Goal: Information Seeking & Learning: Learn about a topic

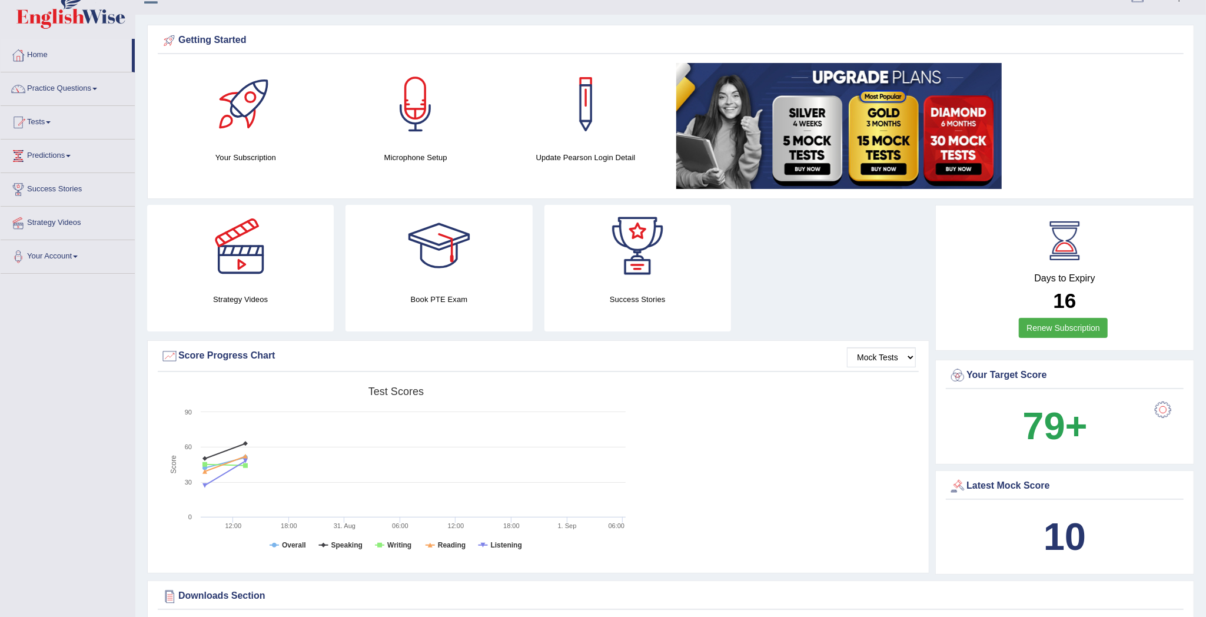
scroll to position [15, 0]
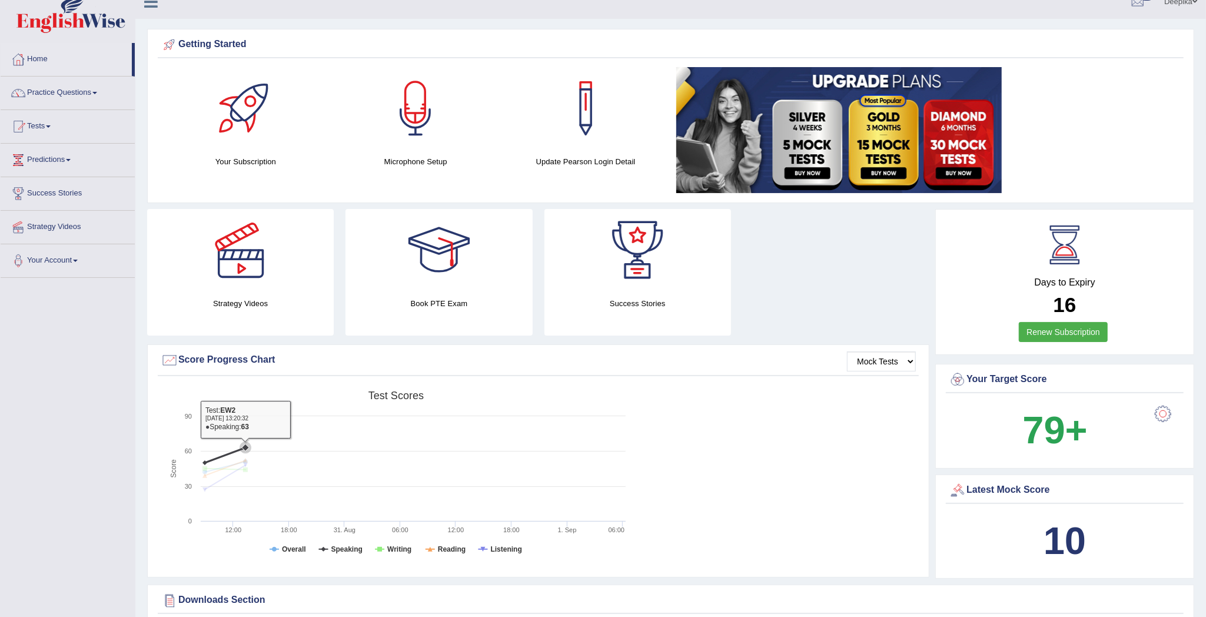
click at [267, 427] on rect at bounding box center [396, 476] width 471 height 182
click at [254, 429] on rect at bounding box center [396, 476] width 471 height 182
click at [50, 130] on link "Tests" at bounding box center [68, 124] width 134 height 29
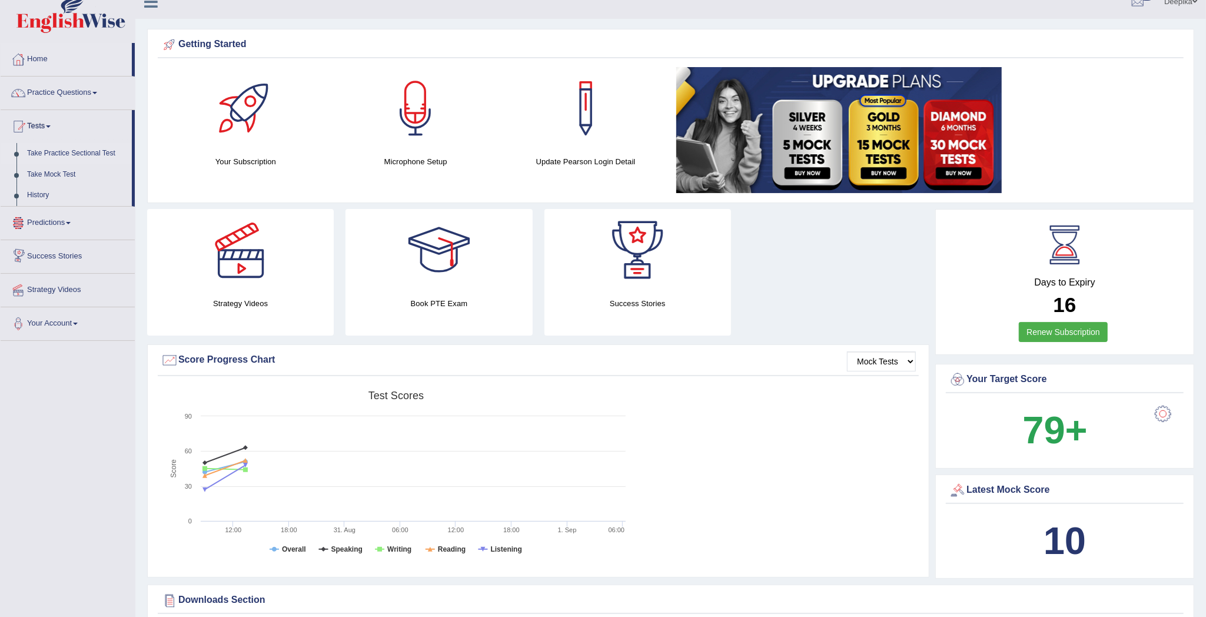
click at [59, 149] on link "Take Practice Sectional Test" at bounding box center [77, 153] width 110 height 21
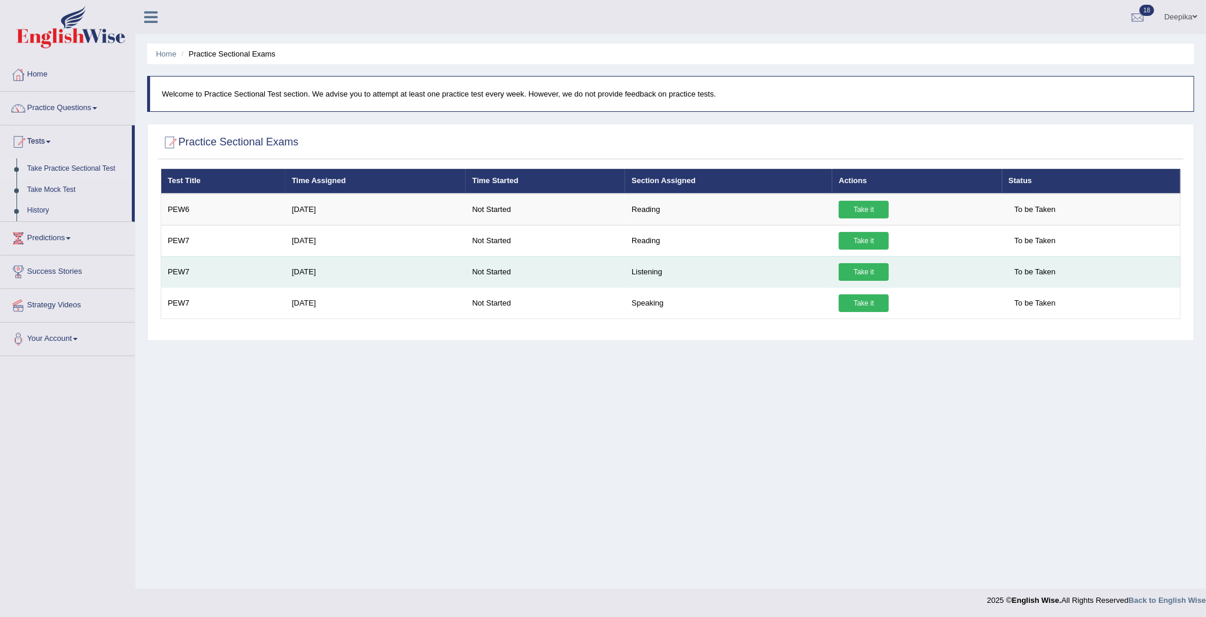
click at [853, 276] on link "Take it" at bounding box center [863, 272] width 50 height 18
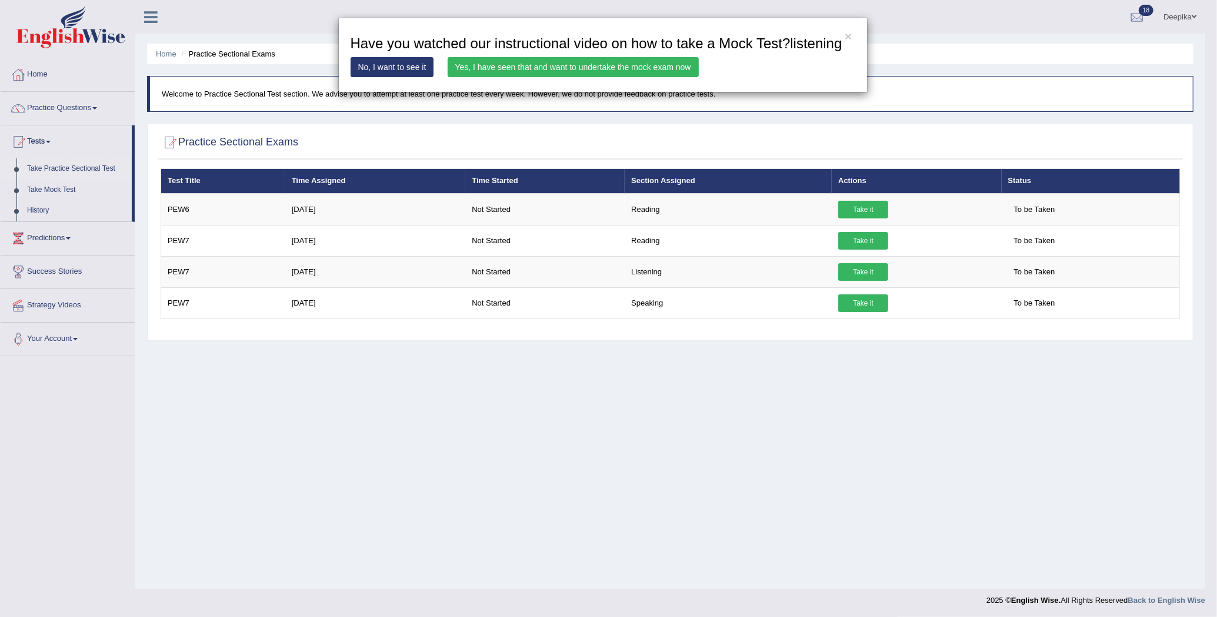
click at [601, 65] on link "Yes, I have seen that and want to undertake the mock exam now" at bounding box center [573, 67] width 251 height 20
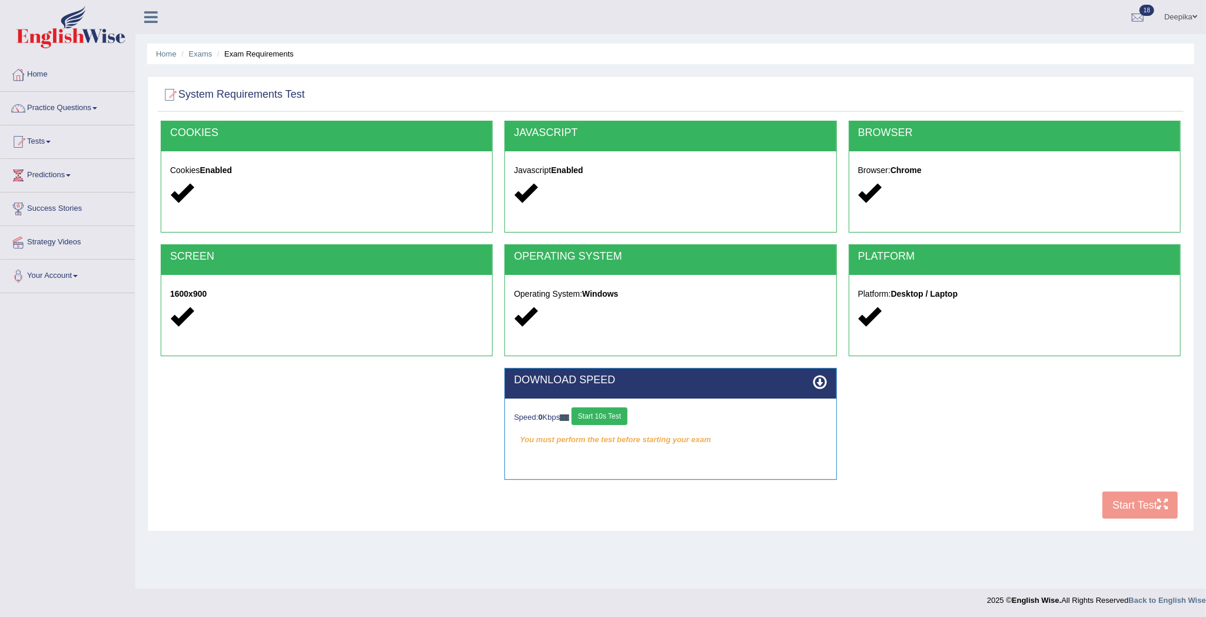
click at [587, 415] on button "Start 10s Test" at bounding box center [599, 416] width 56 height 18
click at [1133, 514] on button "Start Test" at bounding box center [1139, 504] width 75 height 27
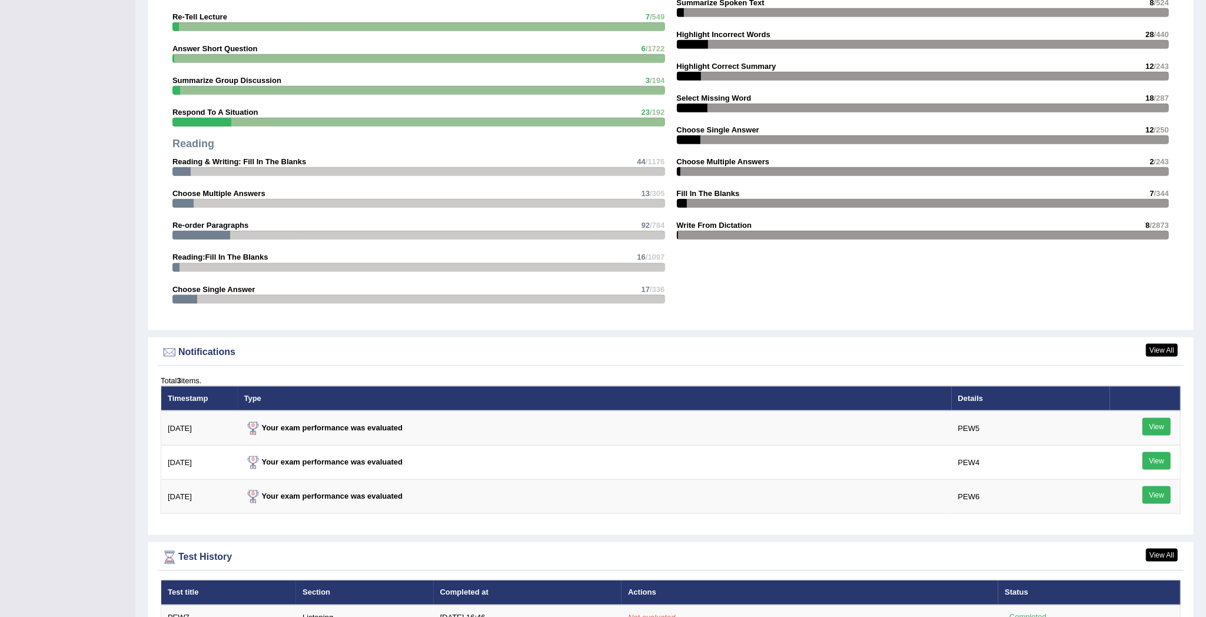
scroll to position [1420, 0]
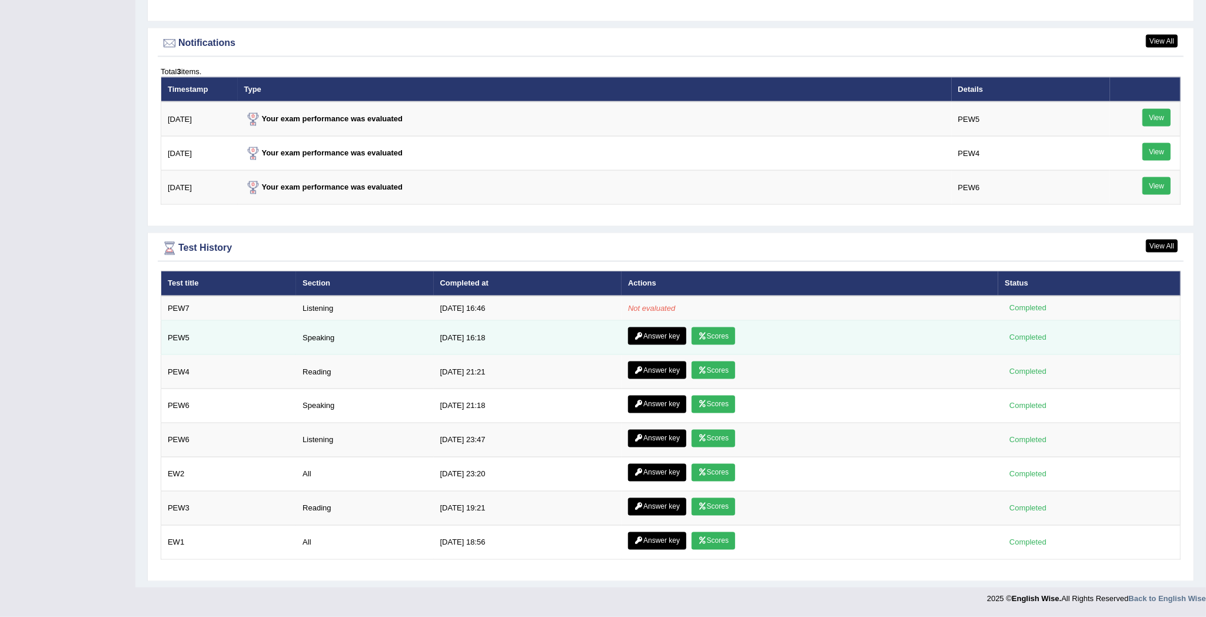
click at [720, 327] on link "Scores" at bounding box center [713, 336] width 44 height 18
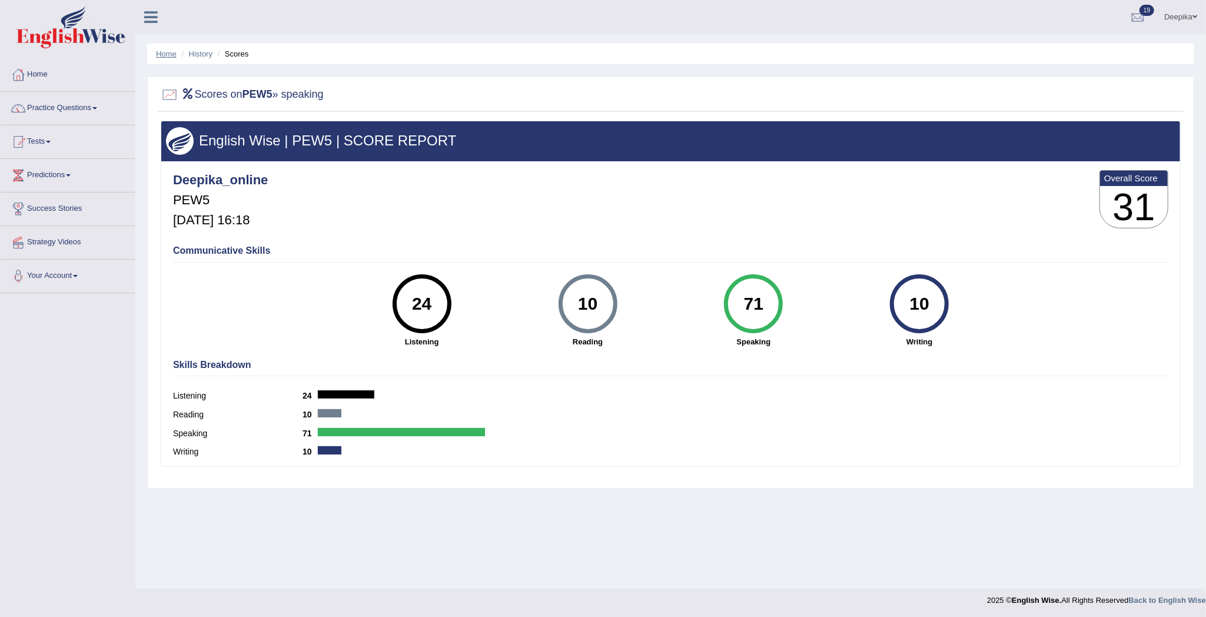
click at [160, 51] on link "Home" at bounding box center [166, 53] width 21 height 9
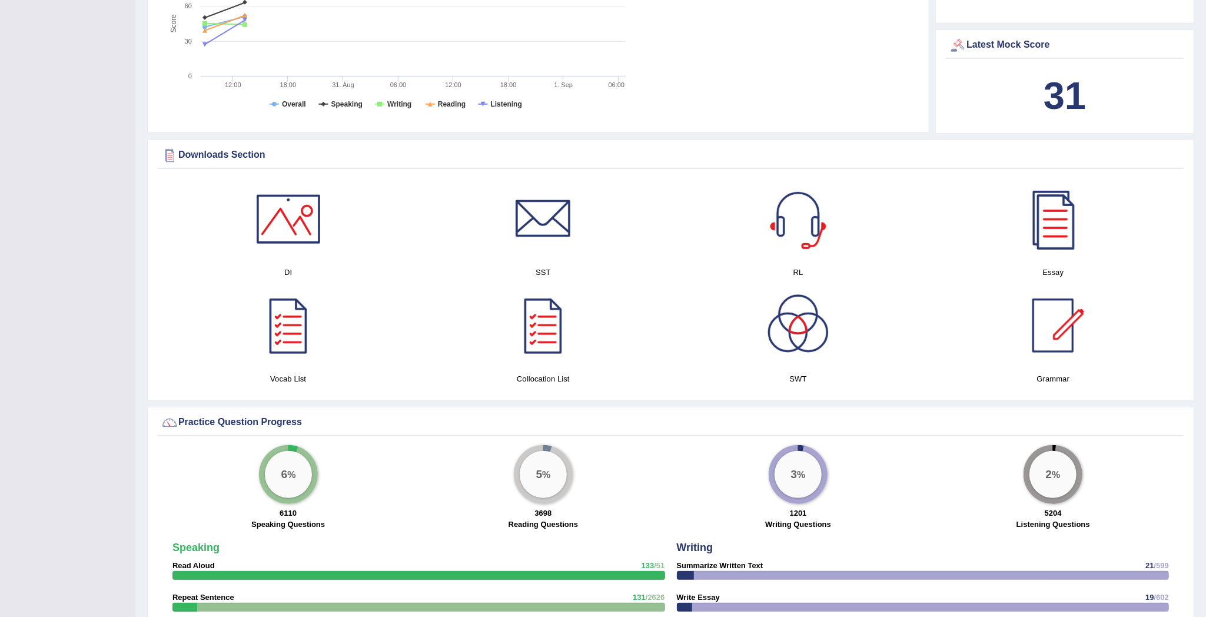
scroll to position [1383, 0]
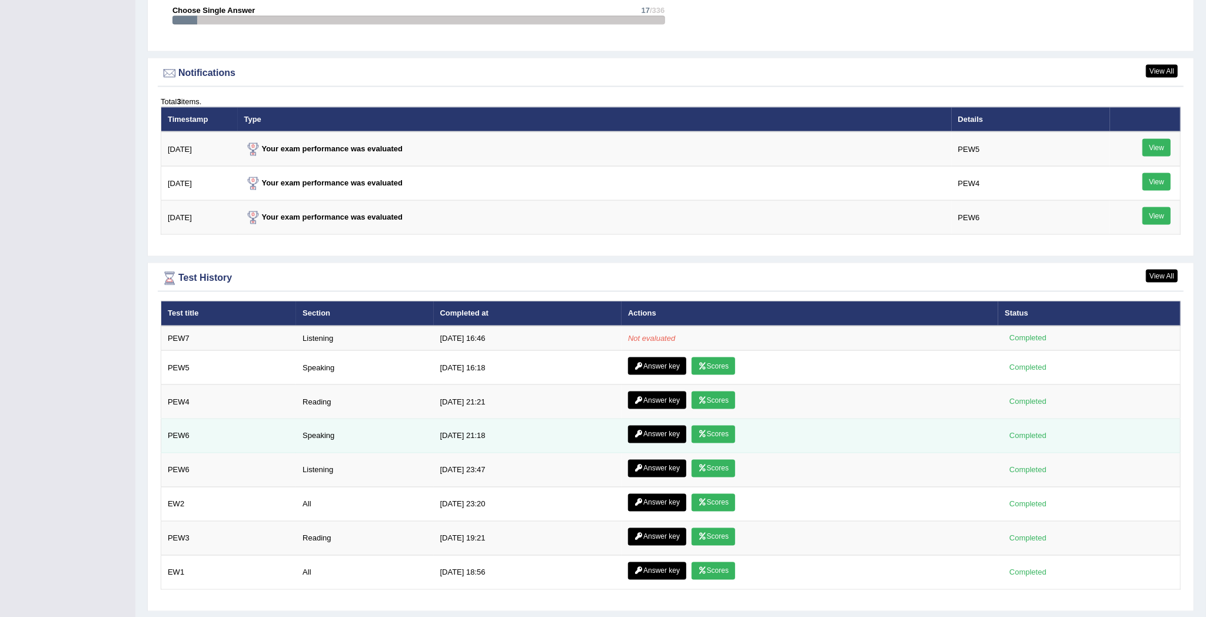
click at [705, 431] on link "Scores" at bounding box center [713, 434] width 44 height 18
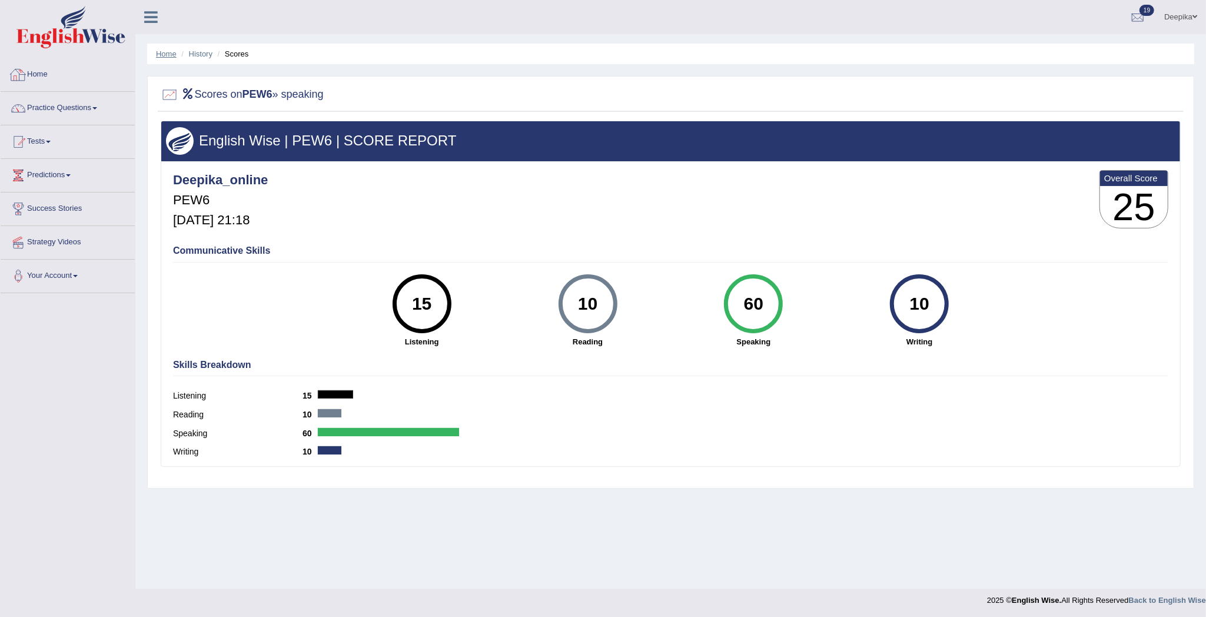
click at [158, 55] on link "Home" at bounding box center [166, 53] width 21 height 9
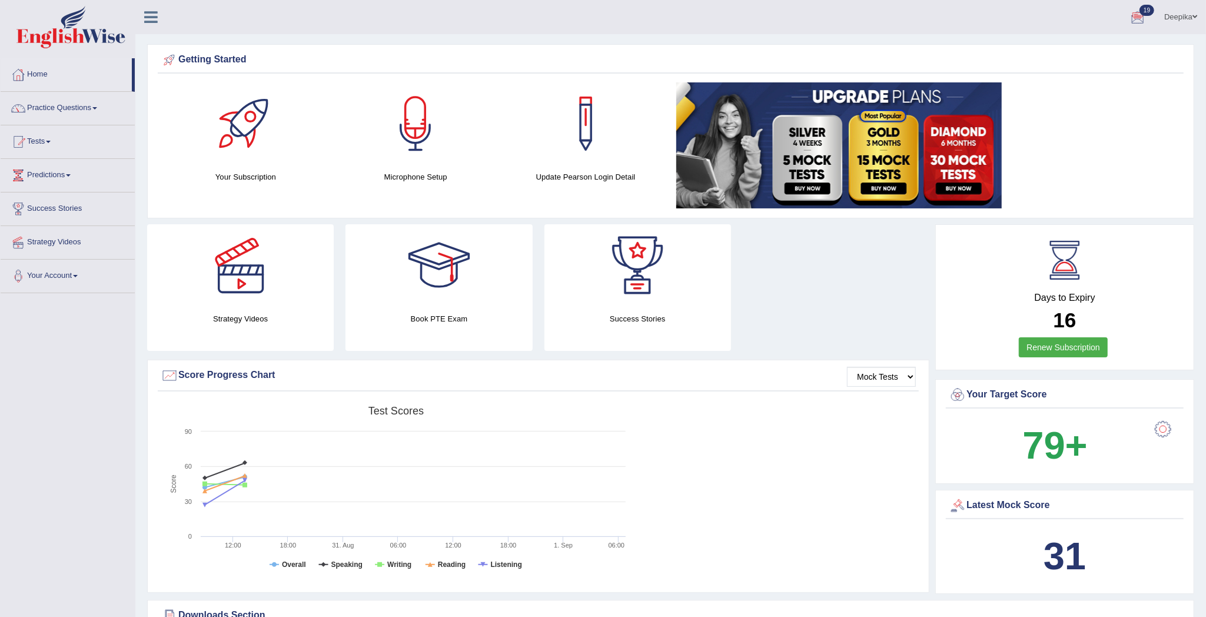
click at [1144, 15] on div at bounding box center [1137, 18] width 18 height 18
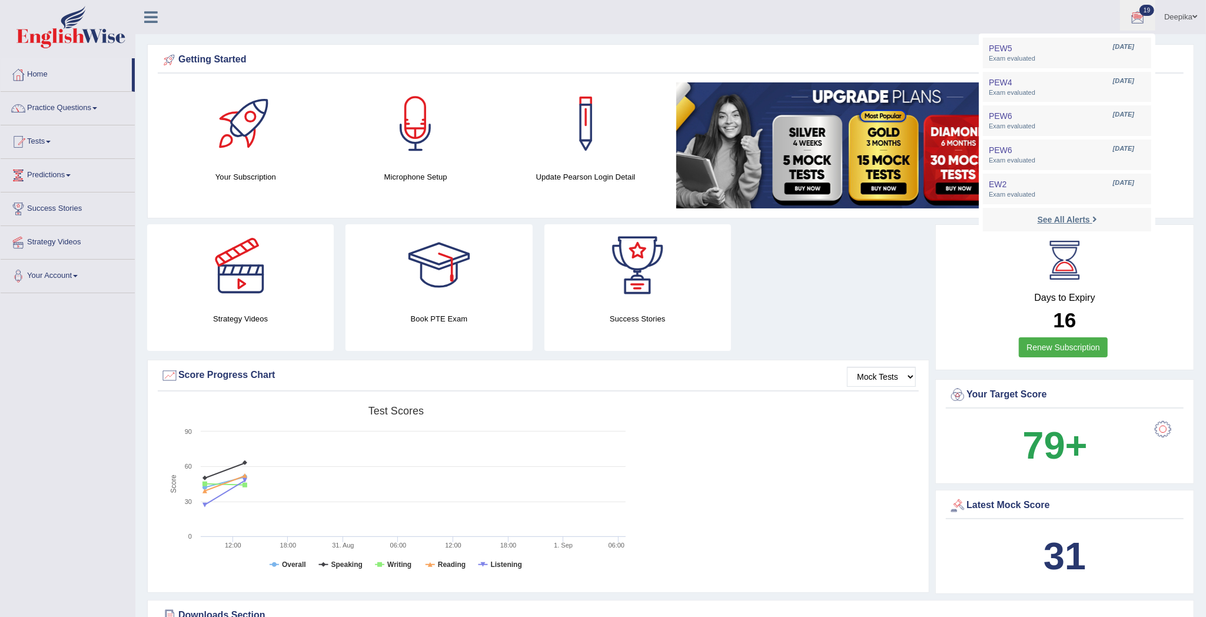
click at [1086, 215] on strong "See All Alerts" at bounding box center [1063, 219] width 52 height 9
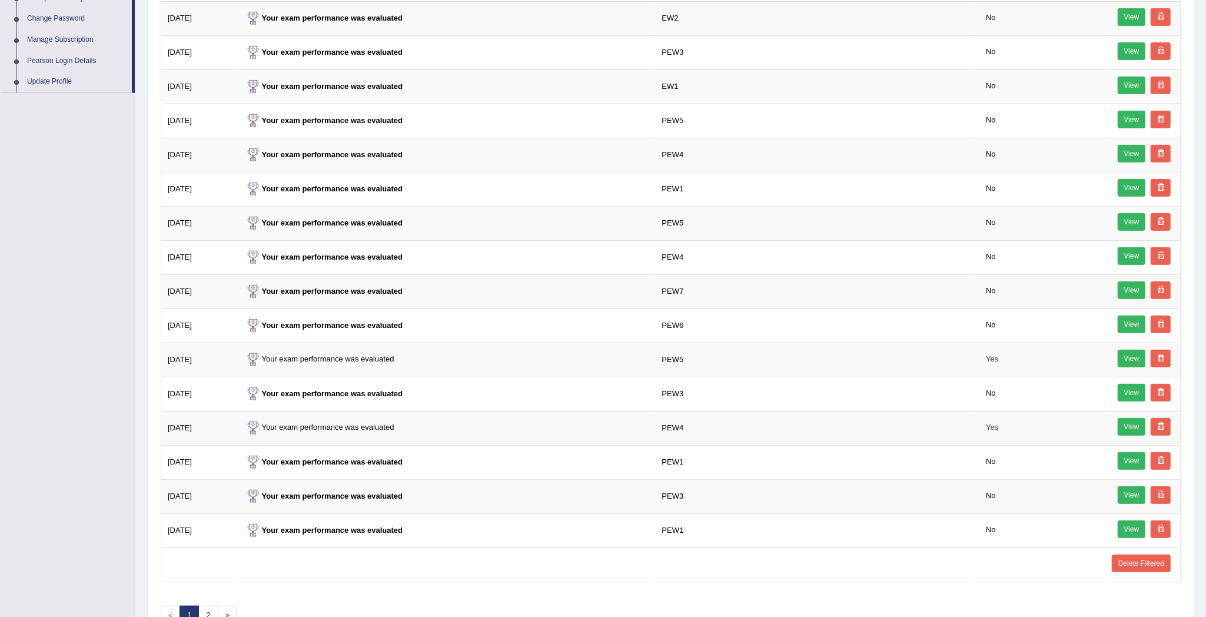
scroll to position [368, 0]
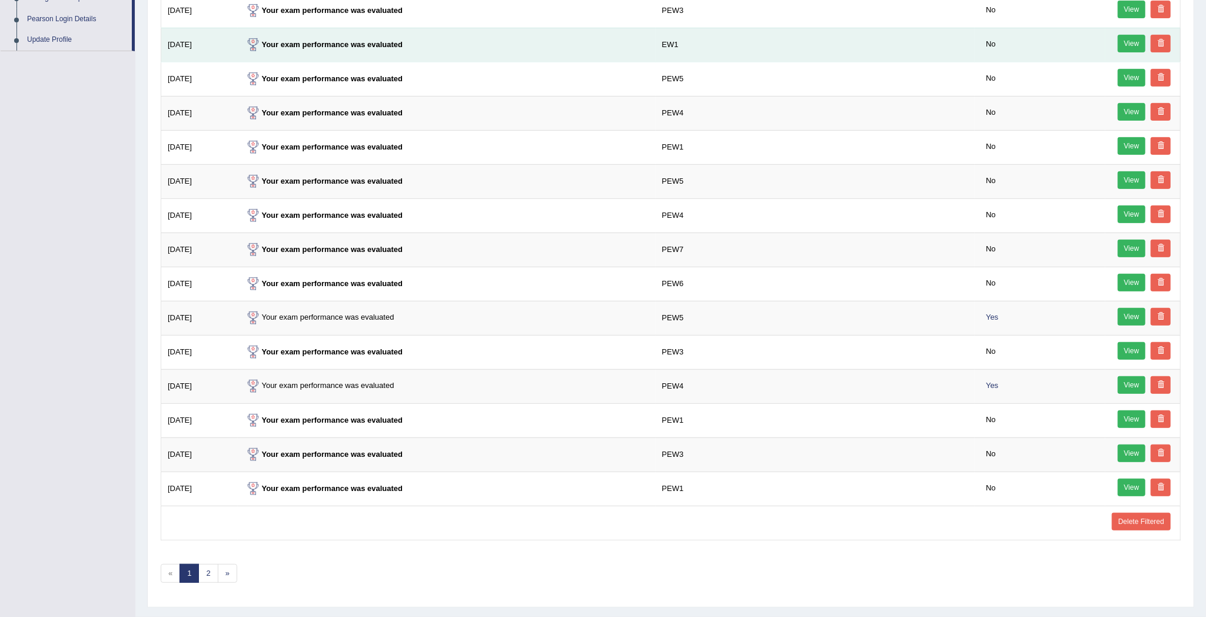
click at [758, 53] on td "EW1" at bounding box center [814, 45] width 319 height 34
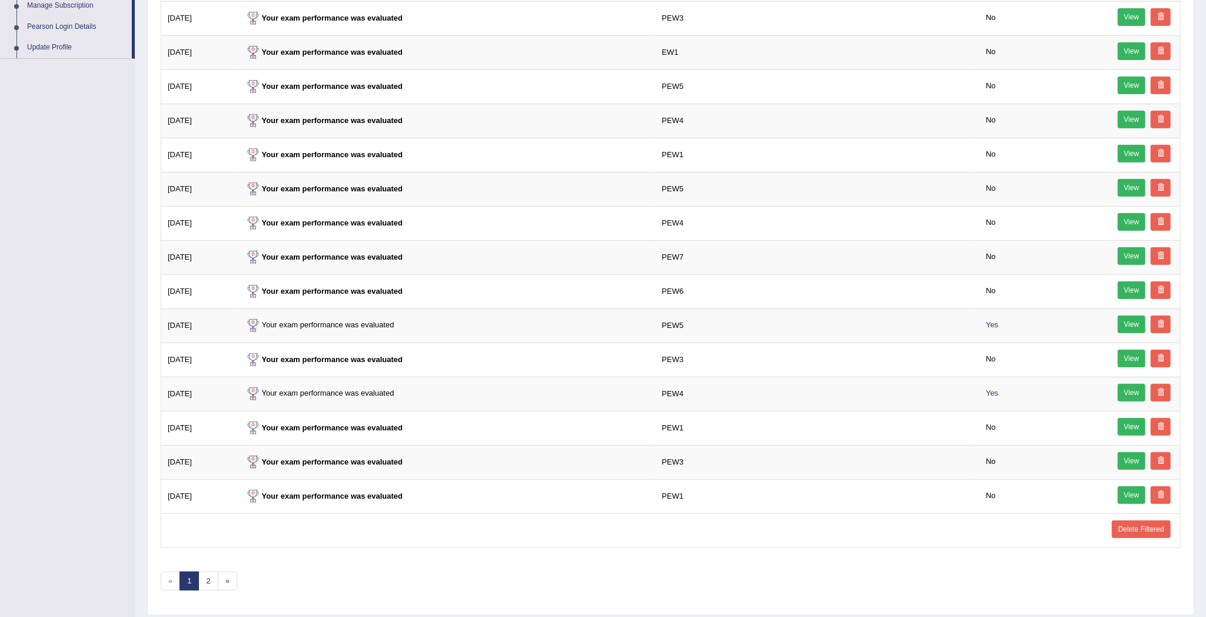
scroll to position [368, 0]
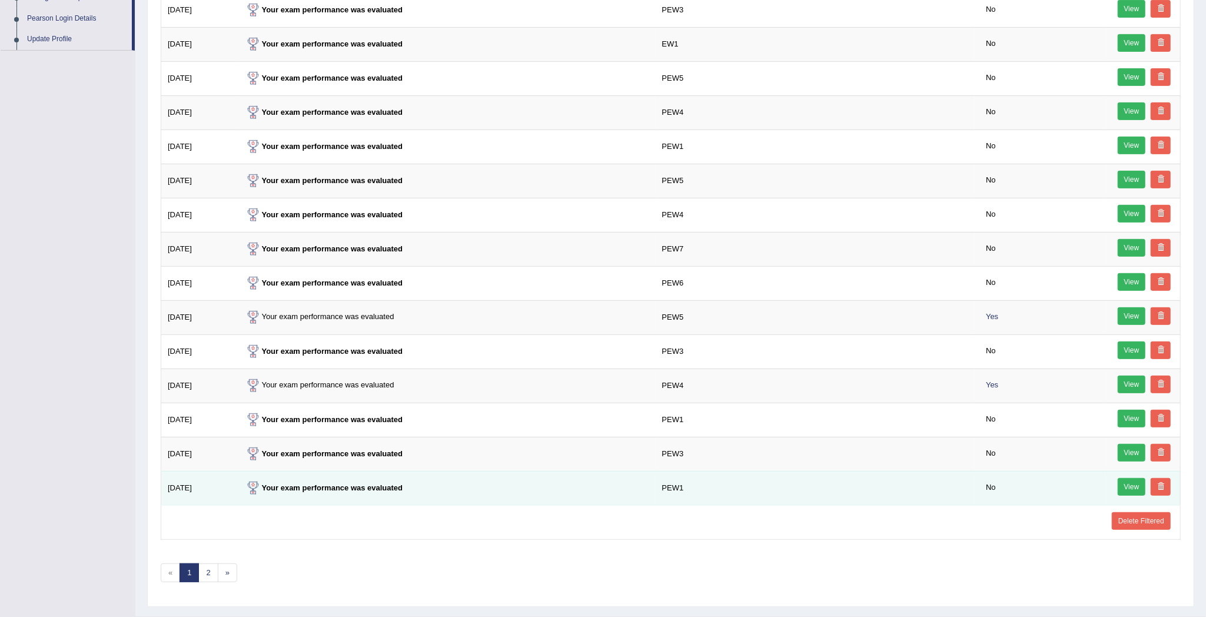
click at [1133, 492] on link "View" at bounding box center [1131, 487] width 28 height 18
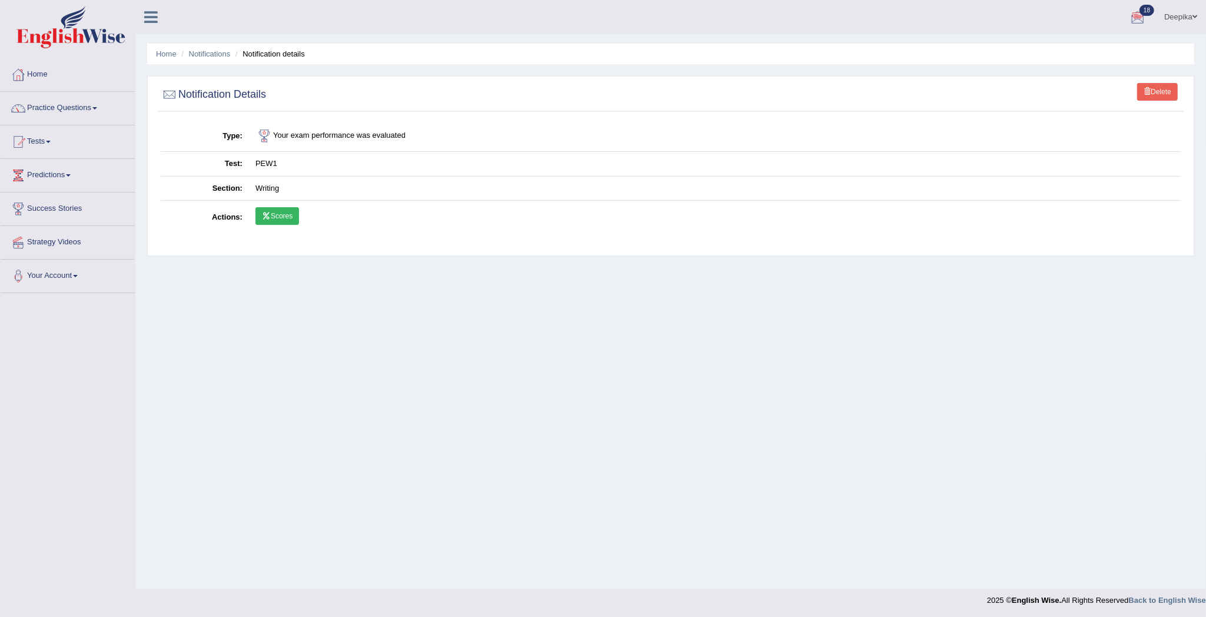
click at [1134, 19] on div at bounding box center [1137, 18] width 18 height 18
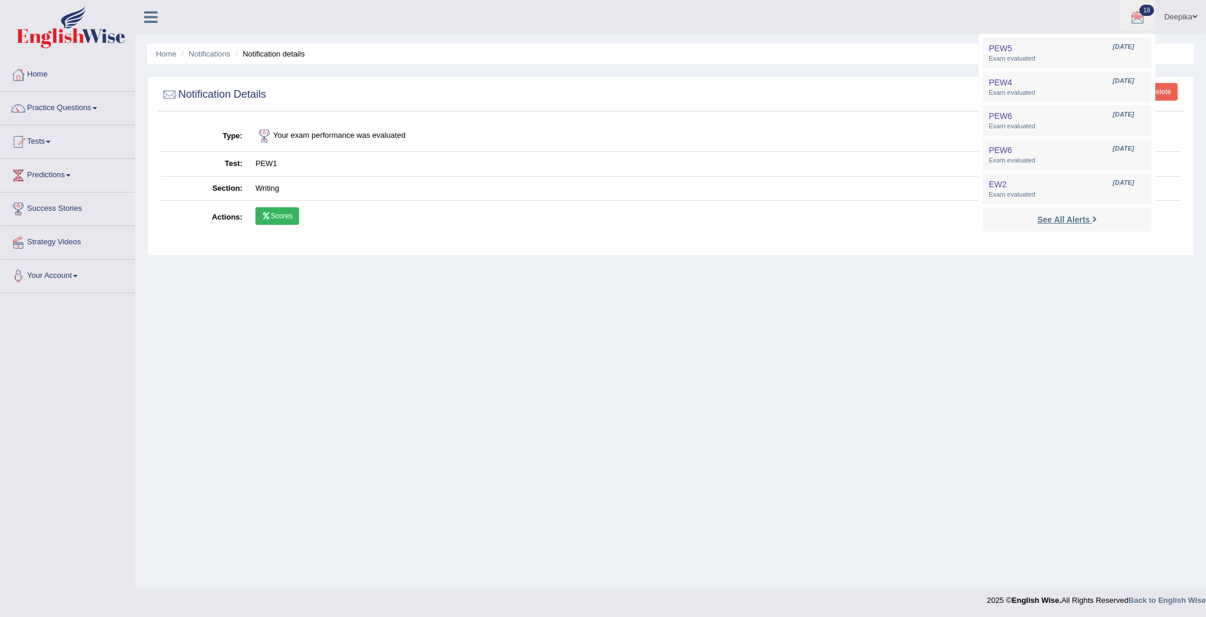
click at [1072, 218] on strong "See All Alerts" at bounding box center [1063, 219] width 52 height 9
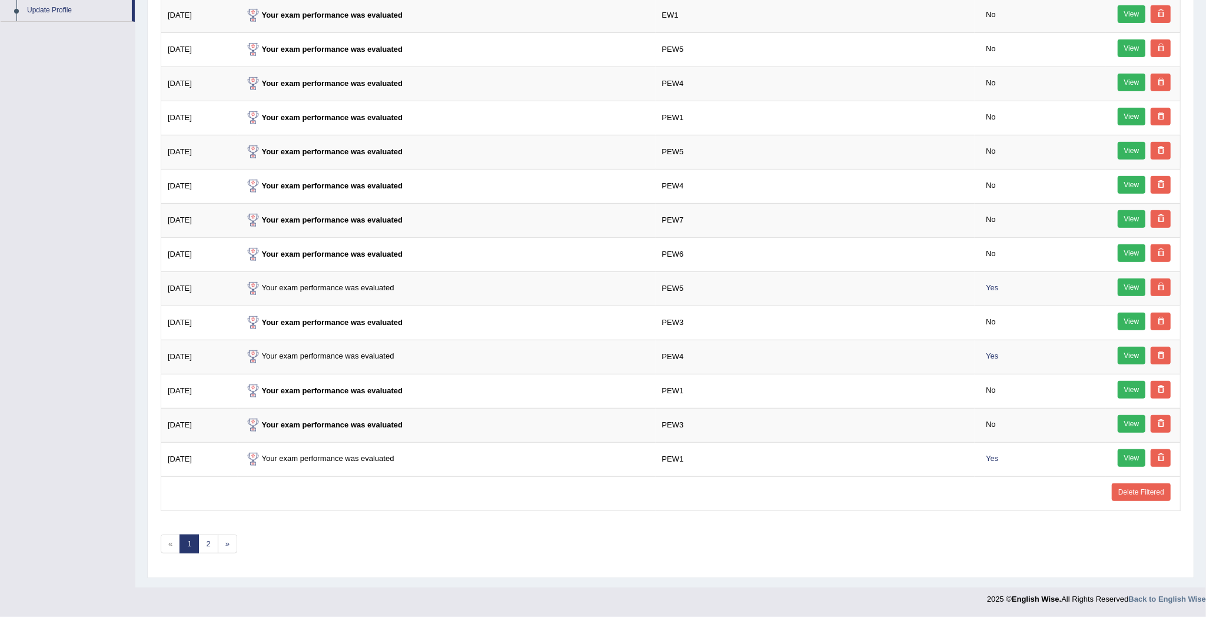
scroll to position [410, 0]
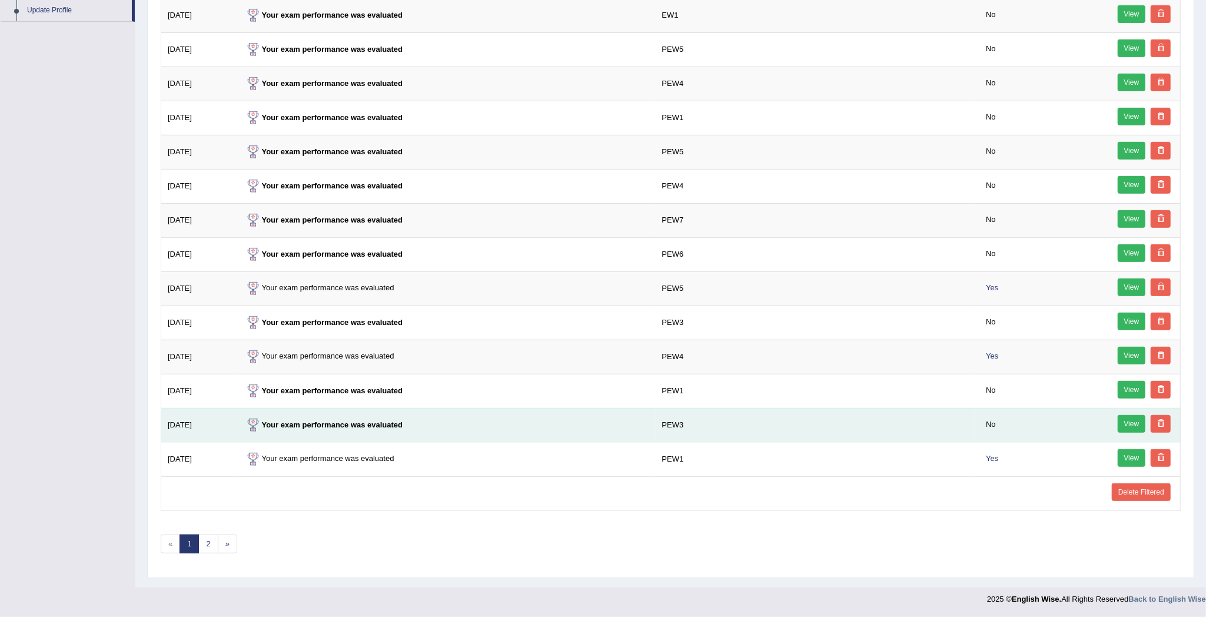
click at [1123, 415] on link "View" at bounding box center [1131, 424] width 28 height 18
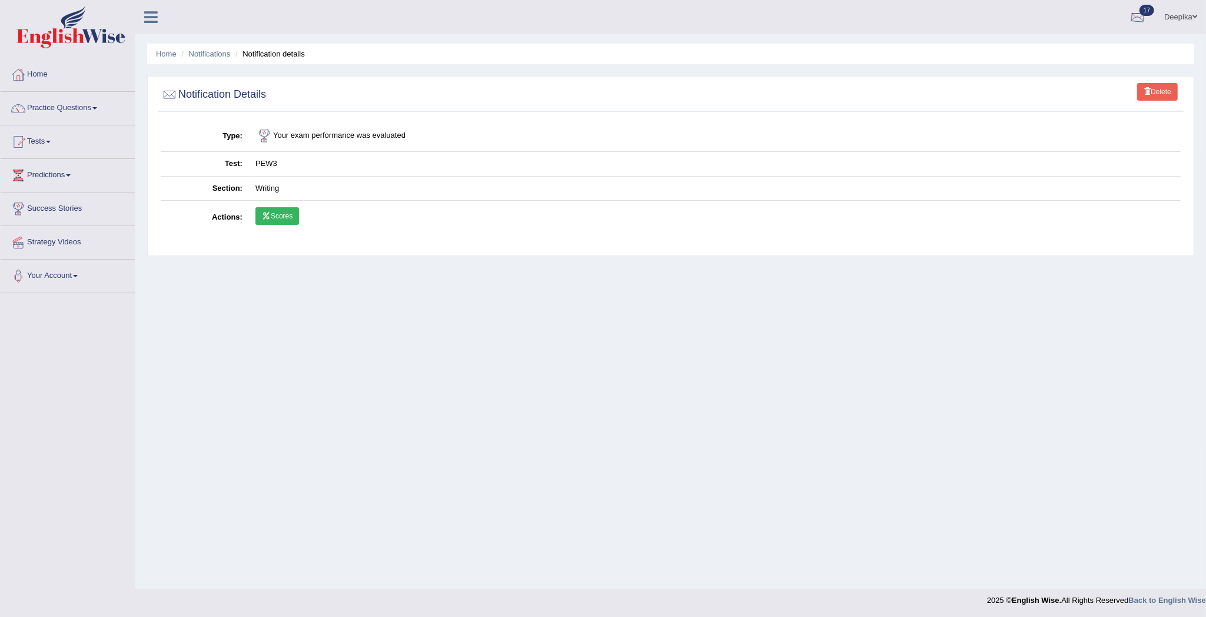
click at [1139, 12] on div at bounding box center [1137, 18] width 18 height 18
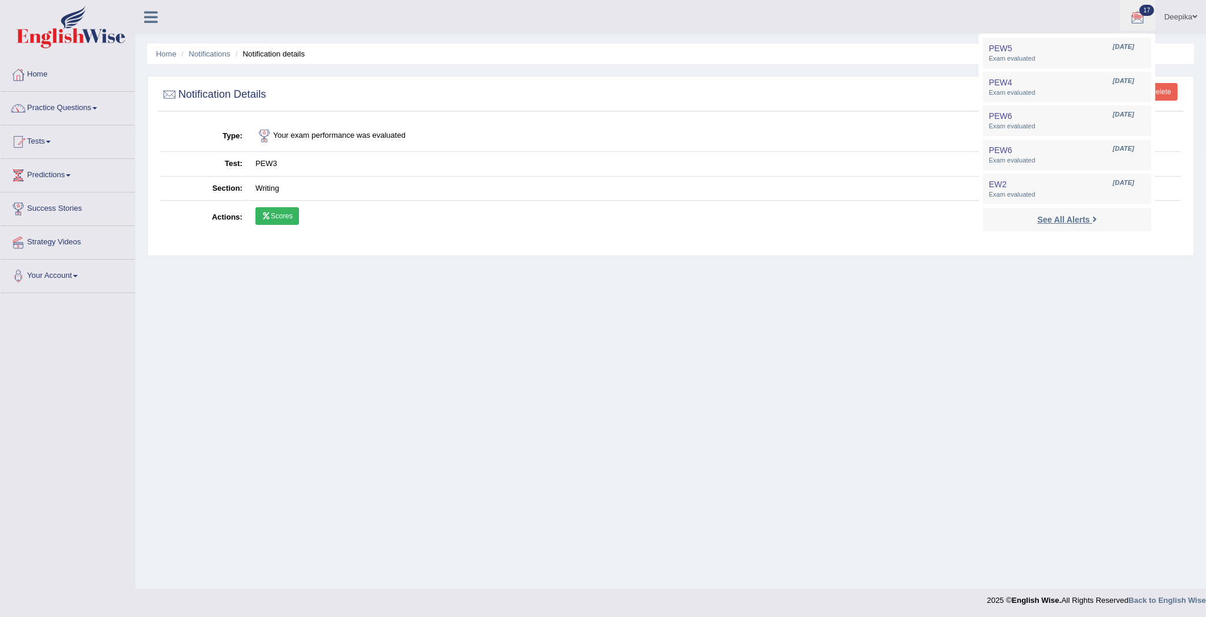
click at [1081, 221] on strong "See All Alerts" at bounding box center [1063, 219] width 52 height 9
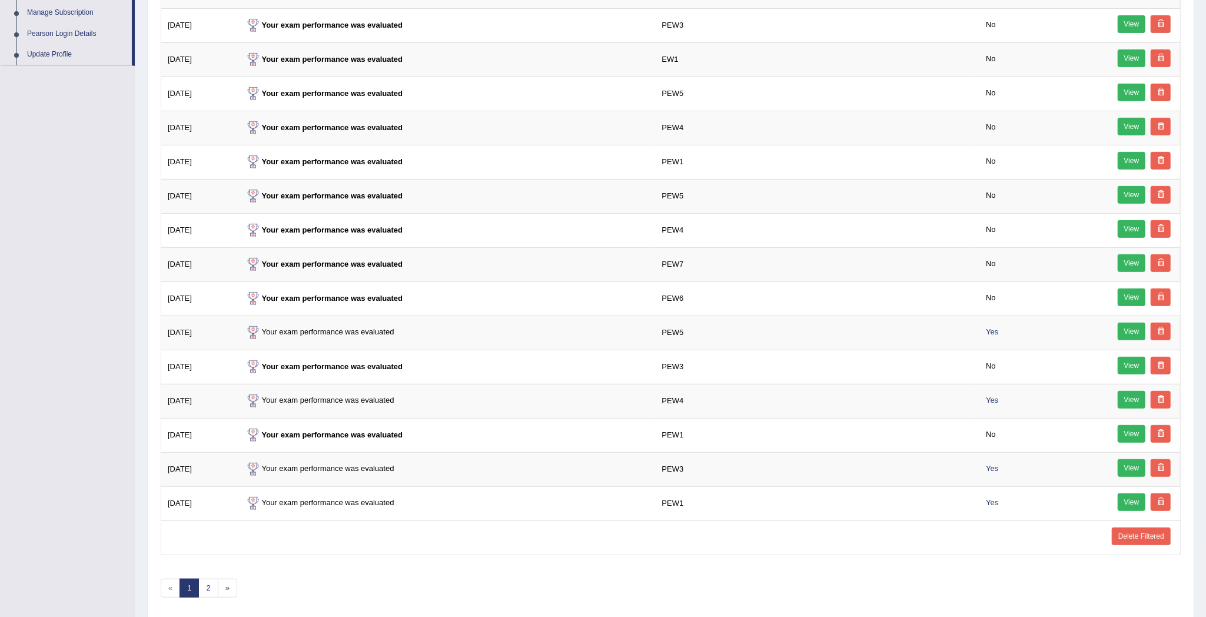
scroll to position [361, 0]
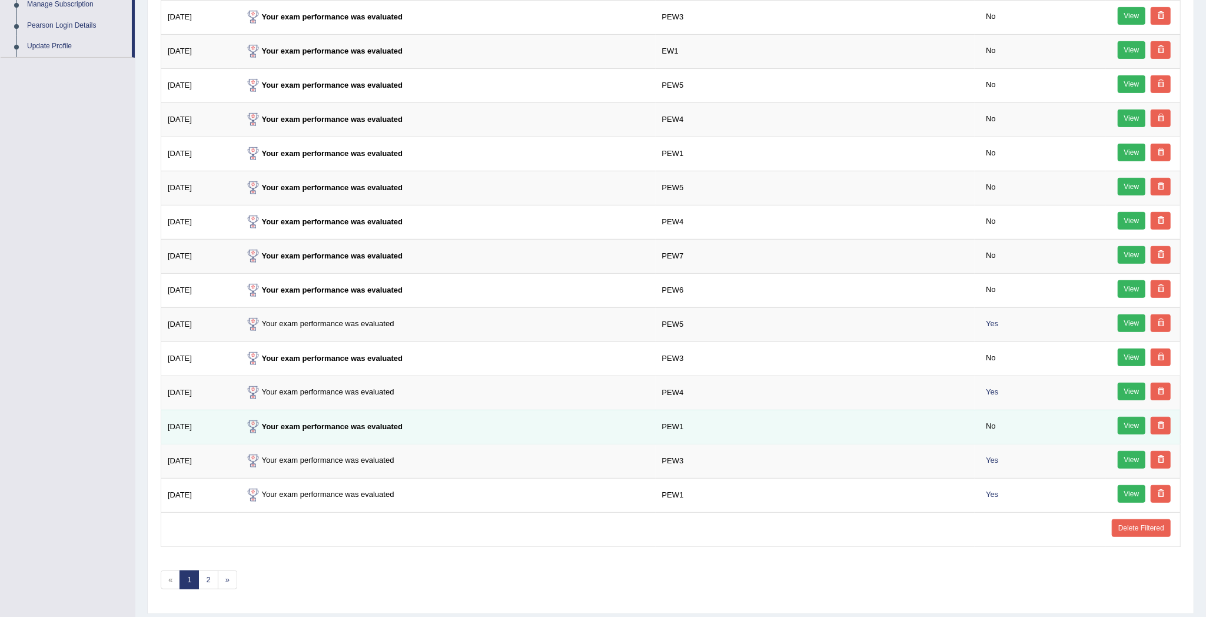
click at [1117, 434] on link "View" at bounding box center [1131, 426] width 28 height 18
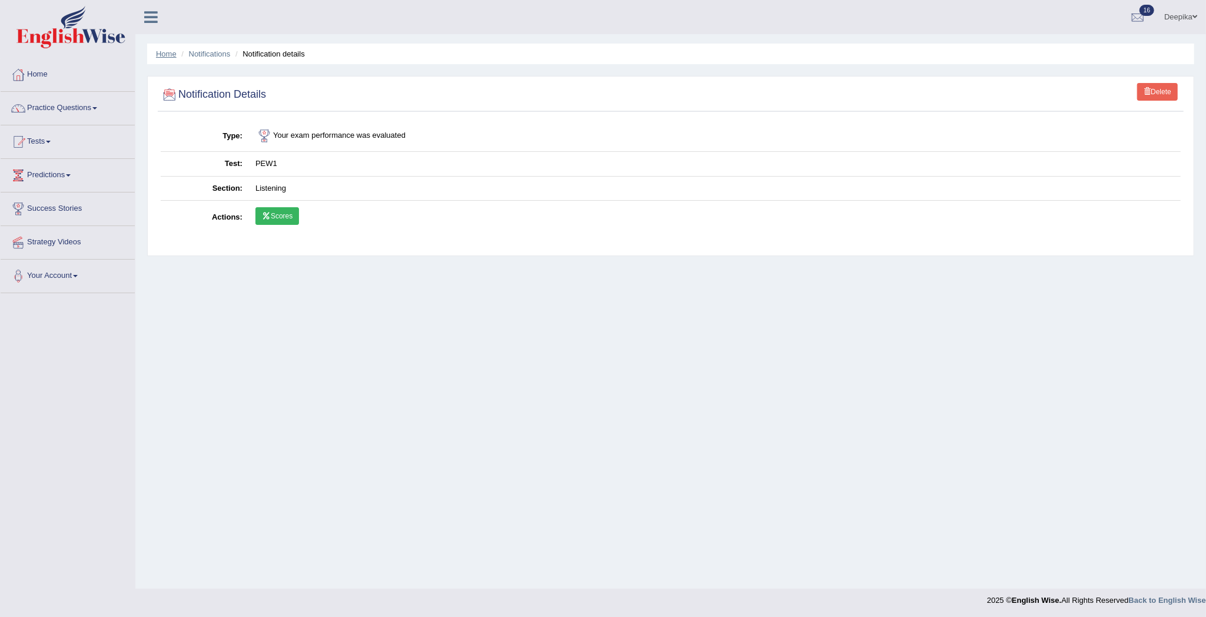
click at [163, 49] on link "Home" at bounding box center [166, 53] width 21 height 9
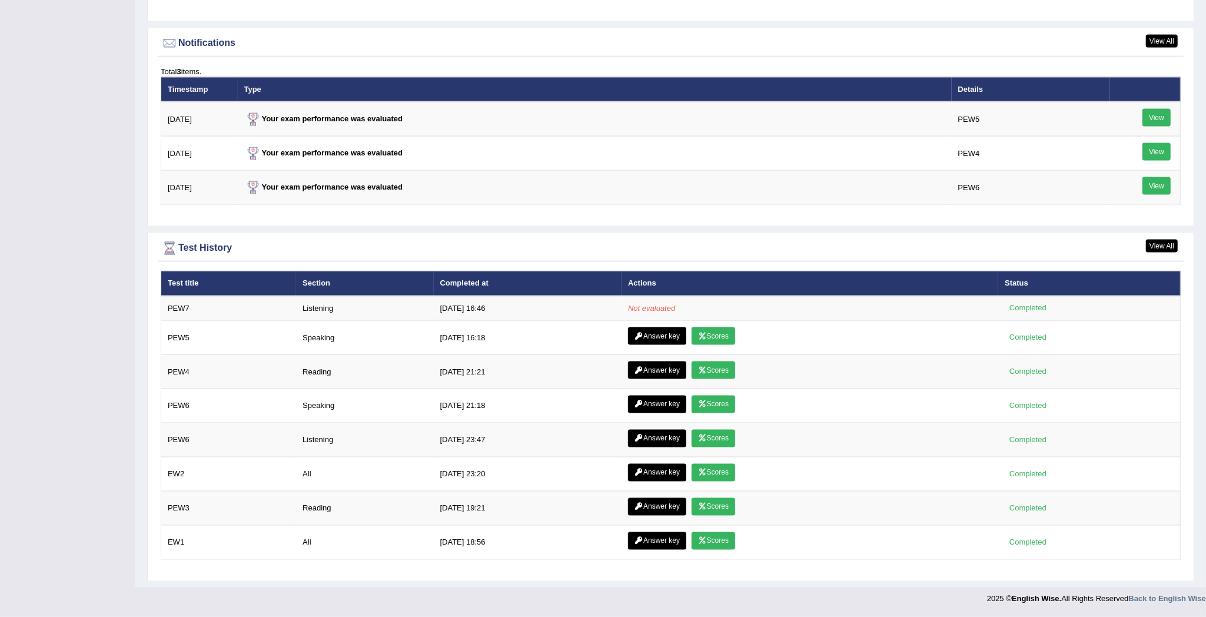
scroll to position [1420, 0]
click at [1168, 35] on link "View All" at bounding box center [1162, 41] width 32 height 13
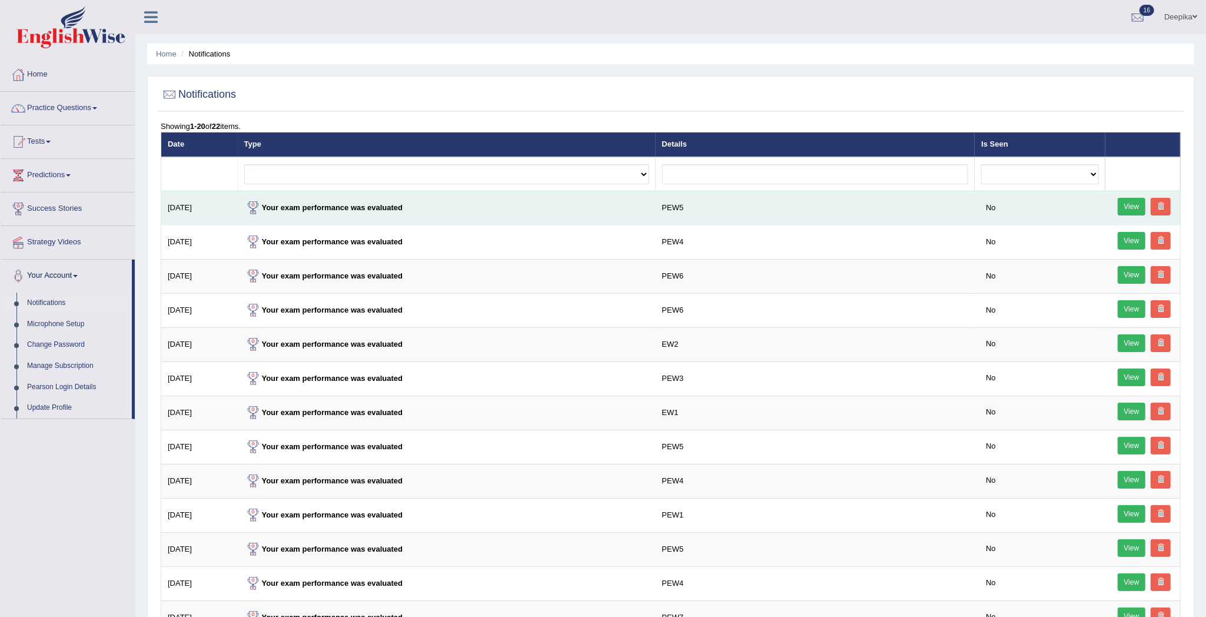
click at [1133, 209] on link "View" at bounding box center [1131, 207] width 28 height 18
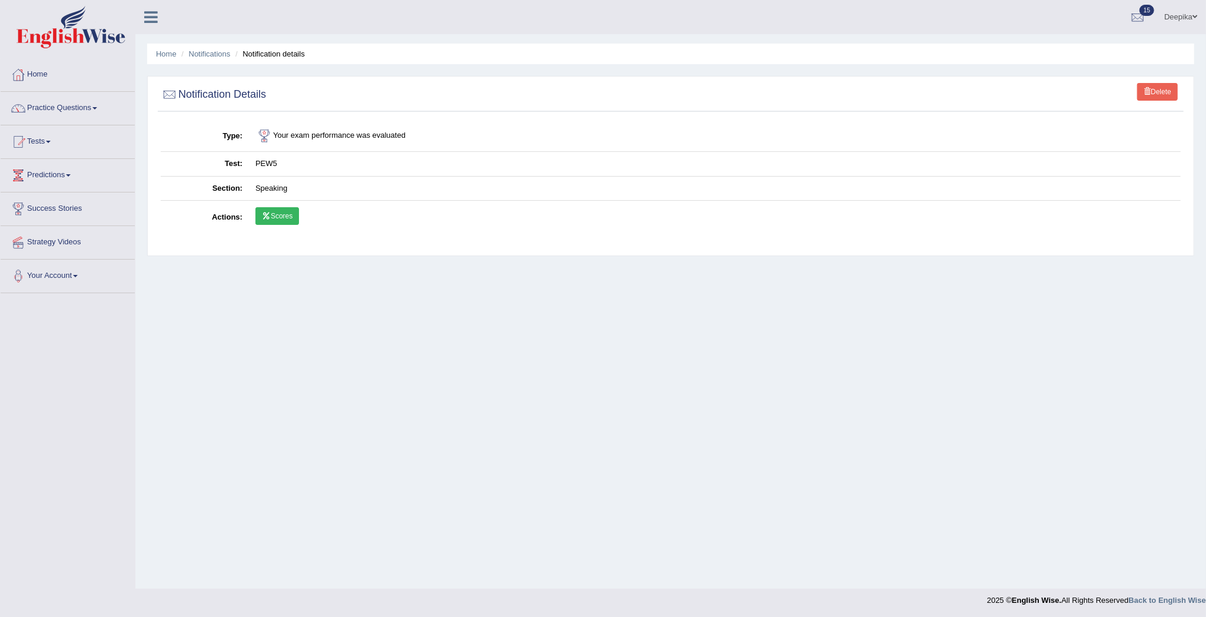
click at [269, 214] on icon at bounding box center [266, 215] width 9 height 7
click at [276, 210] on link "Scores" at bounding box center [277, 216] width 44 height 18
click at [276, 221] on link "Scores" at bounding box center [277, 216] width 44 height 18
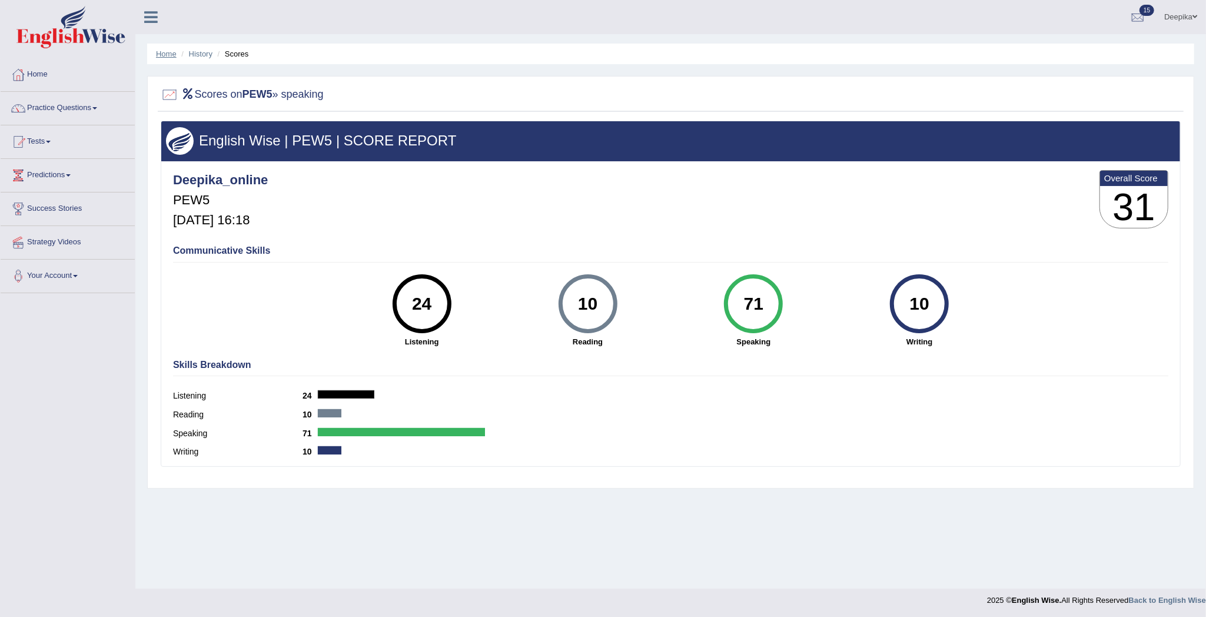
click at [163, 55] on link "Home" at bounding box center [166, 53] width 21 height 9
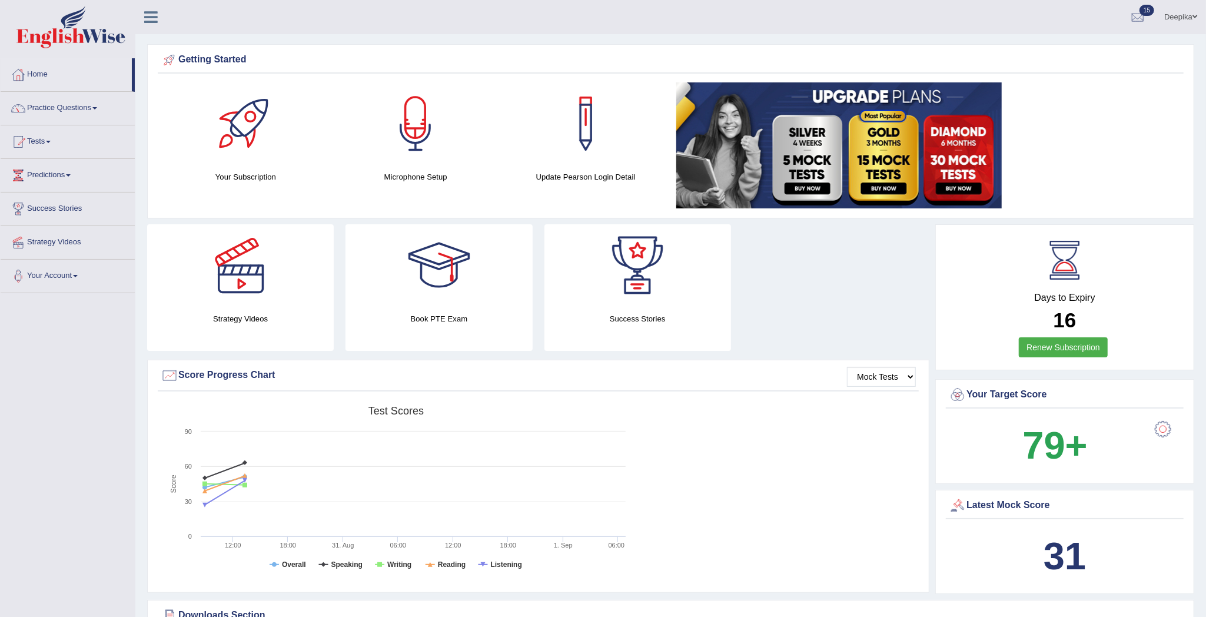
click at [1148, 11] on span "15" at bounding box center [1146, 10] width 15 height 11
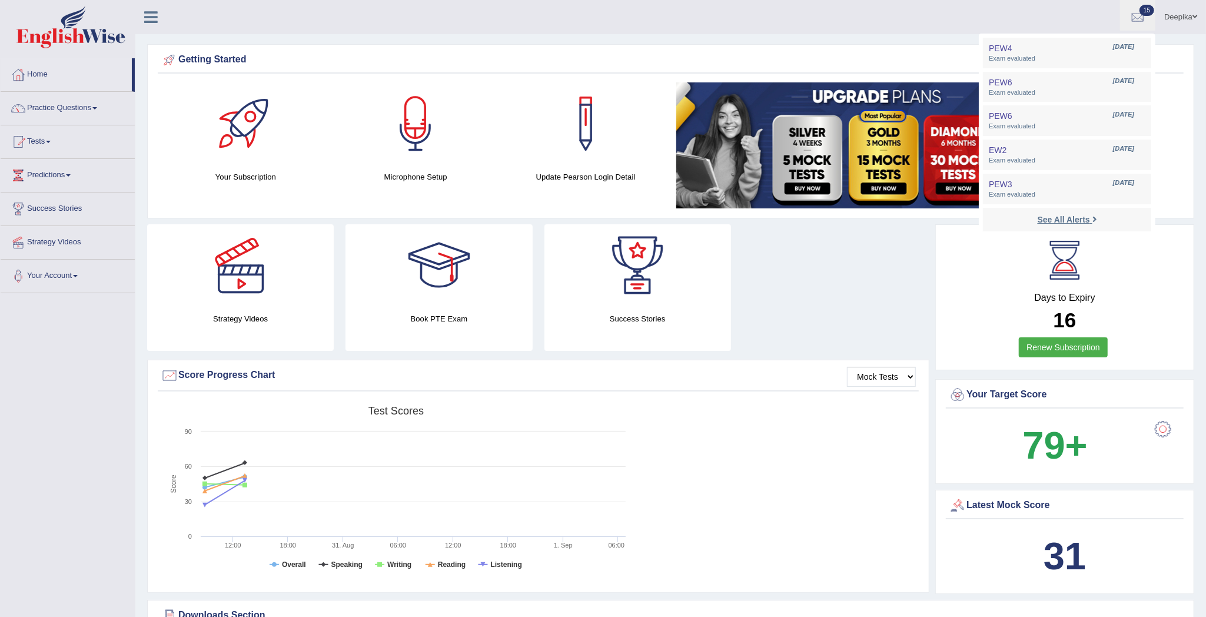
click at [1059, 217] on strong "See All Alerts" at bounding box center [1063, 219] width 52 height 9
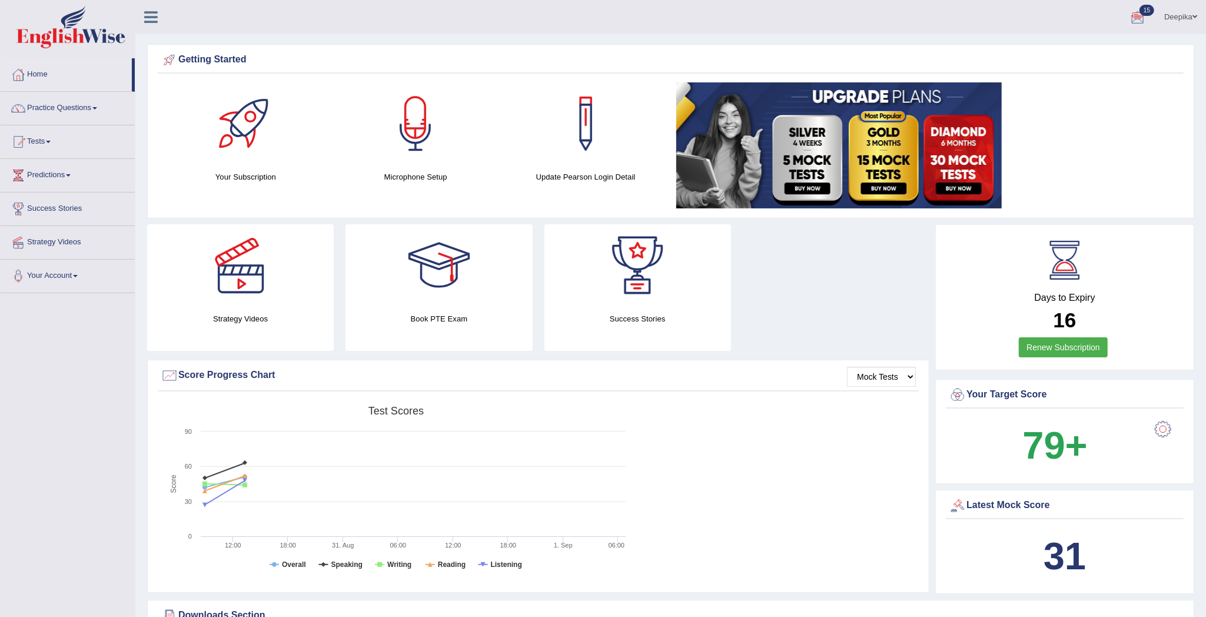
click at [1057, 538] on b "31" at bounding box center [1064, 555] width 42 height 43
click at [961, 505] on div at bounding box center [957, 506] width 18 height 18
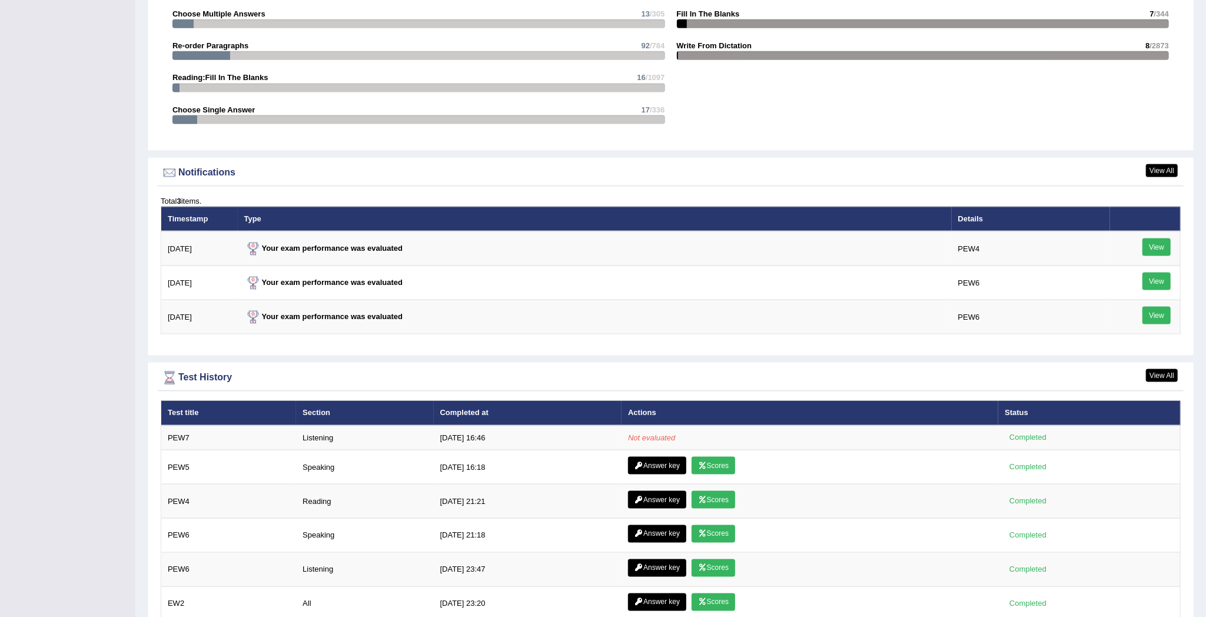
scroll to position [1420, 0]
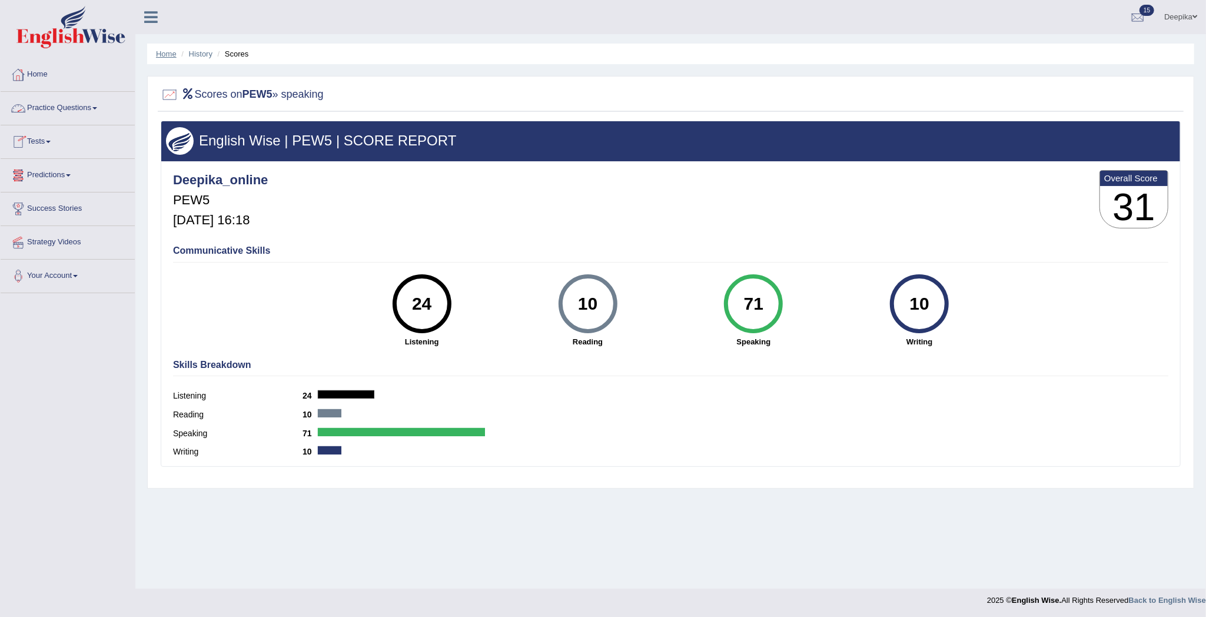
click at [160, 53] on link "Home" at bounding box center [166, 53] width 21 height 9
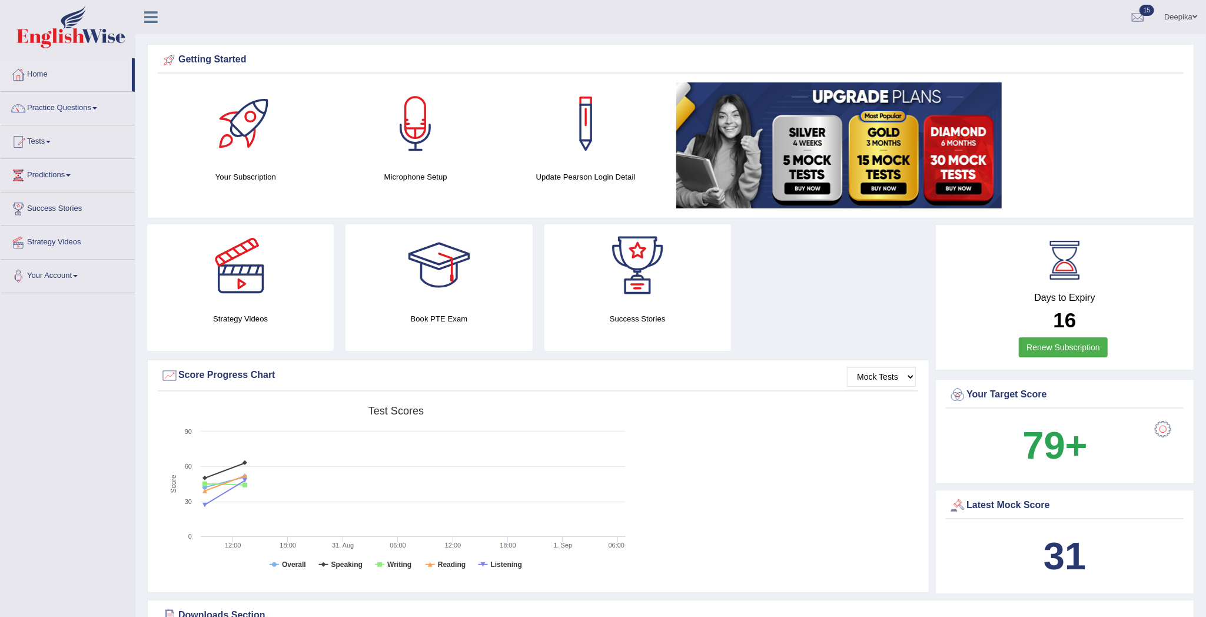
click at [1144, 8] on span "15" at bounding box center [1146, 10] width 15 height 11
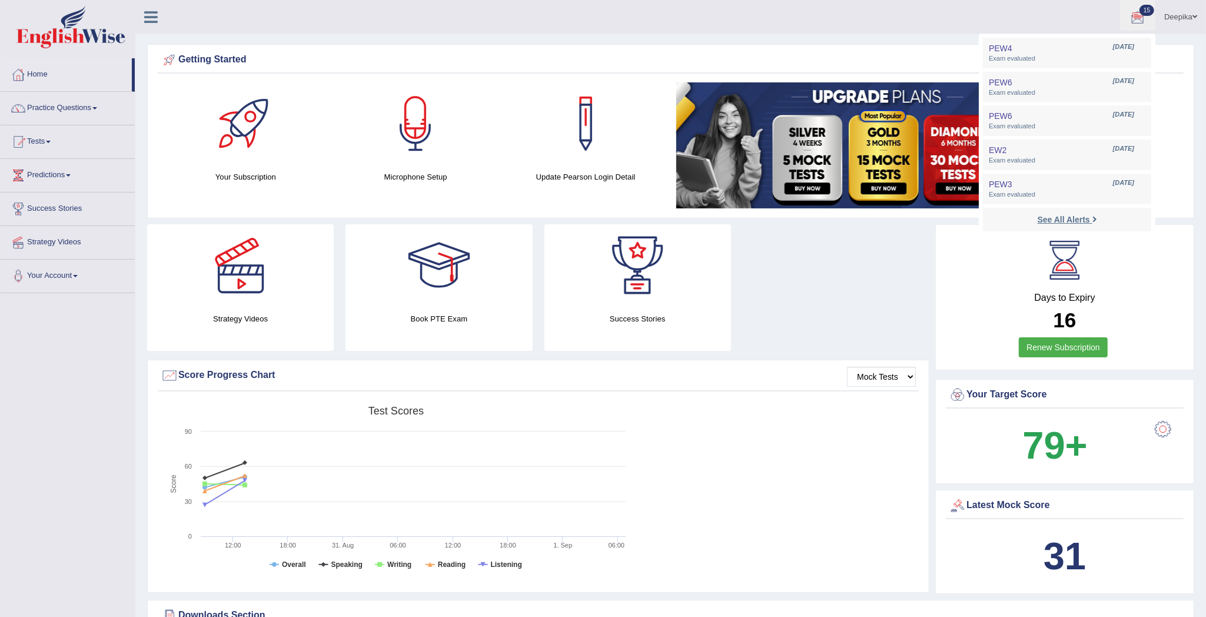
click at [1086, 217] on strong "See All Alerts" at bounding box center [1063, 219] width 52 height 9
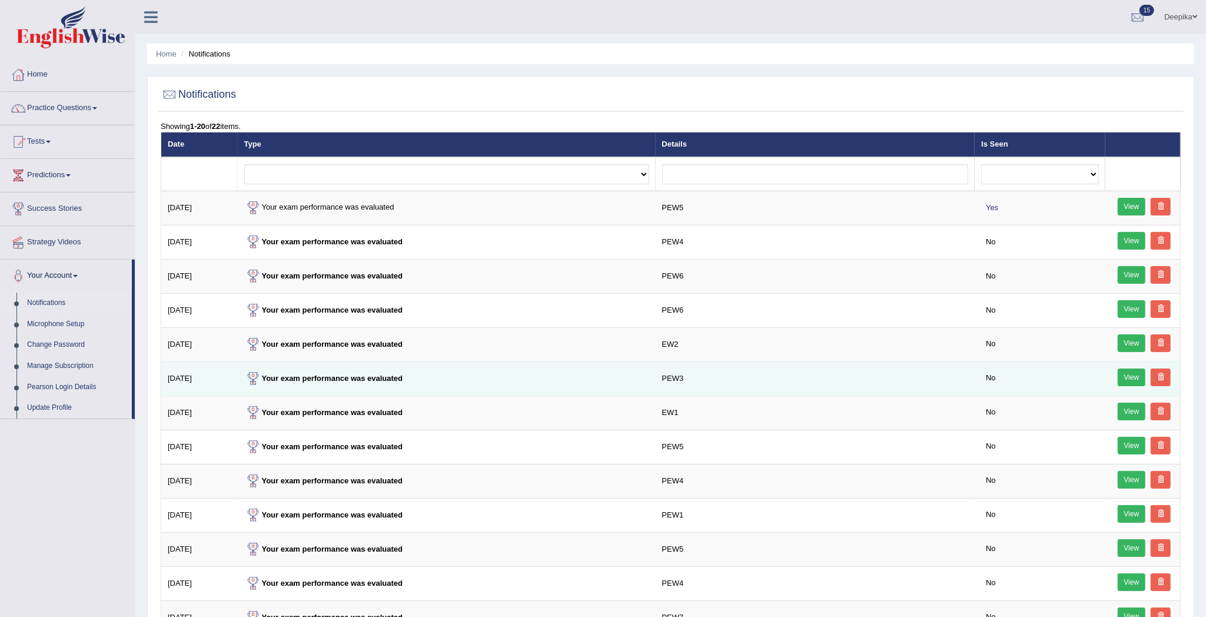
click at [1136, 379] on link "View" at bounding box center [1131, 377] width 28 height 18
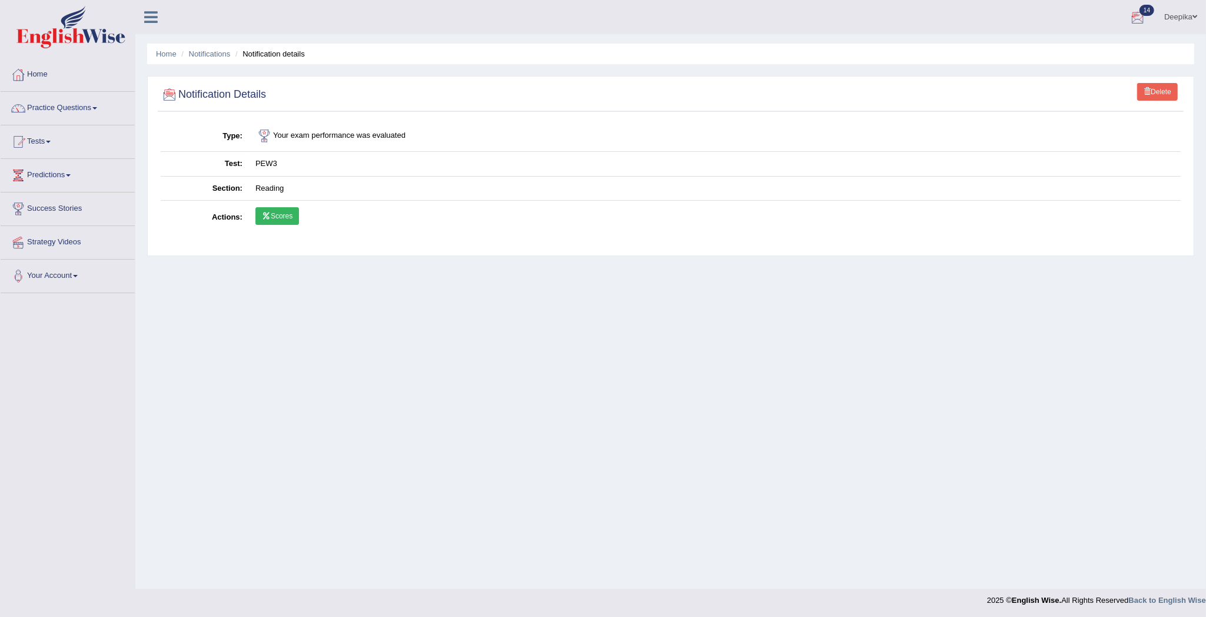
click at [1143, 9] on div at bounding box center [1137, 18] width 18 height 18
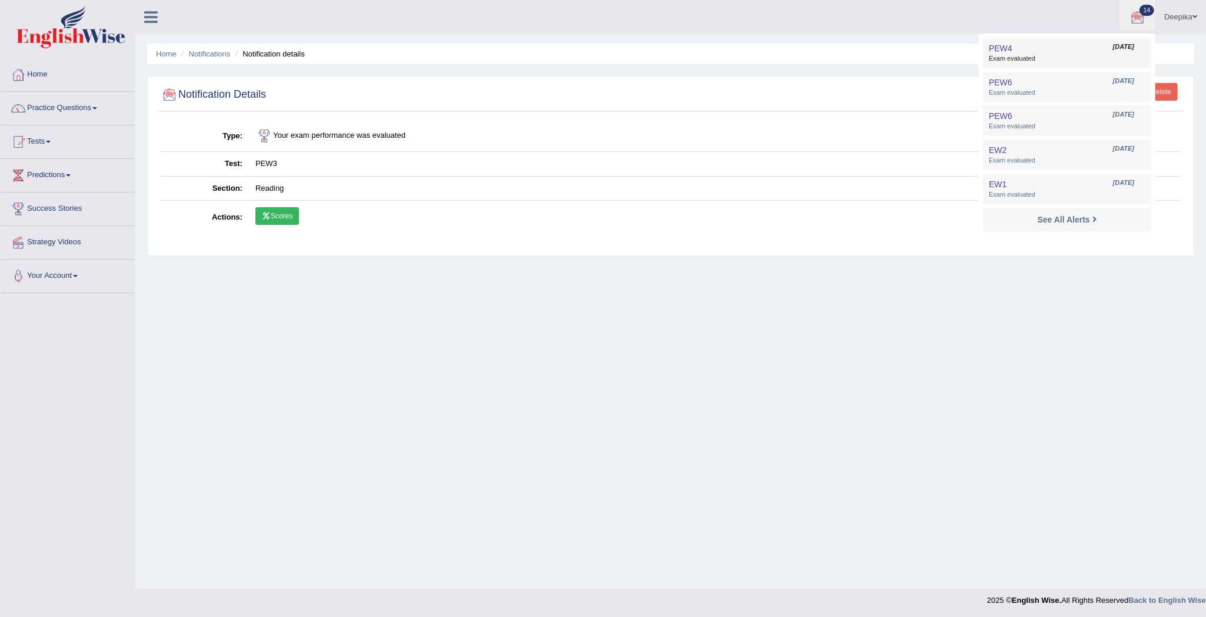
click at [1061, 59] on span "Exam evaluated" at bounding box center [1066, 58] width 157 height 9
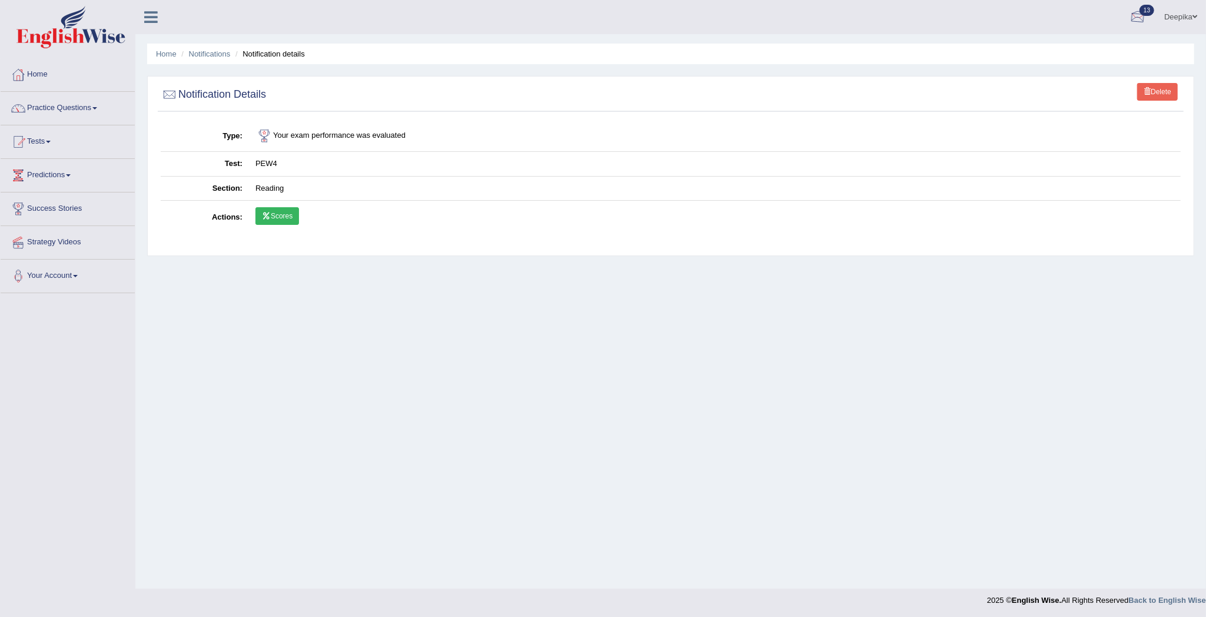
click at [1133, 18] on div at bounding box center [1137, 18] width 18 height 18
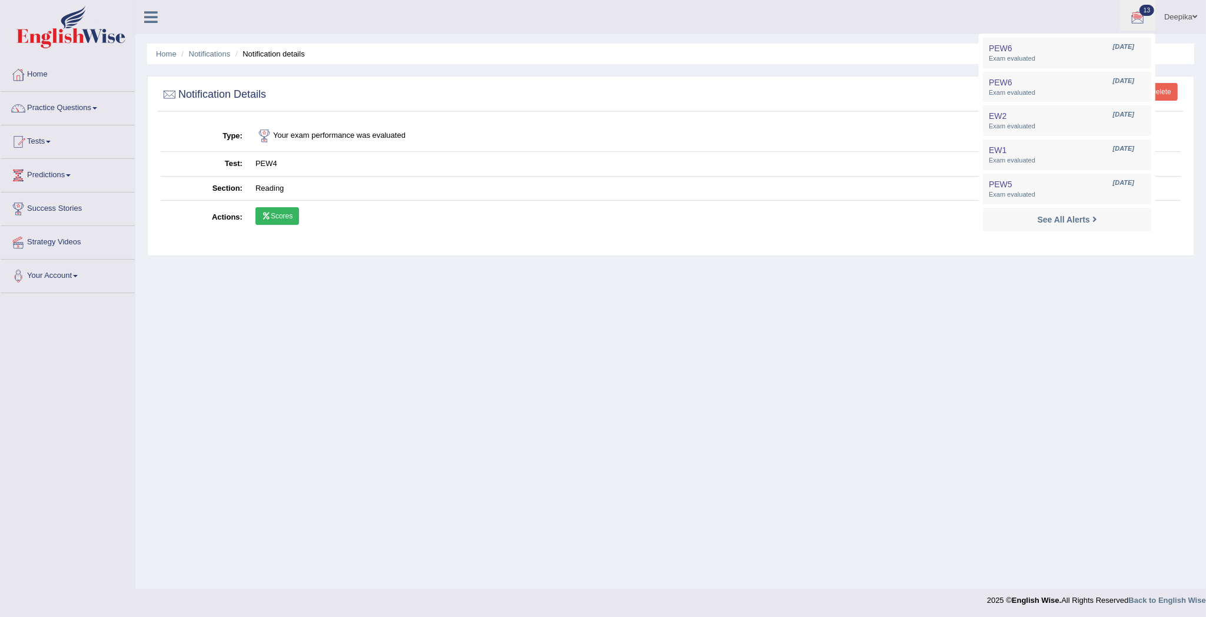
click at [1123, 72] on li "PEW6 Aug 31, 2025 Exam evaluated" at bounding box center [1067, 87] width 168 height 31
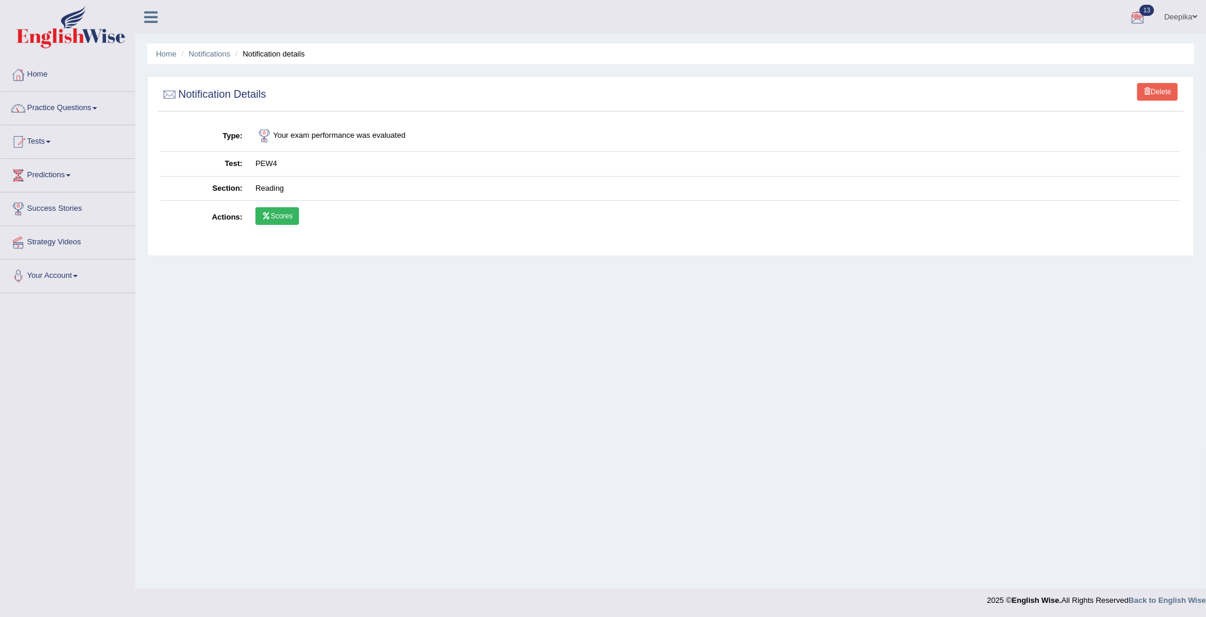
click at [1141, 17] on div at bounding box center [1137, 18] width 18 height 18
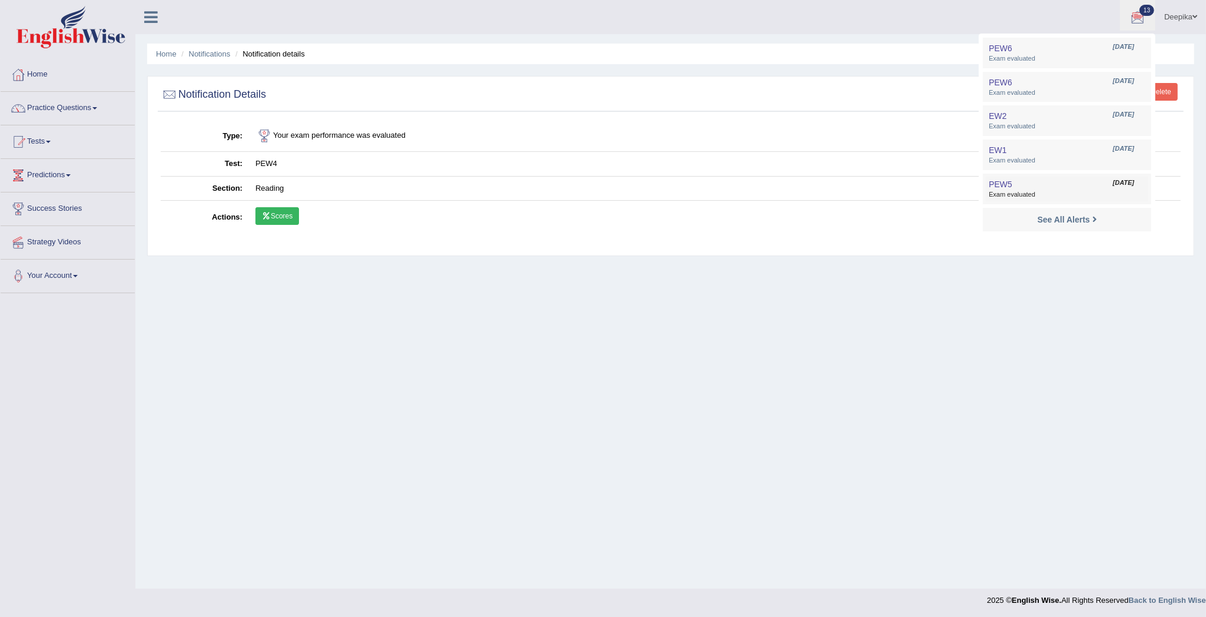
click at [1113, 184] on span "[DATE]" at bounding box center [1123, 182] width 21 height 9
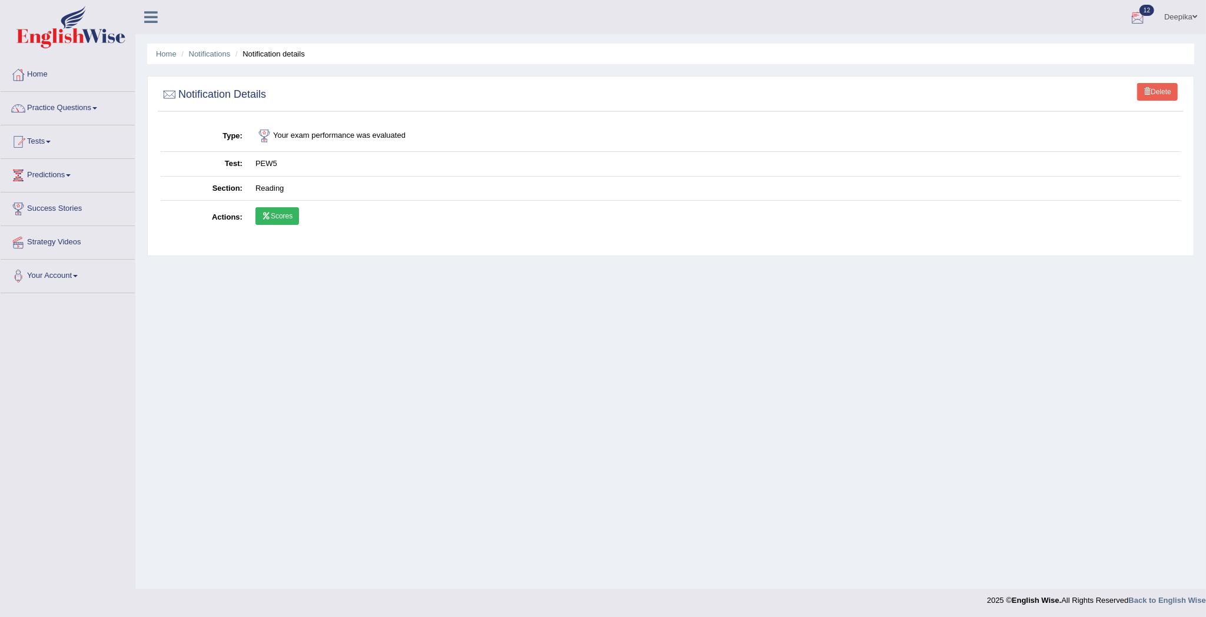
click at [1131, 15] on div at bounding box center [1137, 18] width 18 height 18
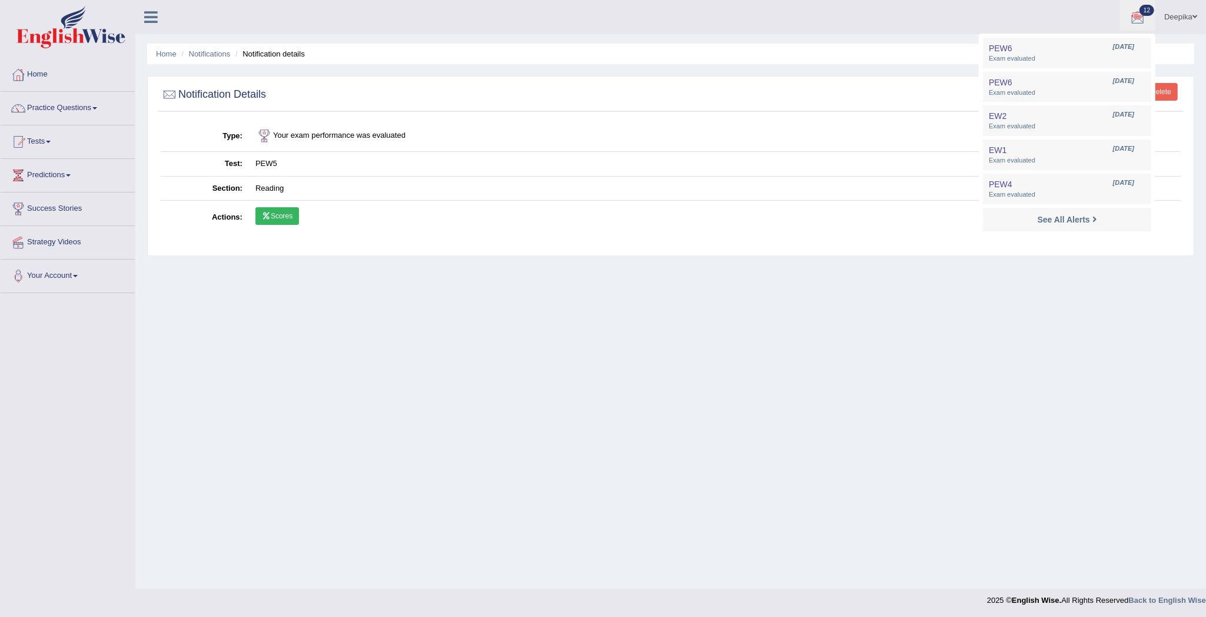
click at [1076, 225] on div "See All Alerts" at bounding box center [1066, 220] width 157 height 12
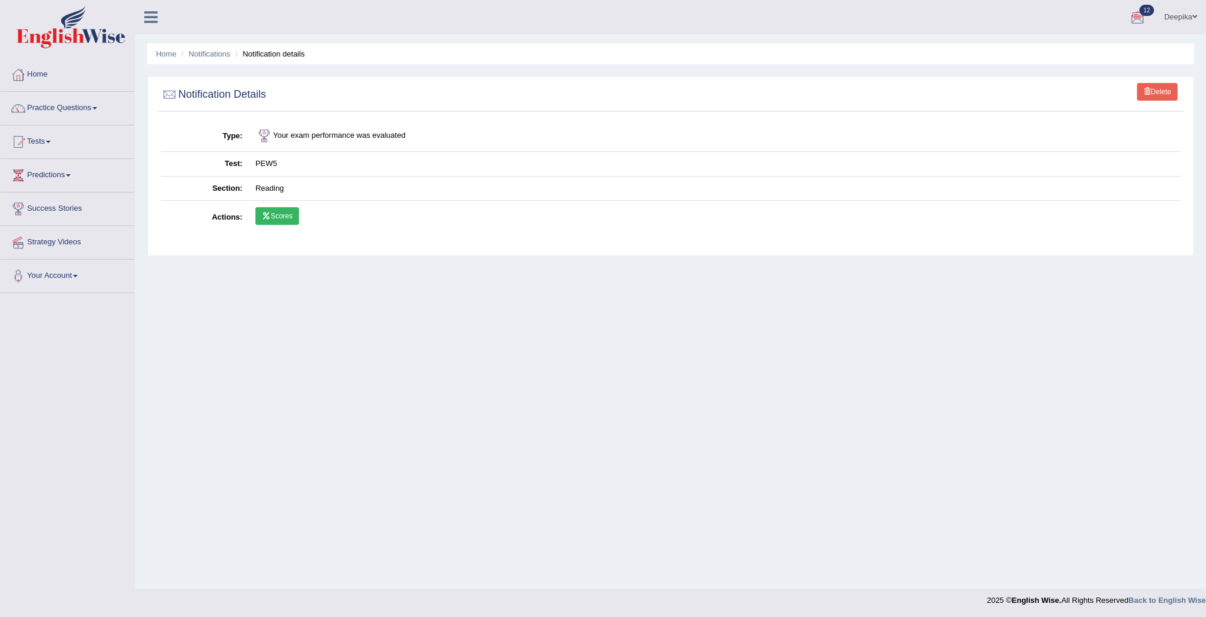
click at [1137, 19] on div at bounding box center [1137, 18] width 18 height 18
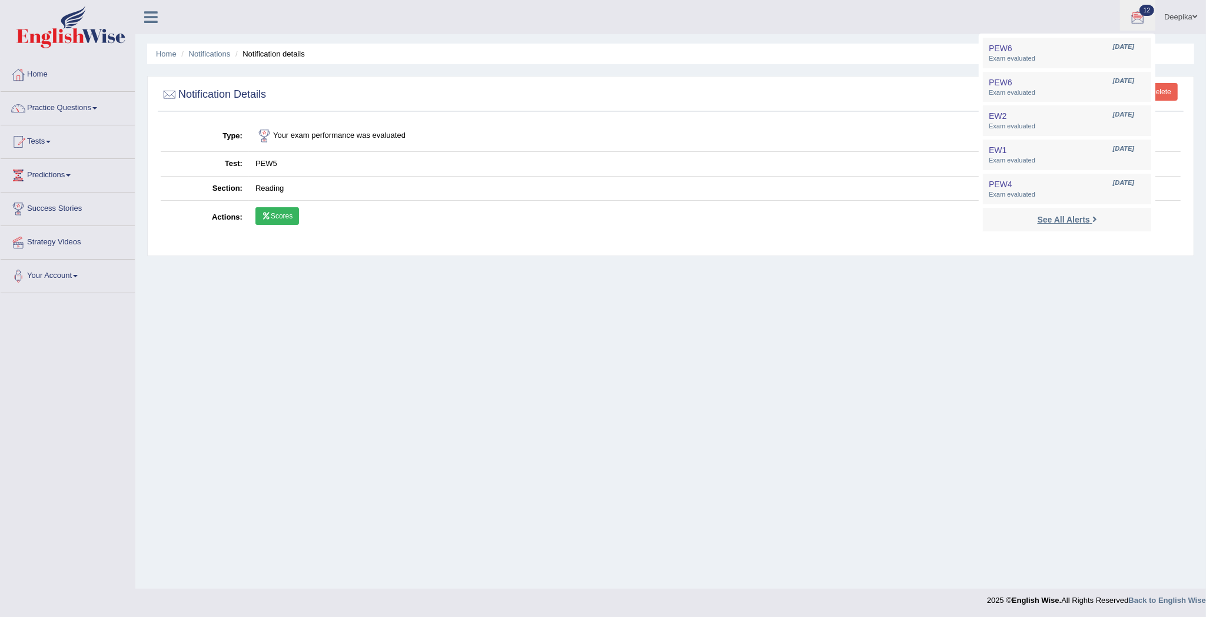
click at [1084, 219] on strong "See All Alerts" at bounding box center [1063, 219] width 52 height 9
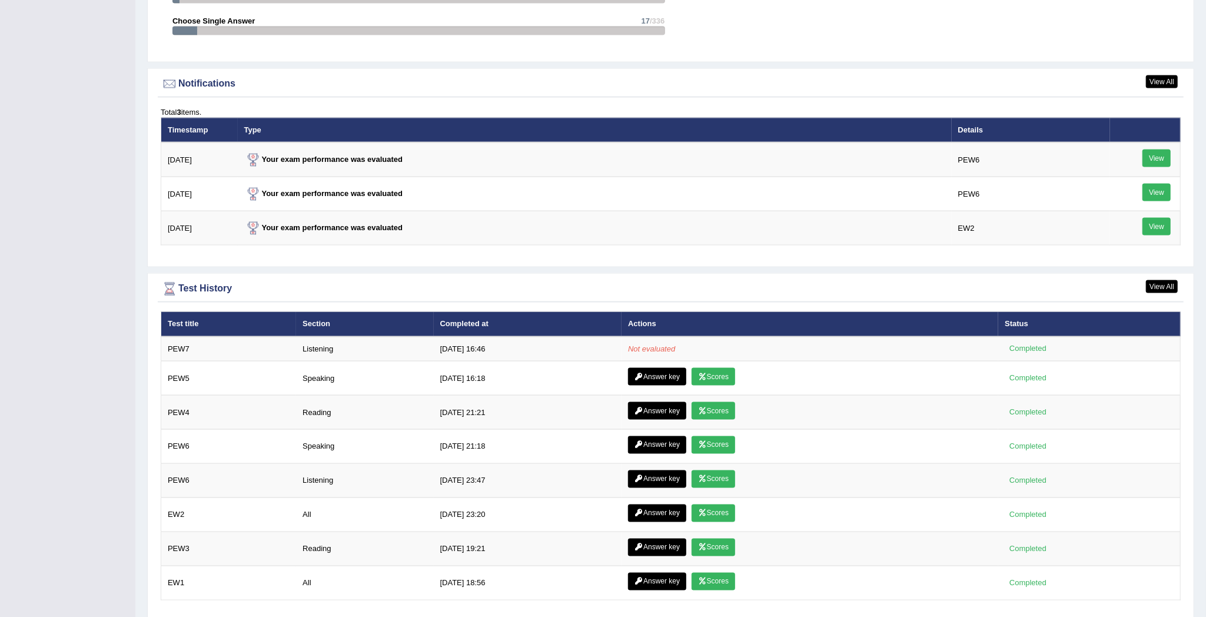
scroll to position [1420, 0]
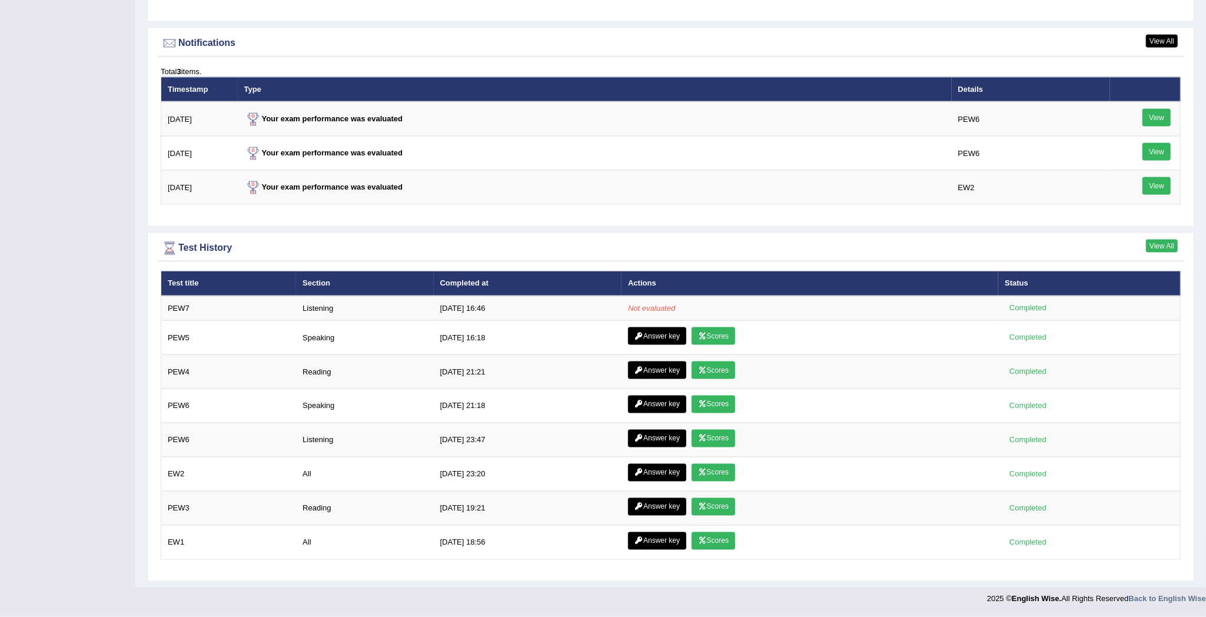
click at [1166, 239] on link "View All" at bounding box center [1162, 245] width 32 height 13
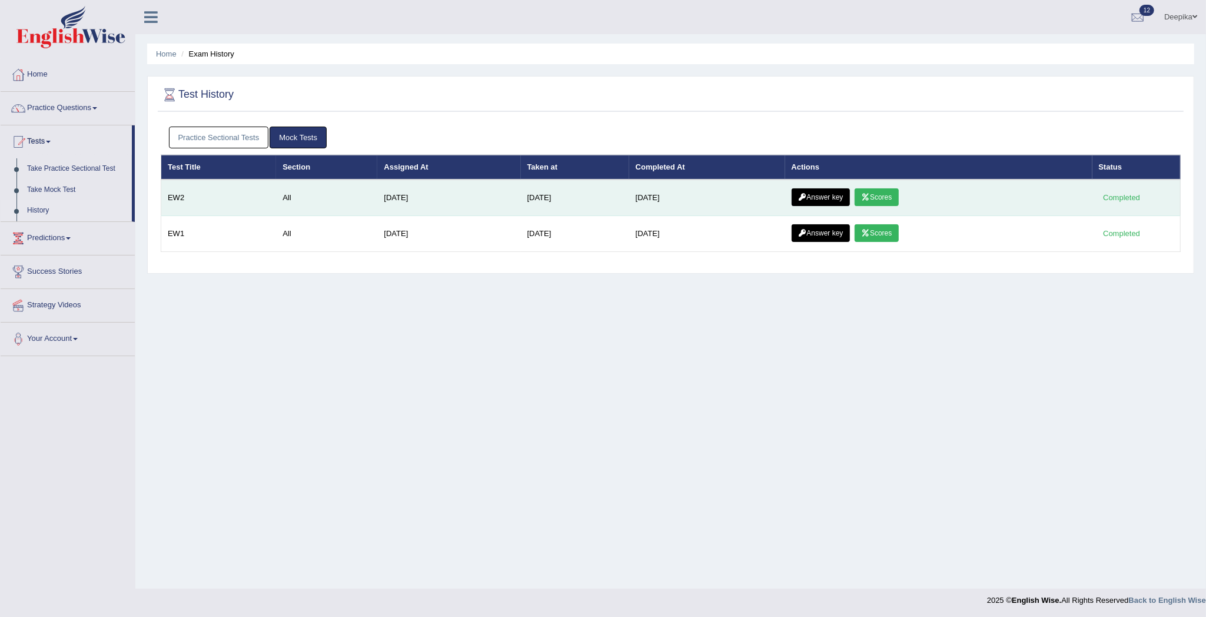
click at [890, 192] on link "Scores" at bounding box center [876, 197] width 44 height 18
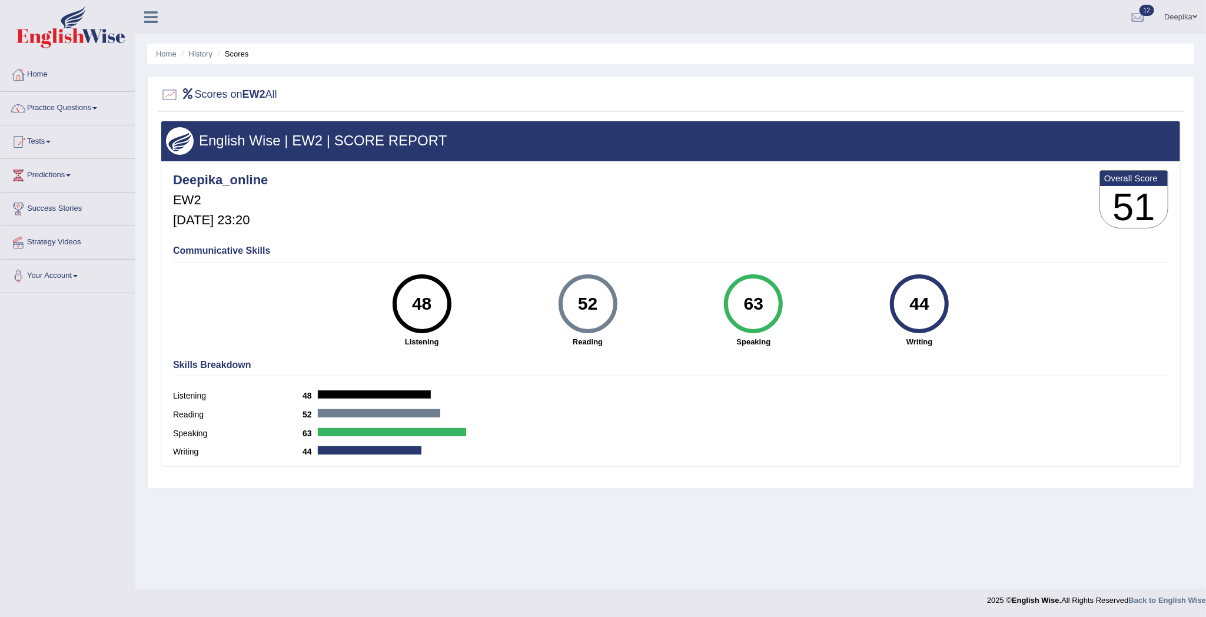
click at [161, 46] on ul "Home History Scores" at bounding box center [670, 54] width 1047 height 21
click at [161, 55] on link "Home" at bounding box center [166, 53] width 21 height 9
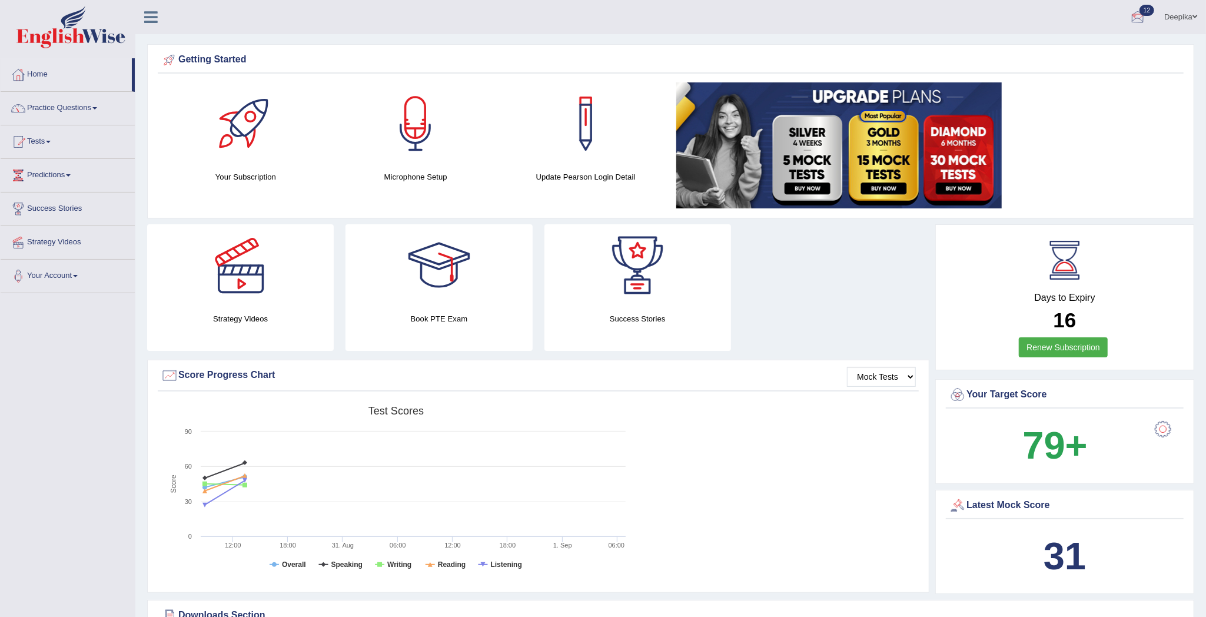
click at [1137, 10] on div at bounding box center [1137, 18] width 18 height 18
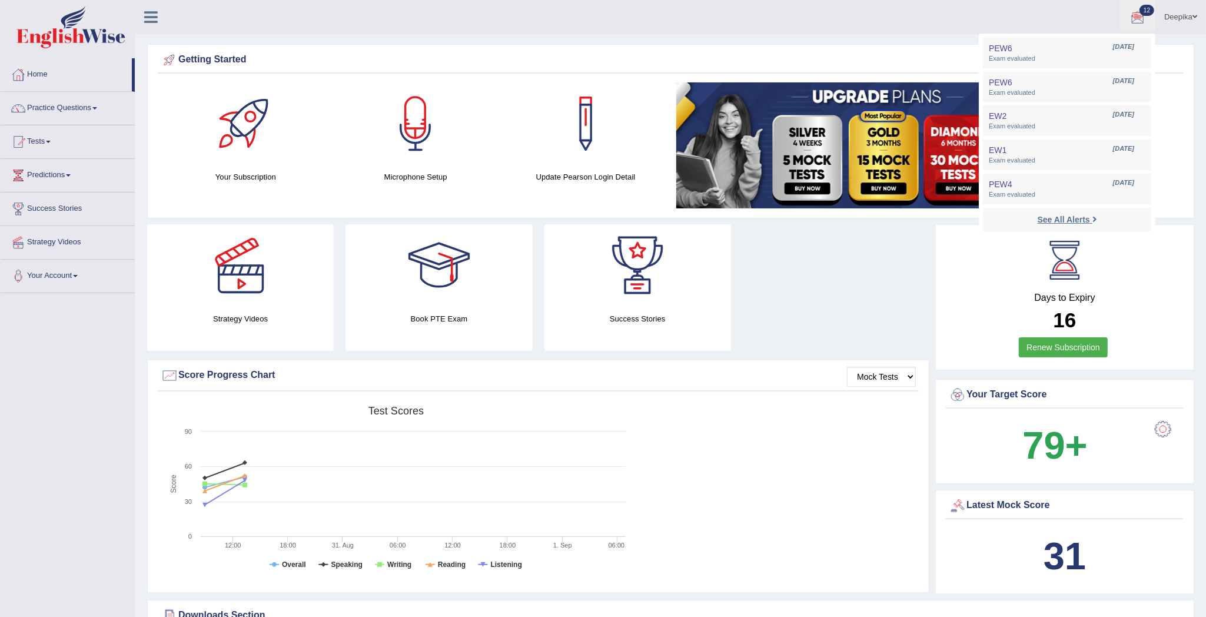
click at [1088, 215] on link "See All Alerts" at bounding box center [1066, 219] width 65 height 13
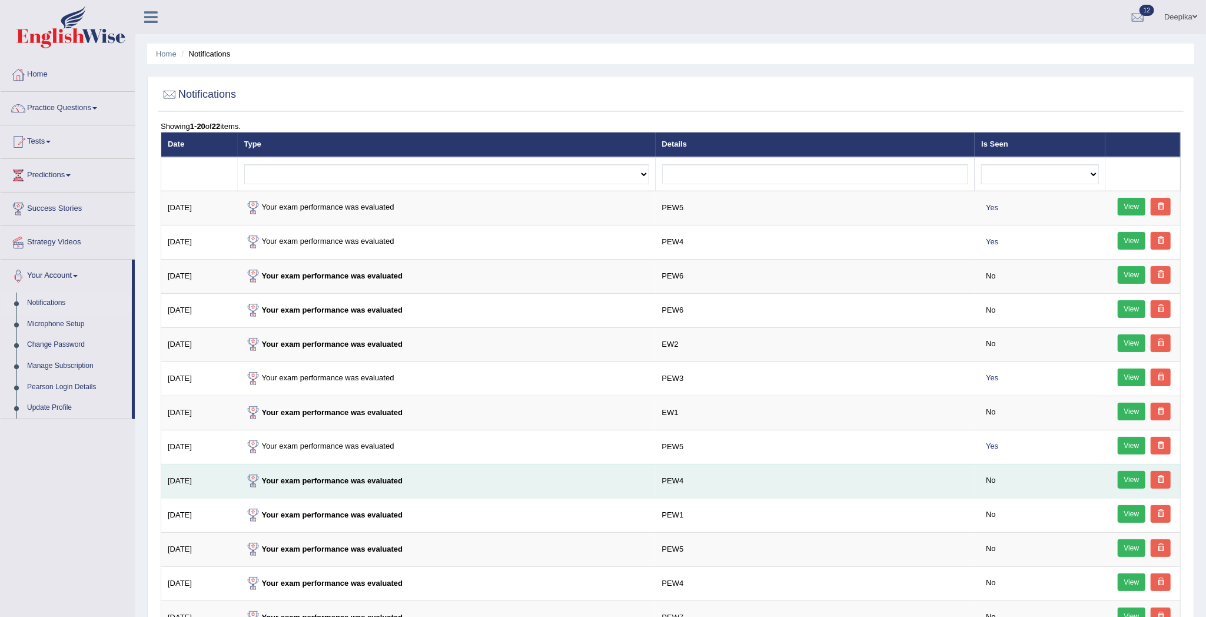
click at [1117, 482] on link "View" at bounding box center [1131, 480] width 28 height 18
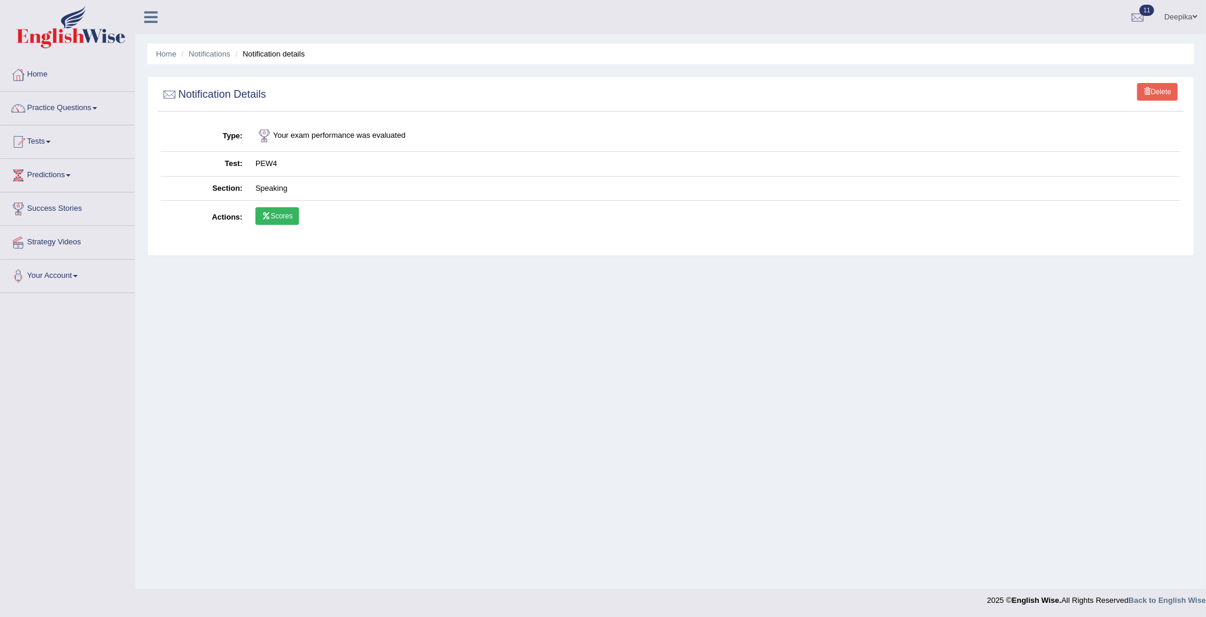
click at [284, 213] on link "Scores" at bounding box center [277, 216] width 44 height 18
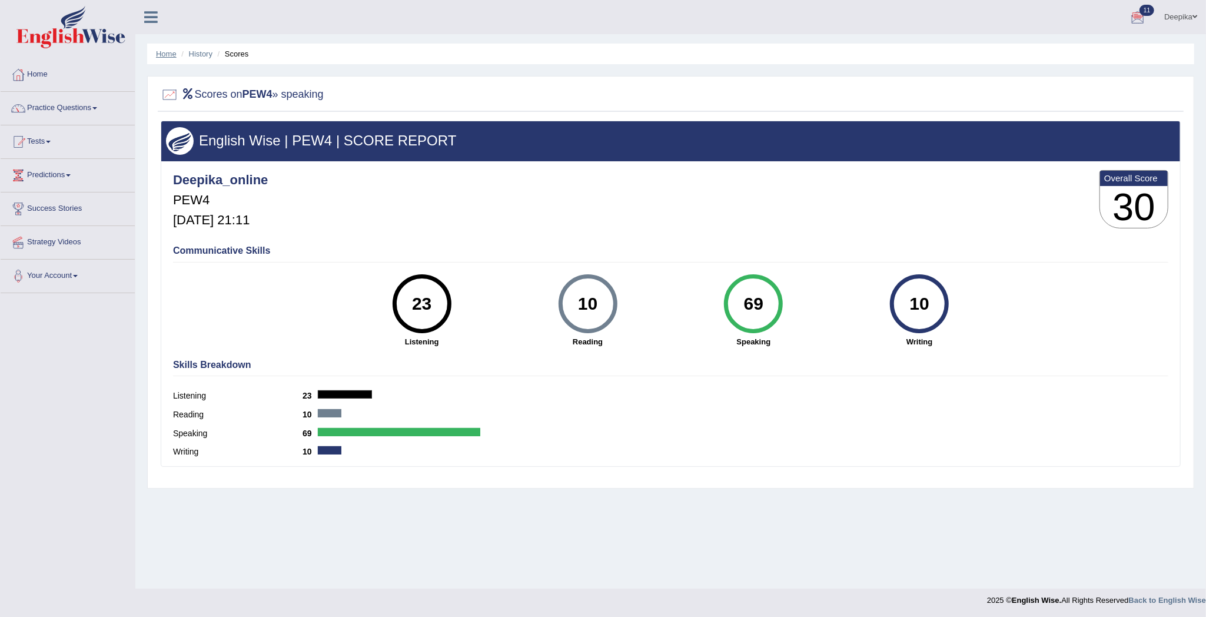
click at [168, 49] on link "Home" at bounding box center [166, 53] width 21 height 9
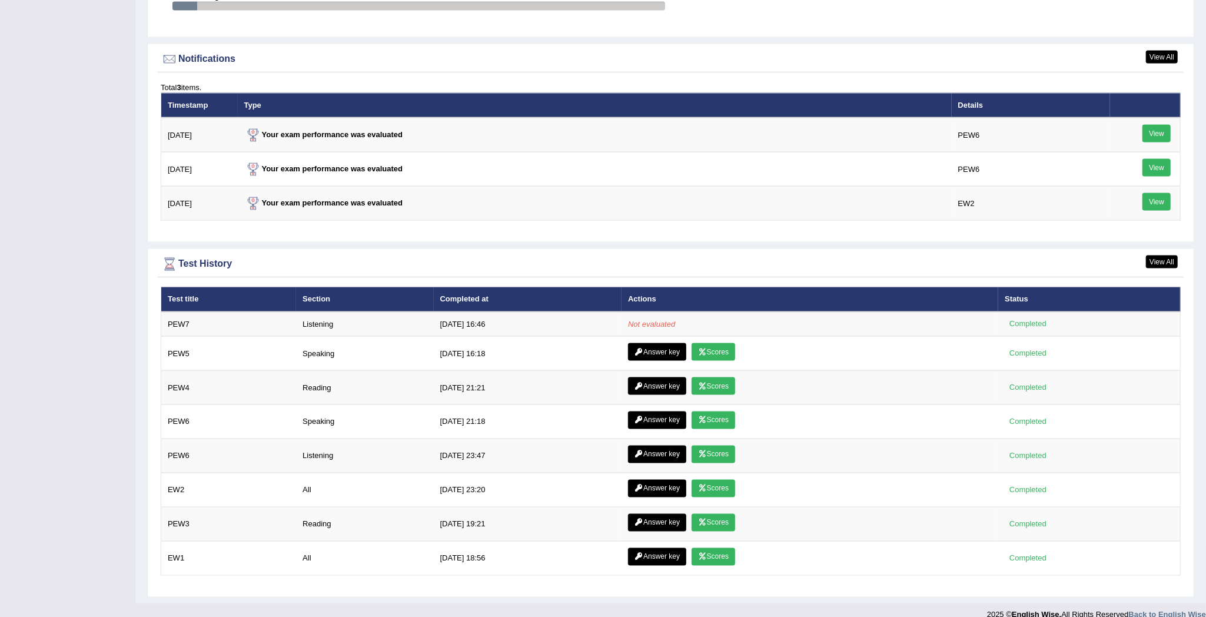
scroll to position [1406, 0]
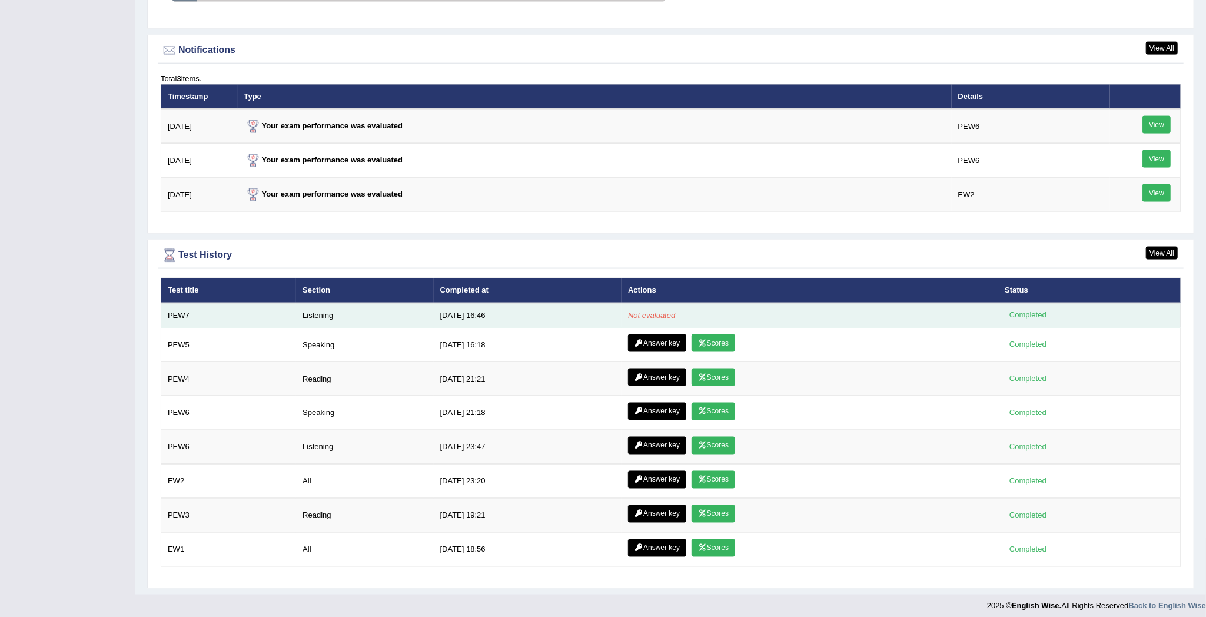
click at [666, 318] on em "Not evaluated" at bounding box center [651, 315] width 47 height 9
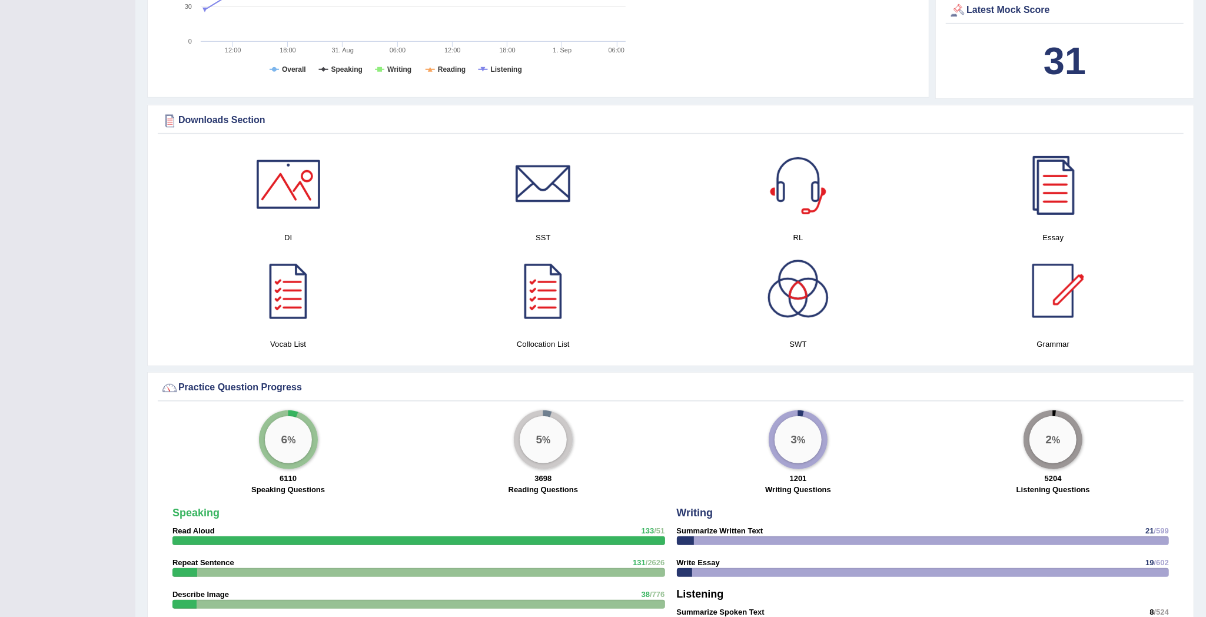
scroll to position [1417, 0]
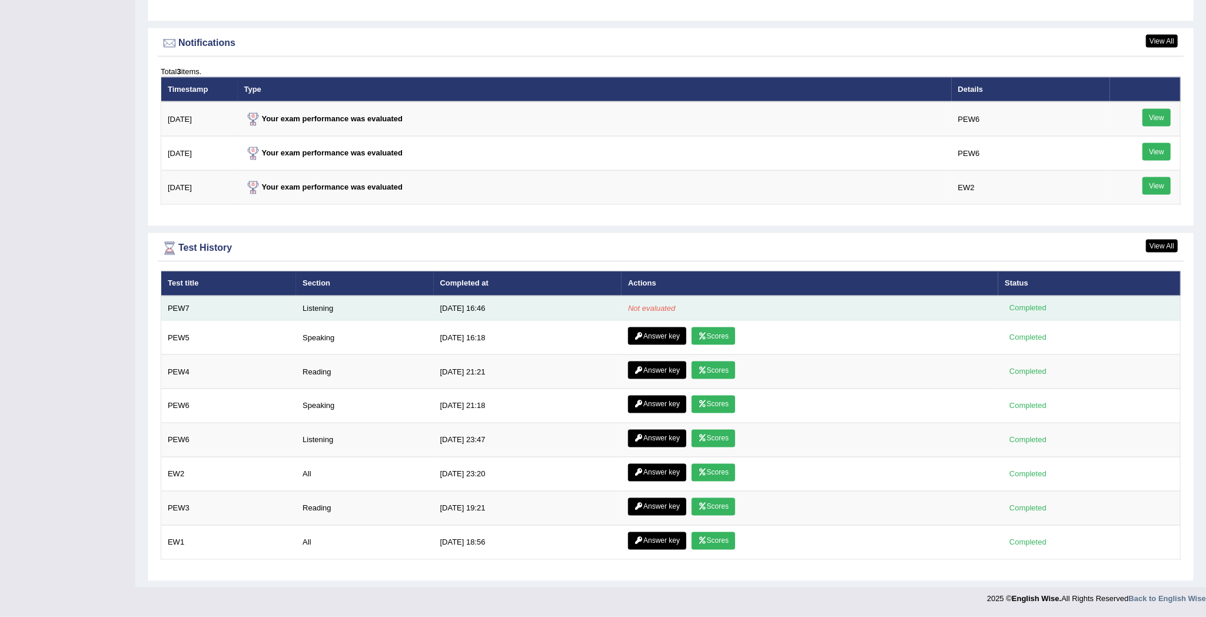
click at [668, 304] on em "Not evaluated" at bounding box center [651, 308] width 47 height 9
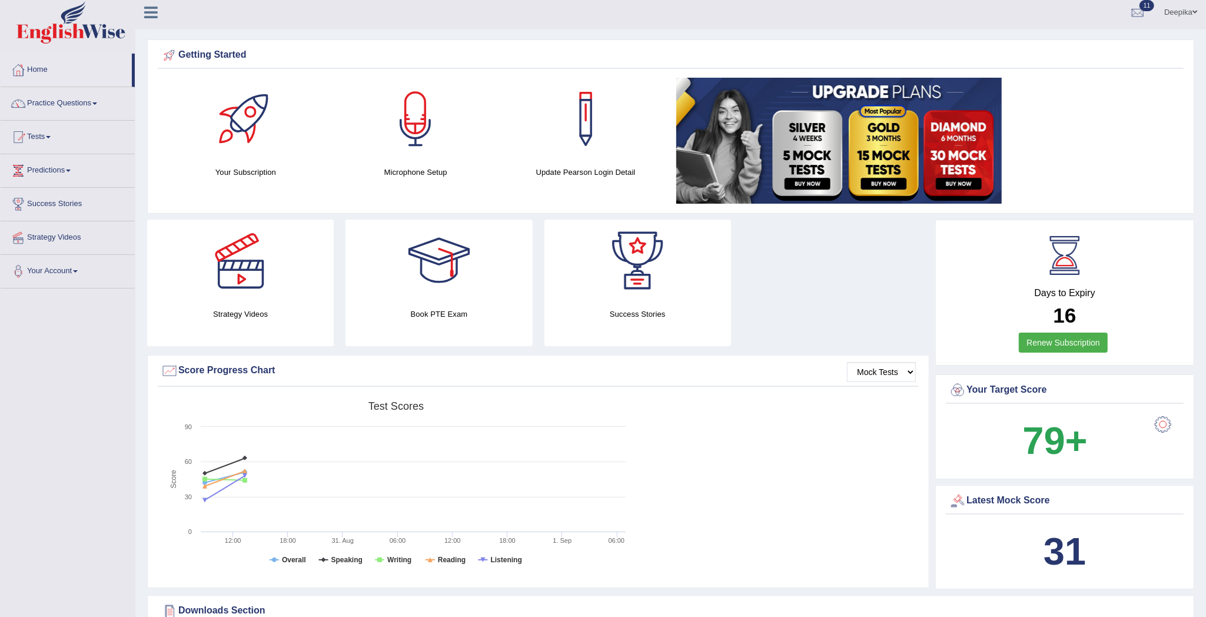
scroll to position [1, 0]
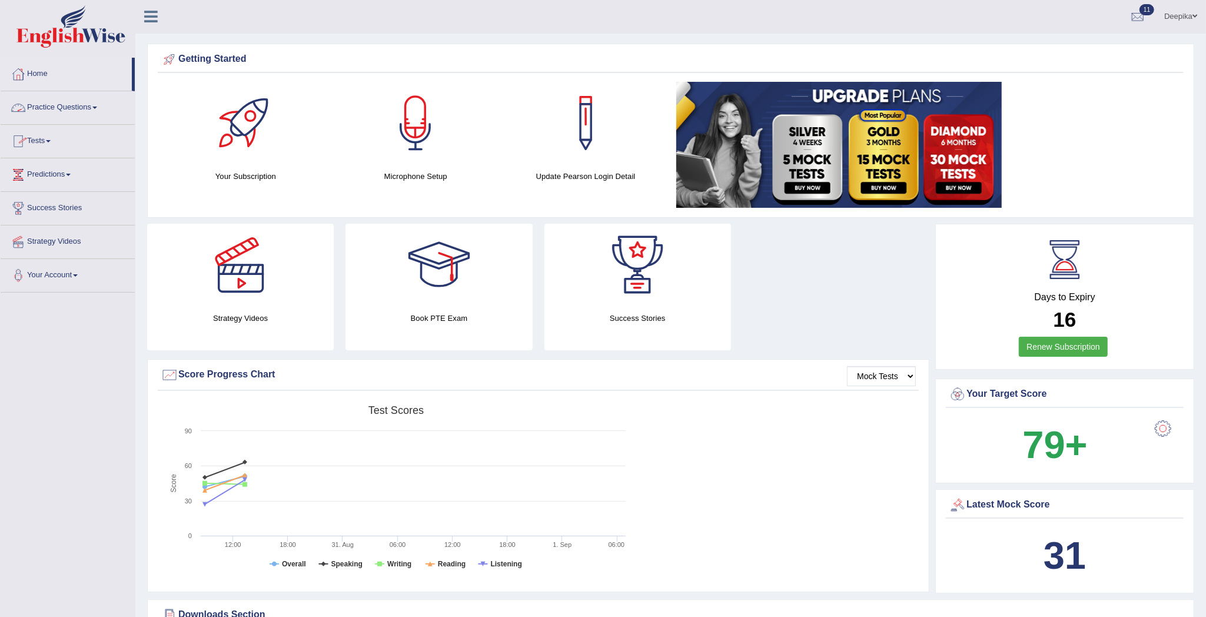
click at [97, 108] on span at bounding box center [94, 107] width 5 height 2
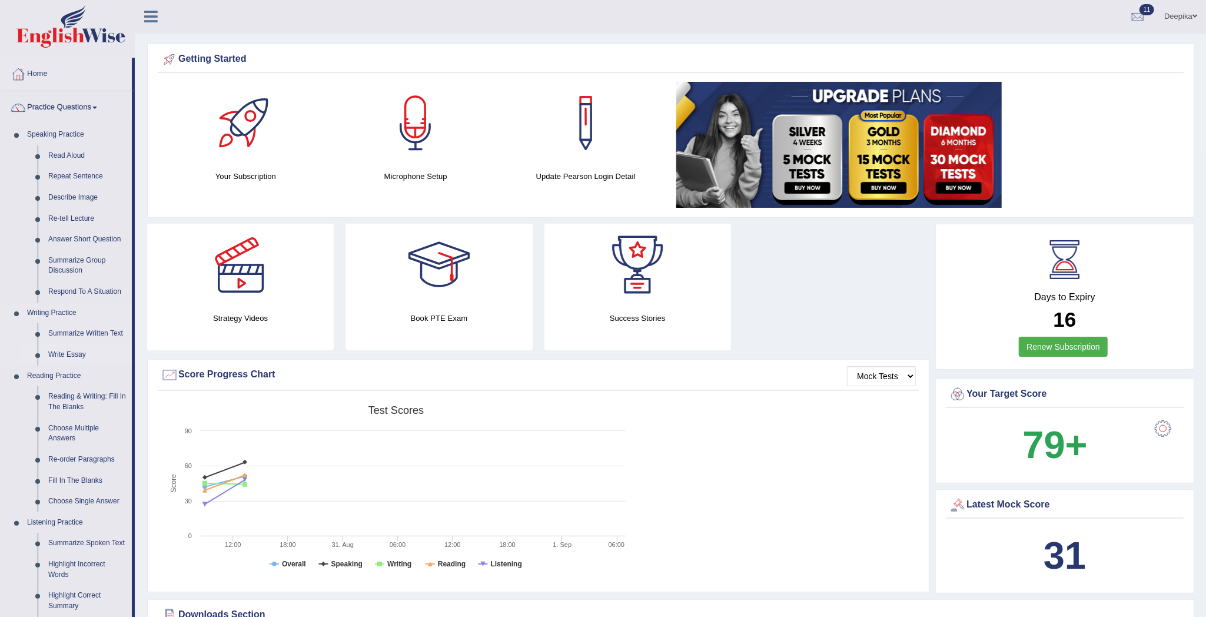
click at [64, 354] on link "Write Essay" at bounding box center [87, 354] width 89 height 21
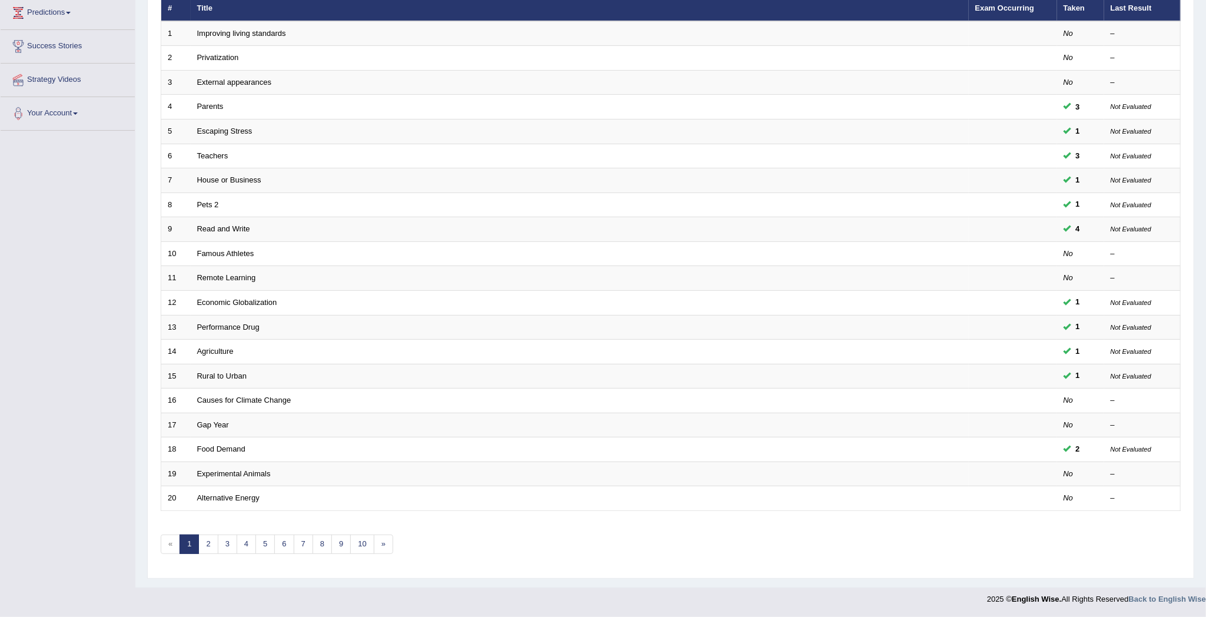
scroll to position [166, 0]
click at [264, 535] on link "5" at bounding box center [264, 543] width 19 height 19
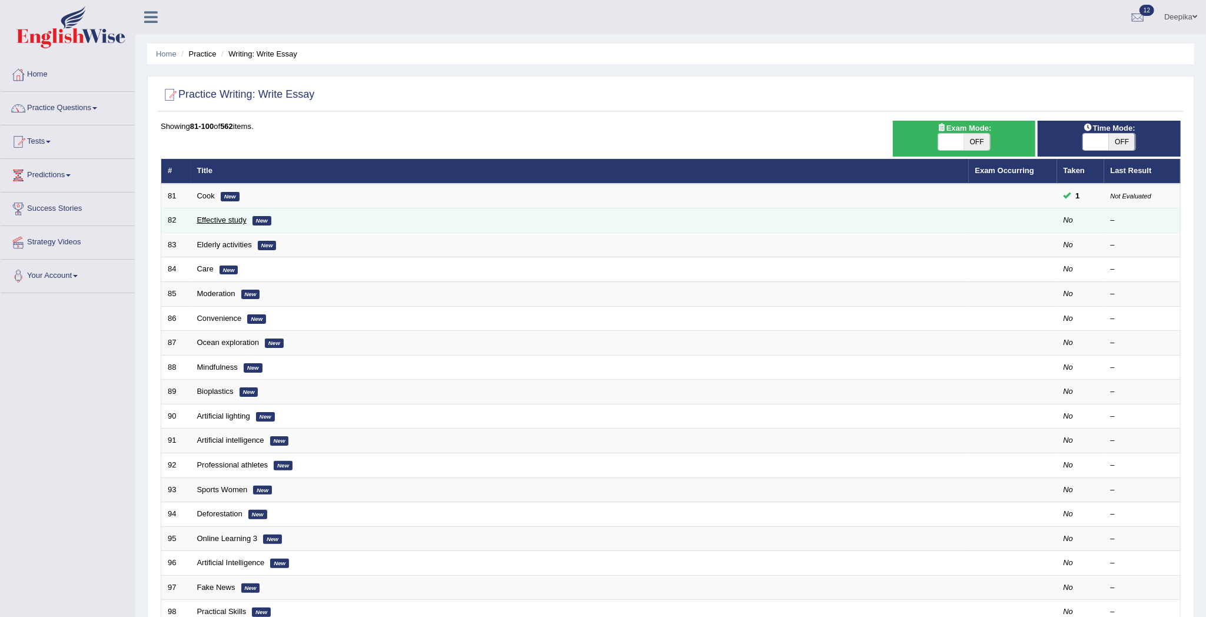
click at [234, 222] on link "Effective study" at bounding box center [221, 219] width 49 height 9
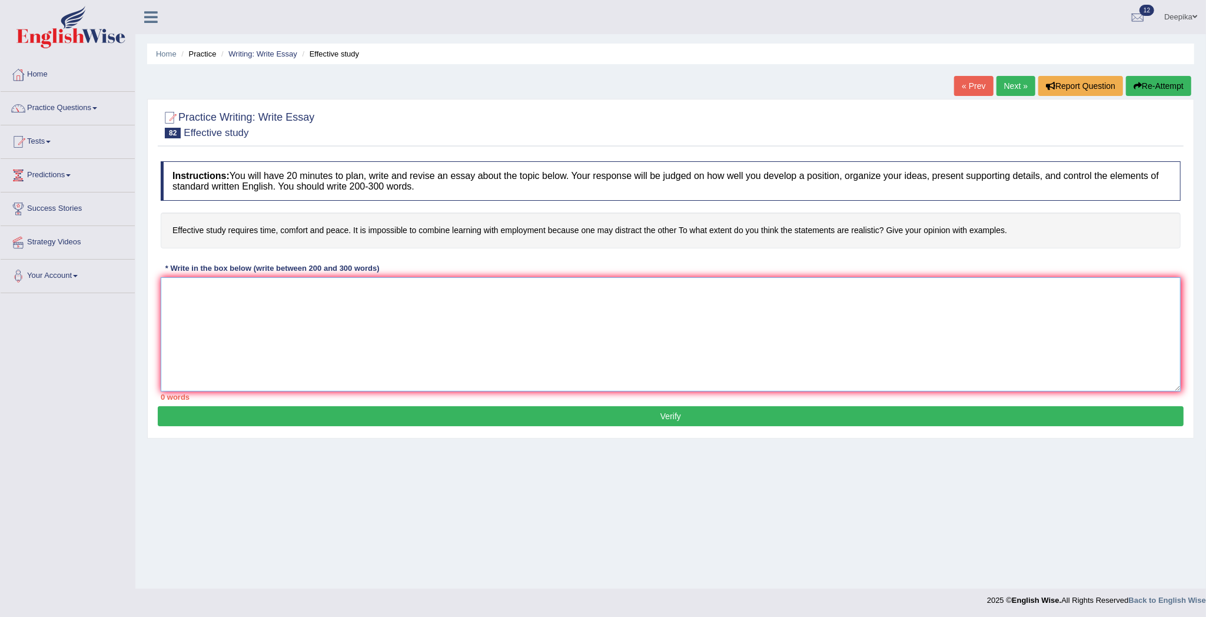
click at [177, 286] on textarea at bounding box center [671, 334] width 1020 height 114
type textarea "o"
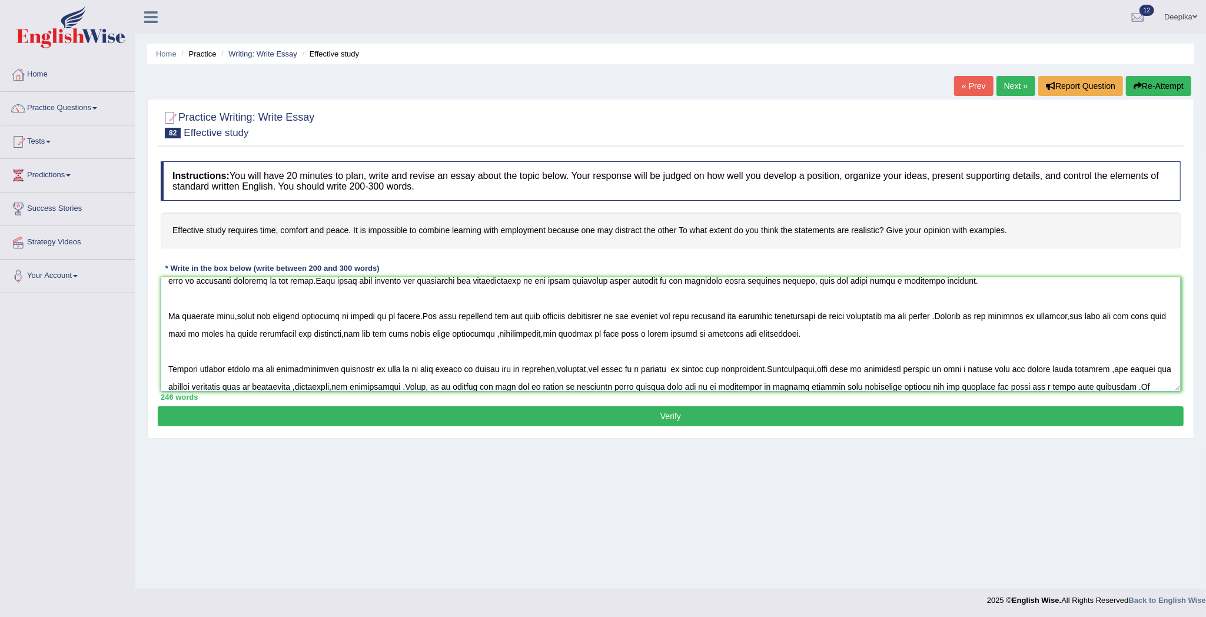
scroll to position [45, 0]
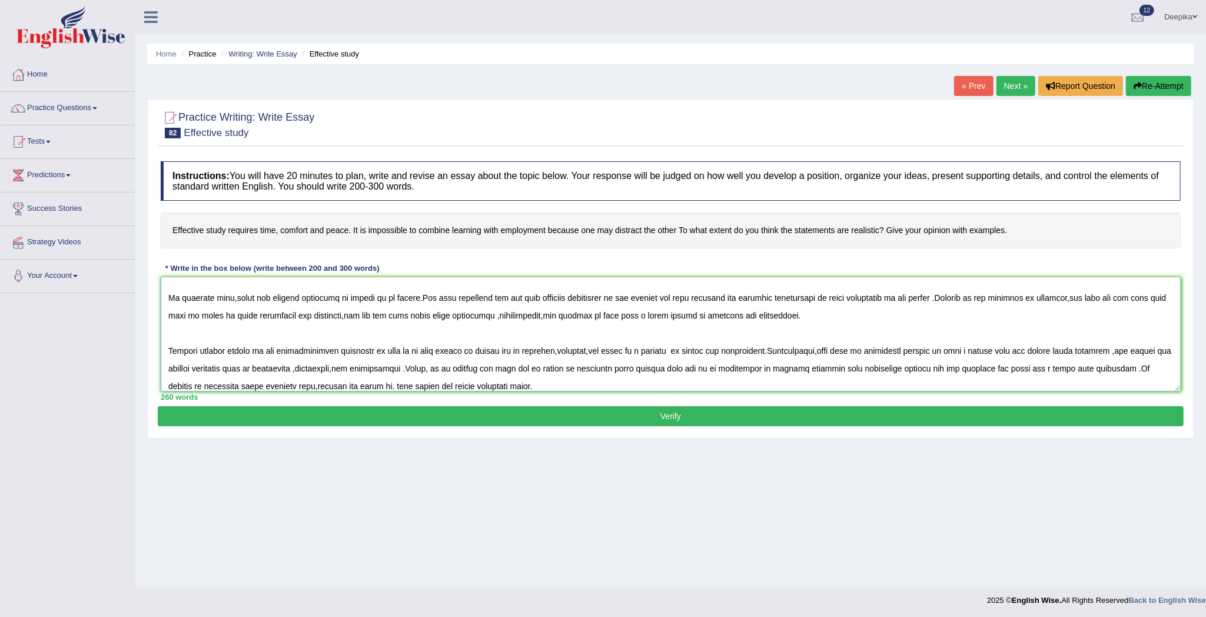
type textarea "One of the most significant trends of today's world is the sudden upsurge in th…"
click at [514, 417] on button "Verify" at bounding box center [670, 416] width 1025 height 20
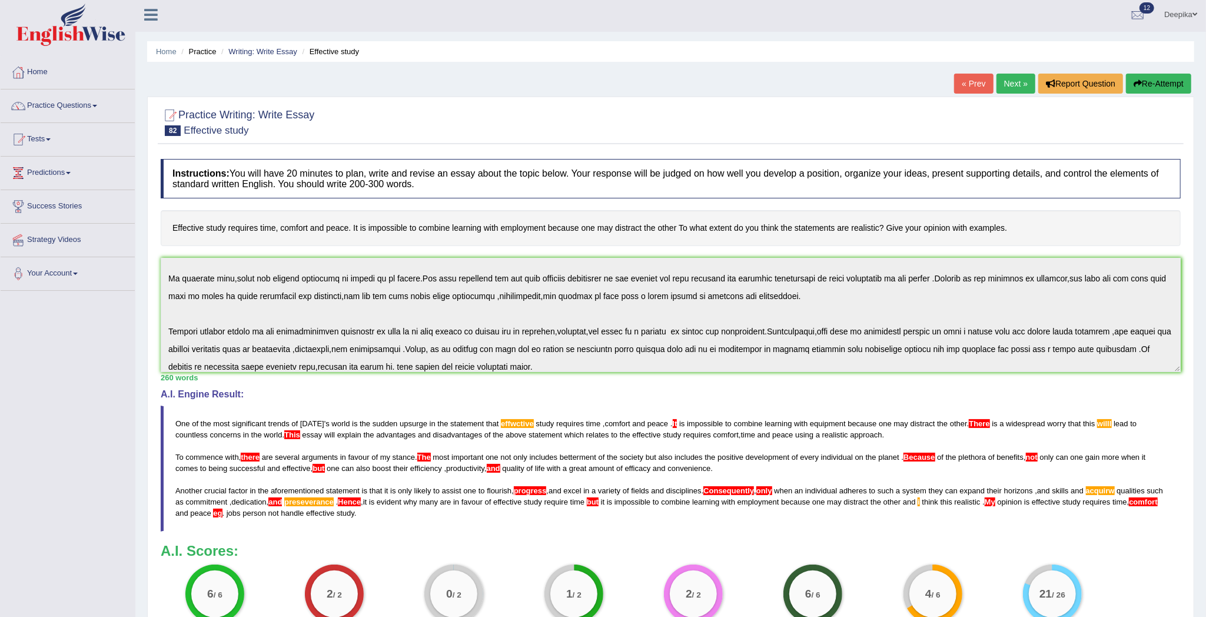
scroll to position [0, 0]
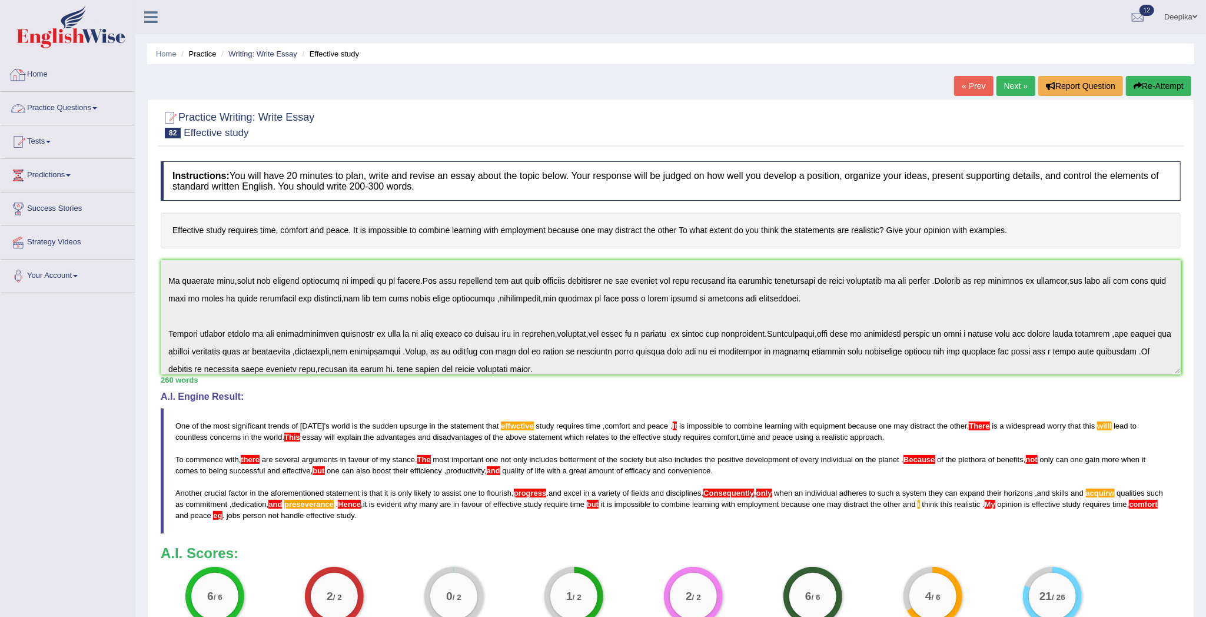
click at [69, 71] on link "Home" at bounding box center [68, 72] width 134 height 29
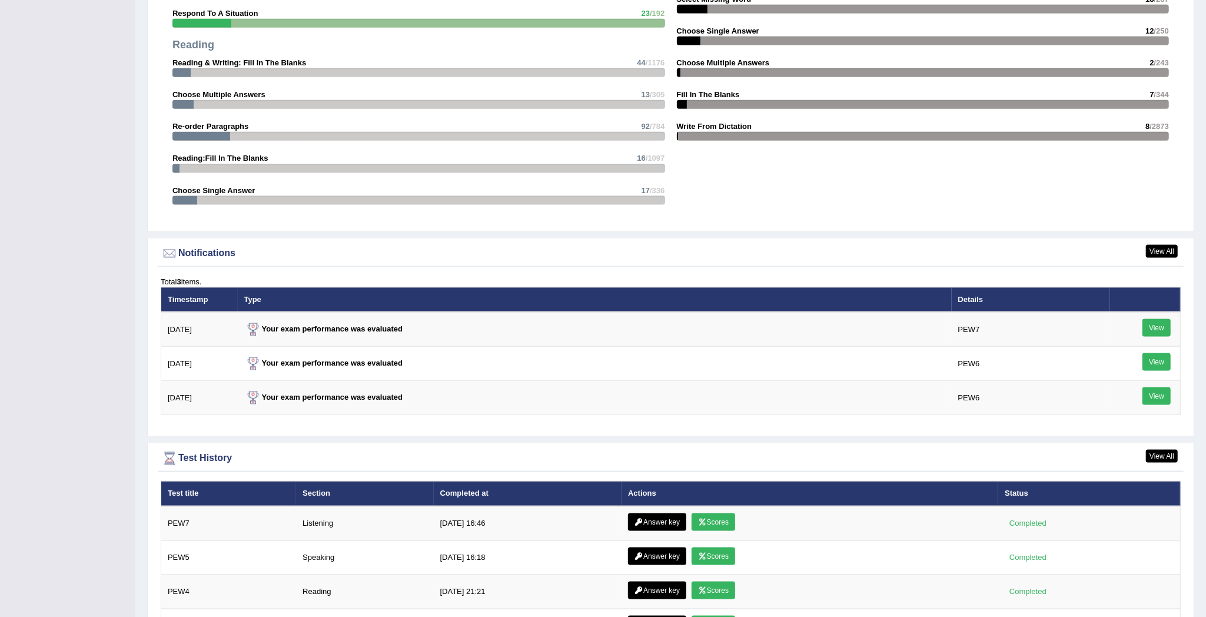
scroll to position [1382, 0]
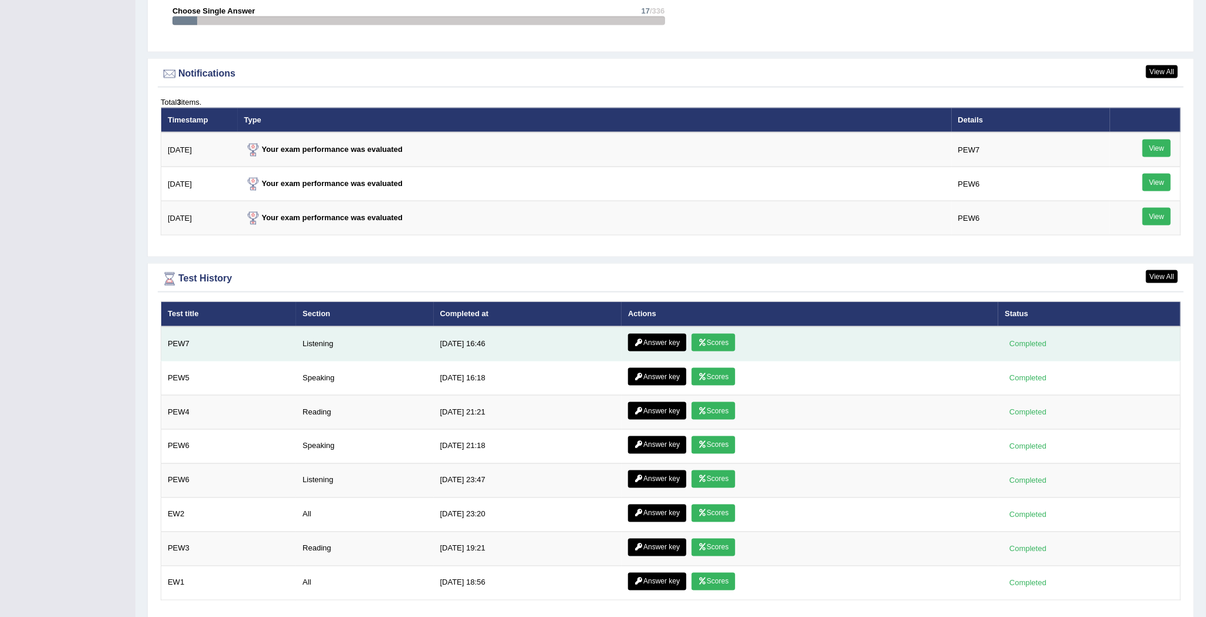
click at [700, 340] on icon at bounding box center [702, 342] width 9 height 7
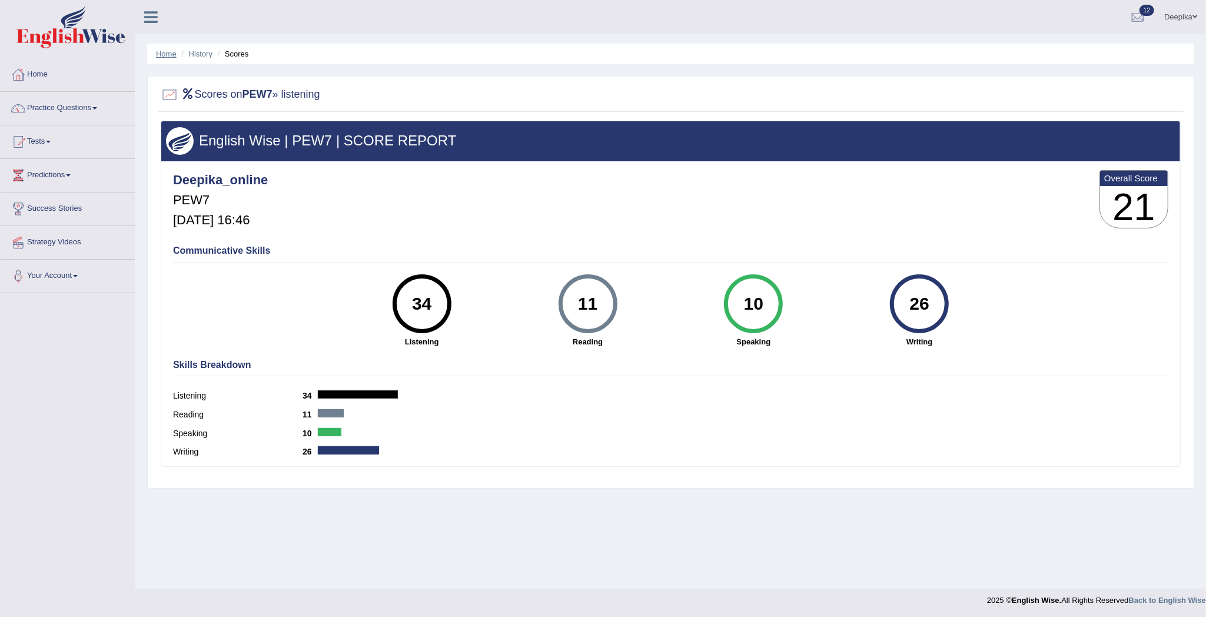
click at [159, 52] on link "Home" at bounding box center [166, 53] width 21 height 9
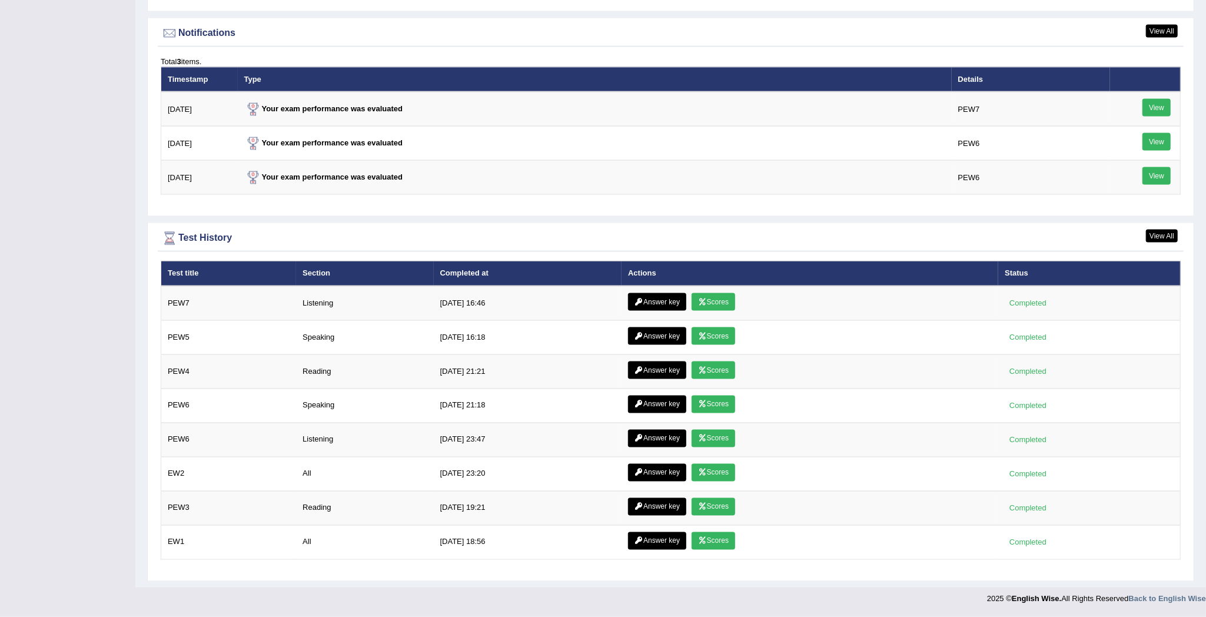
scroll to position [1430, 0]
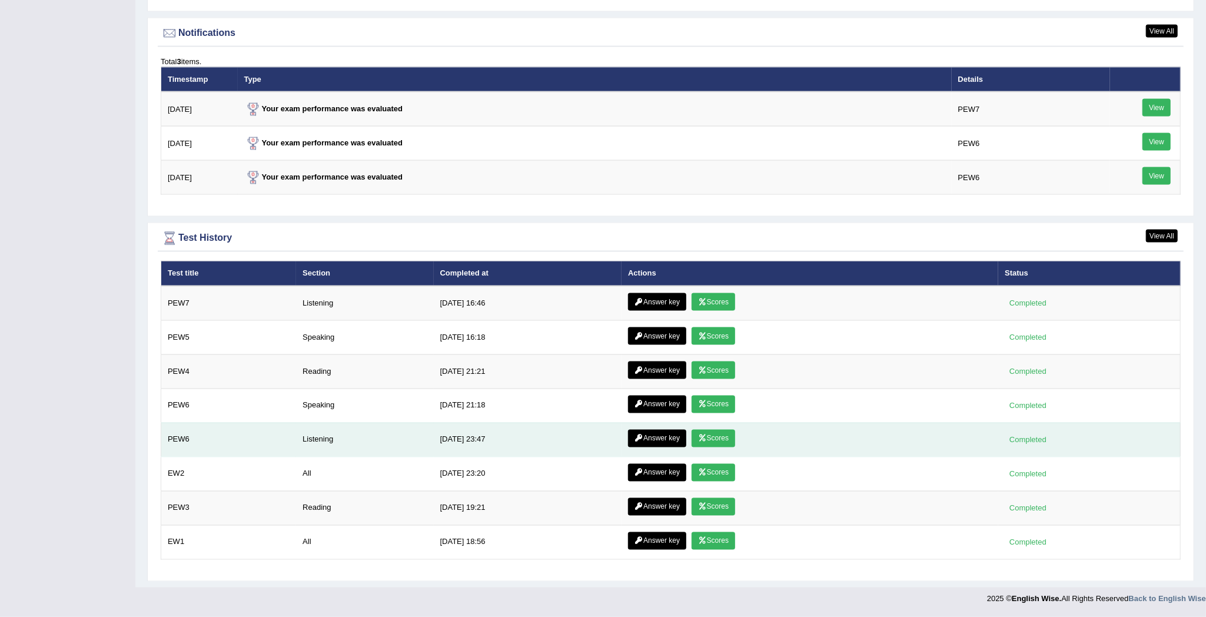
click at [704, 432] on link "Scores" at bounding box center [713, 438] width 44 height 18
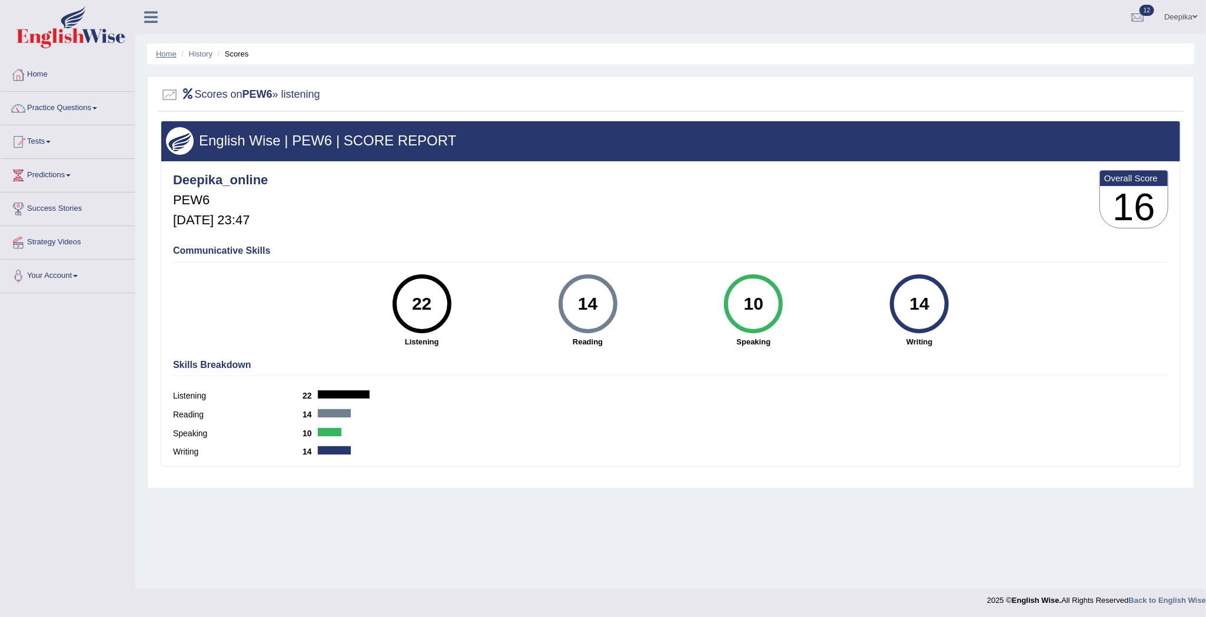
click at [164, 49] on link "Home" at bounding box center [166, 53] width 21 height 9
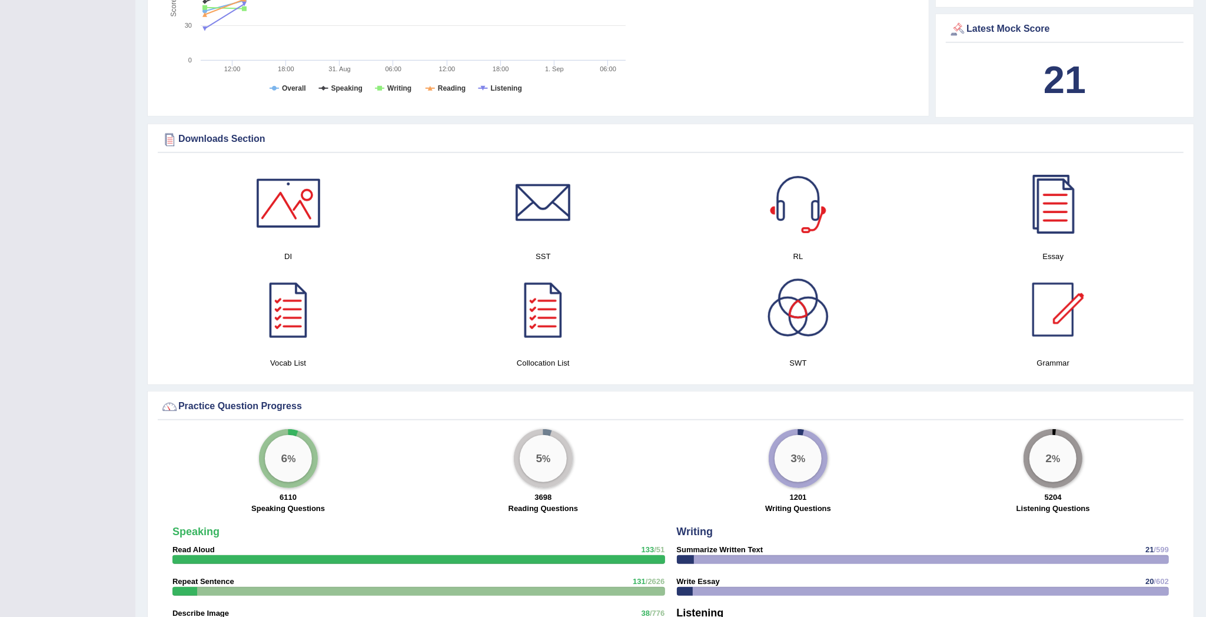
scroll to position [1384, 0]
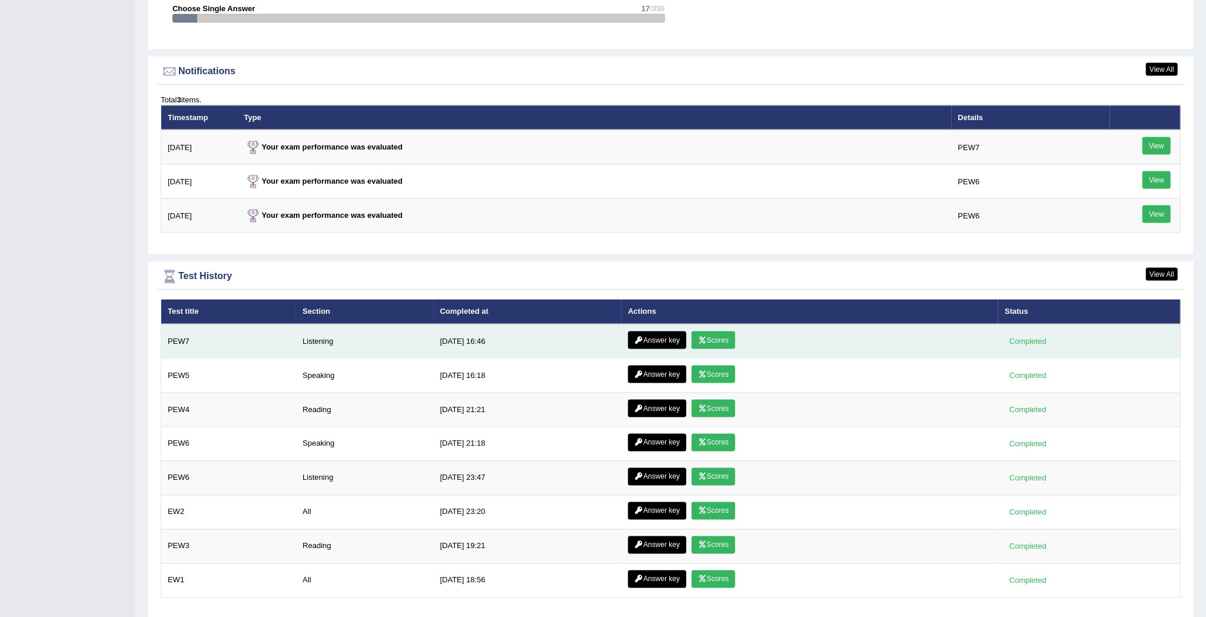
click at [701, 341] on icon at bounding box center [702, 340] width 9 height 7
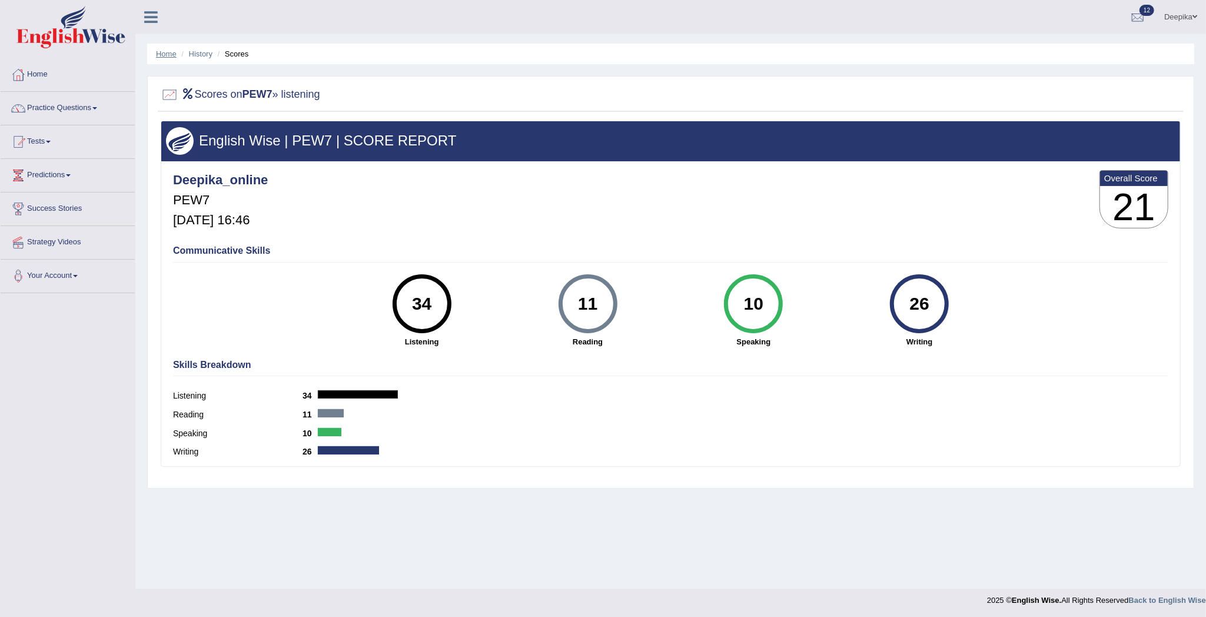
click at [161, 51] on link "Home" at bounding box center [166, 53] width 21 height 9
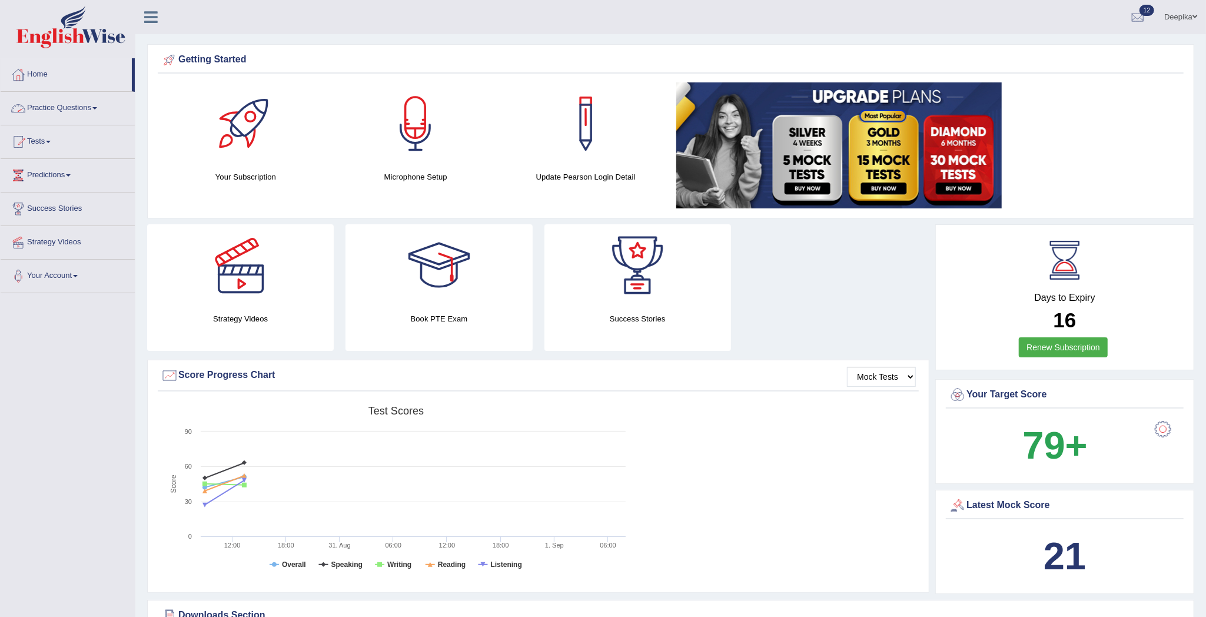
click at [97, 111] on link "Practice Questions" at bounding box center [68, 106] width 134 height 29
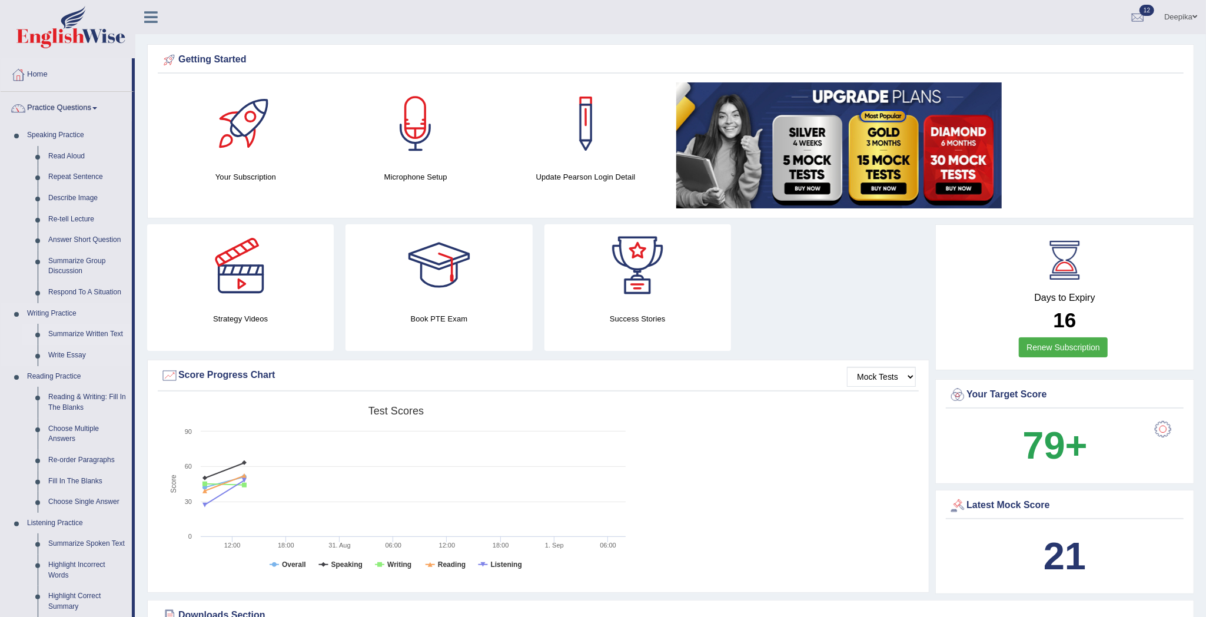
click at [69, 331] on link "Summarize Written Text" at bounding box center [87, 334] width 89 height 21
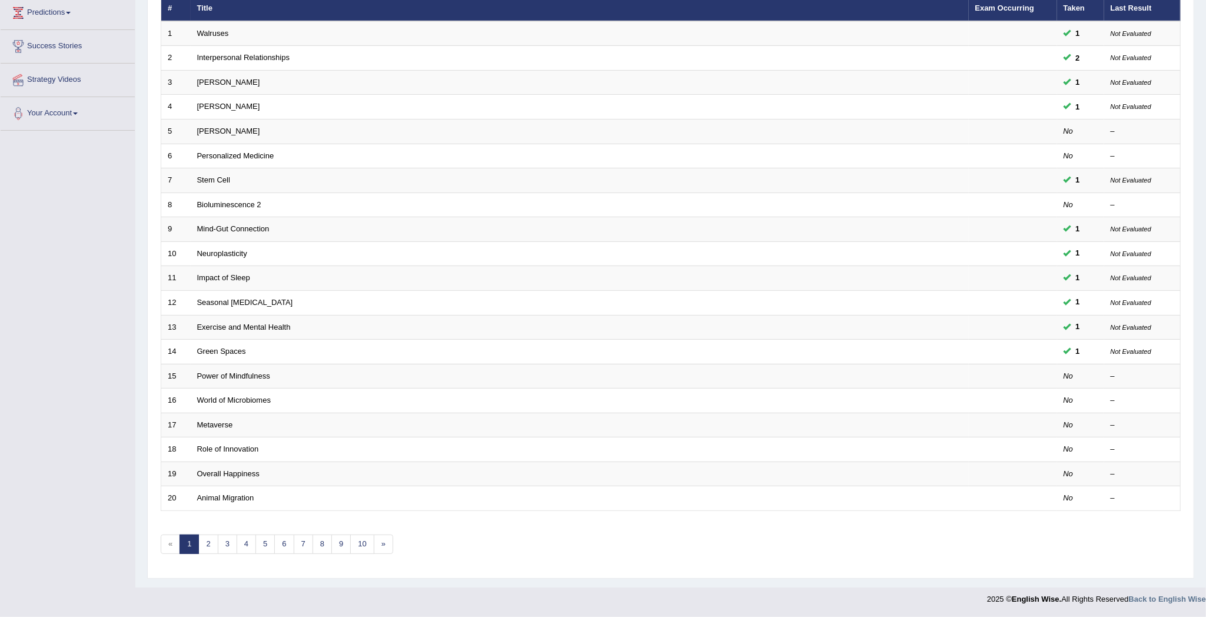
scroll to position [167, 0]
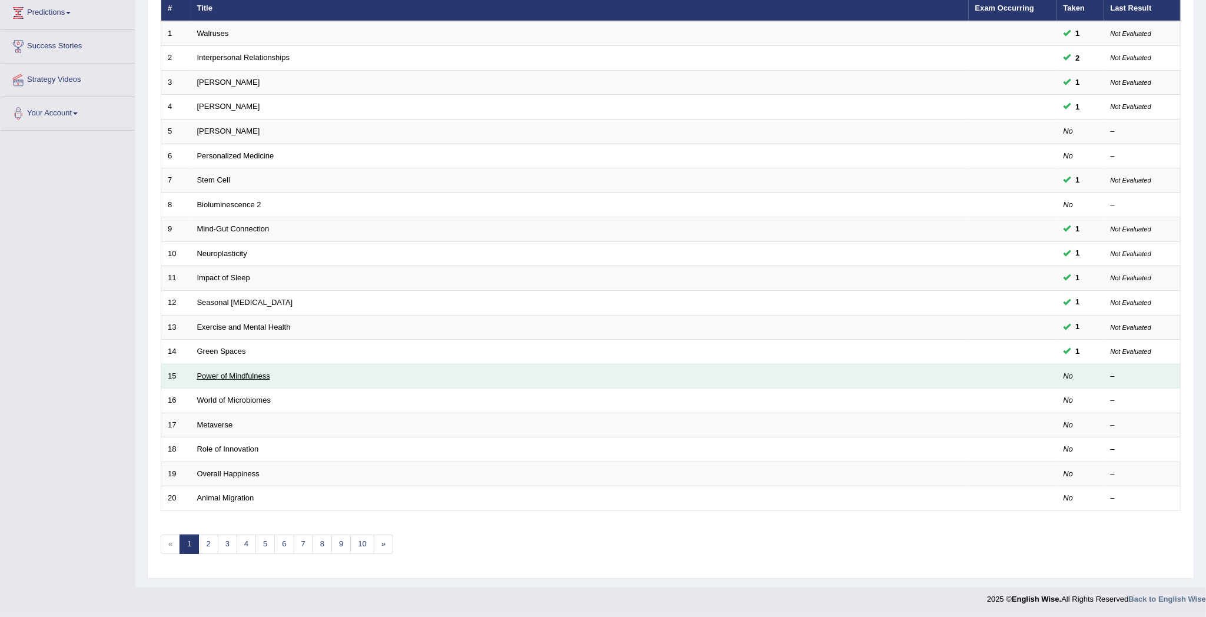
click at [268, 373] on link "Power of Mindfulness" at bounding box center [233, 375] width 73 height 9
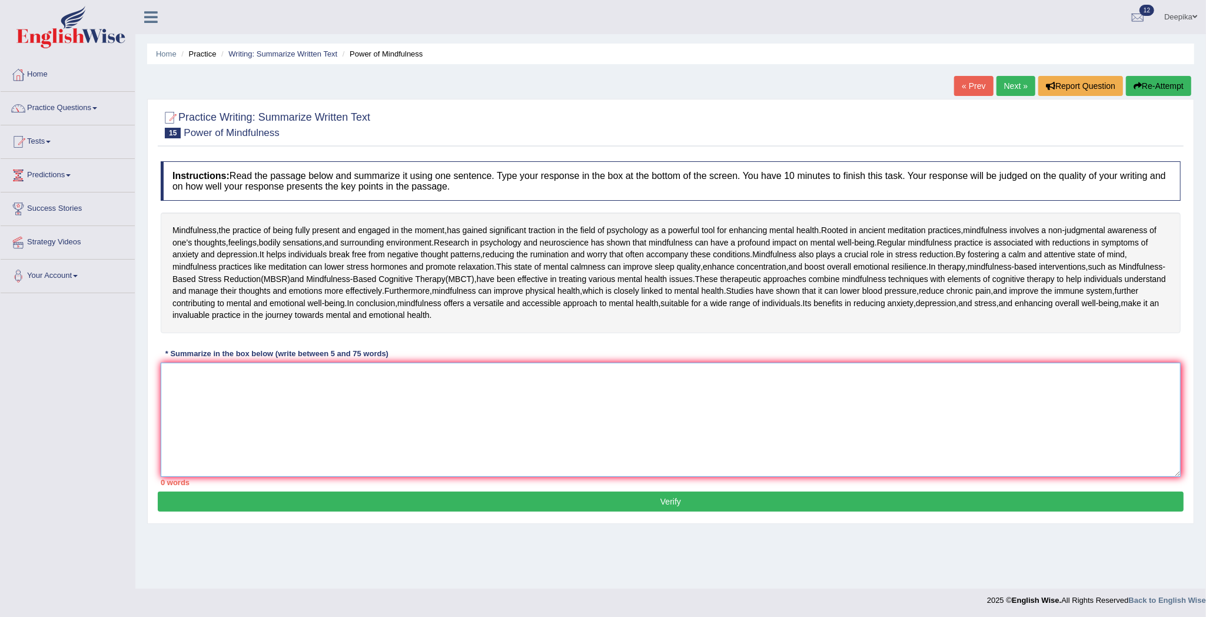
click at [178, 472] on textarea at bounding box center [671, 419] width 1020 height 114
type textarea "T"
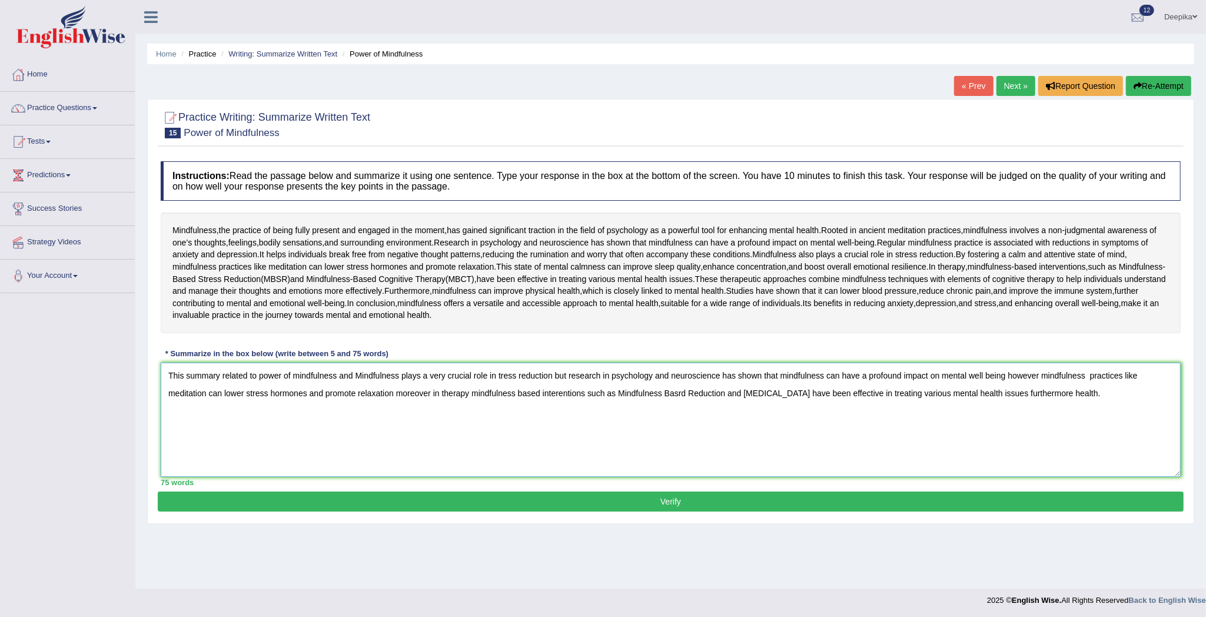
type textarea "This summary related to power of mindfulness and Mindfulness plays a very cruci…"
click at [763, 511] on button "Verify" at bounding box center [670, 501] width 1025 height 20
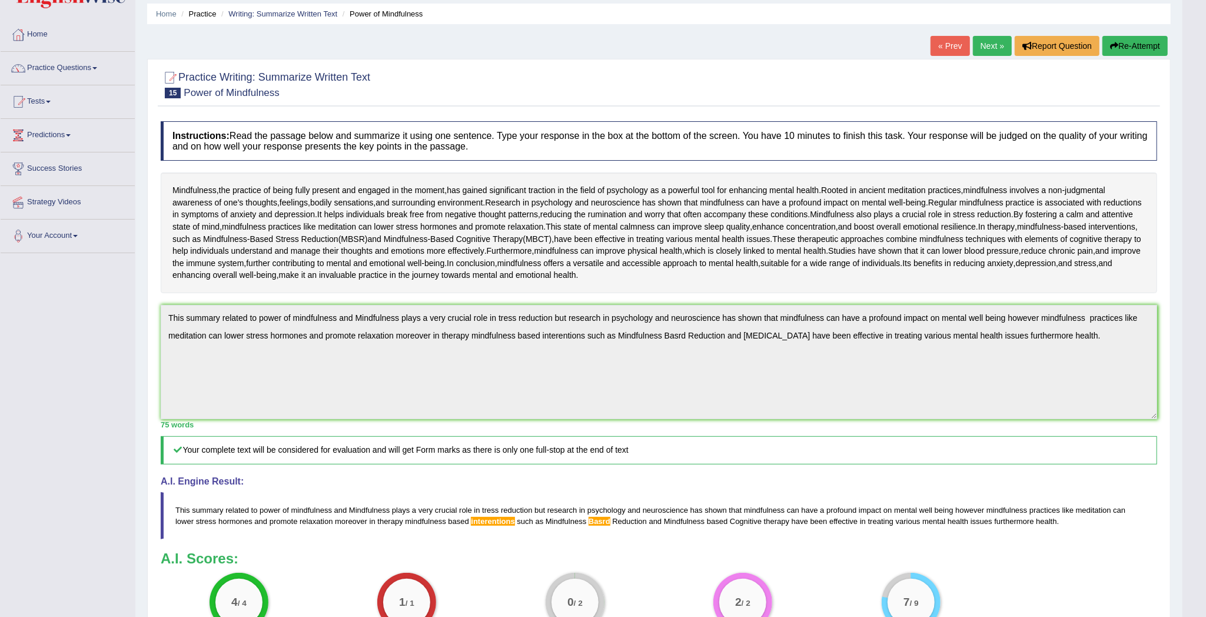
scroll to position [28, 0]
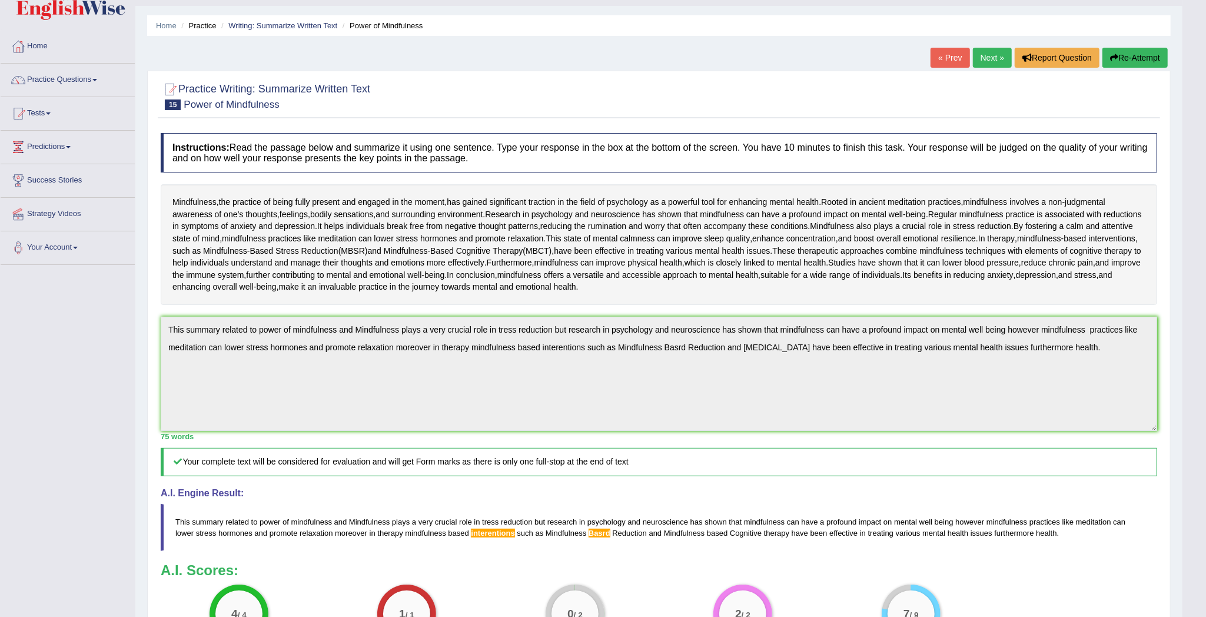
click at [994, 55] on link "Next »" at bounding box center [992, 58] width 39 height 20
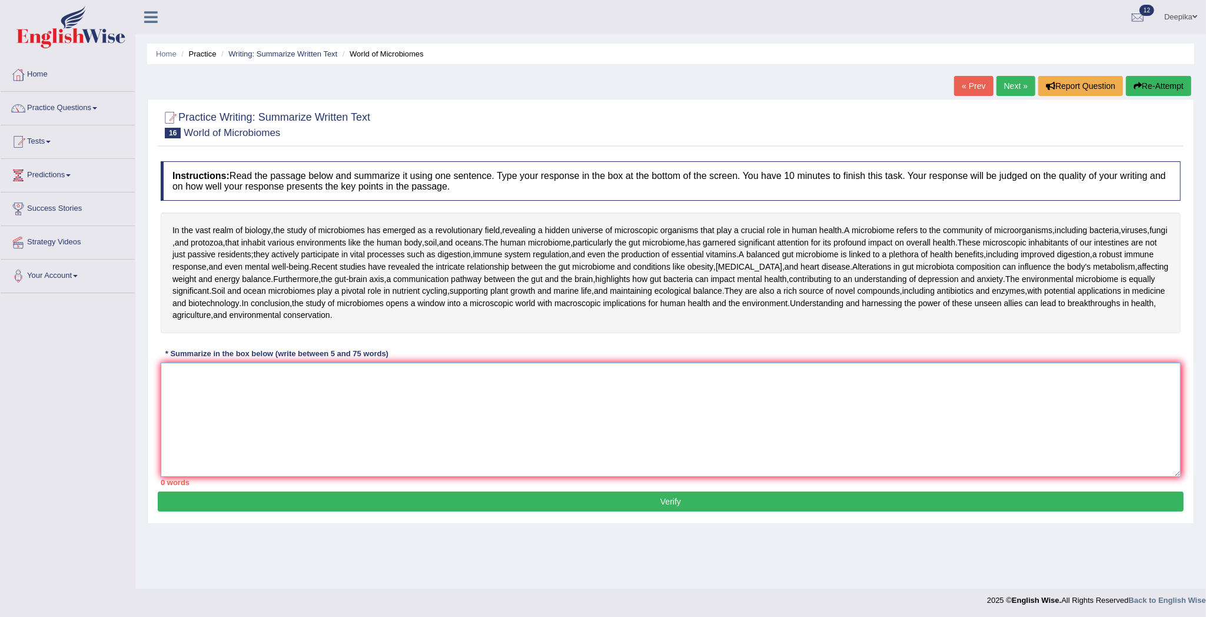
click at [177, 470] on textarea at bounding box center [671, 419] width 1020 height 114
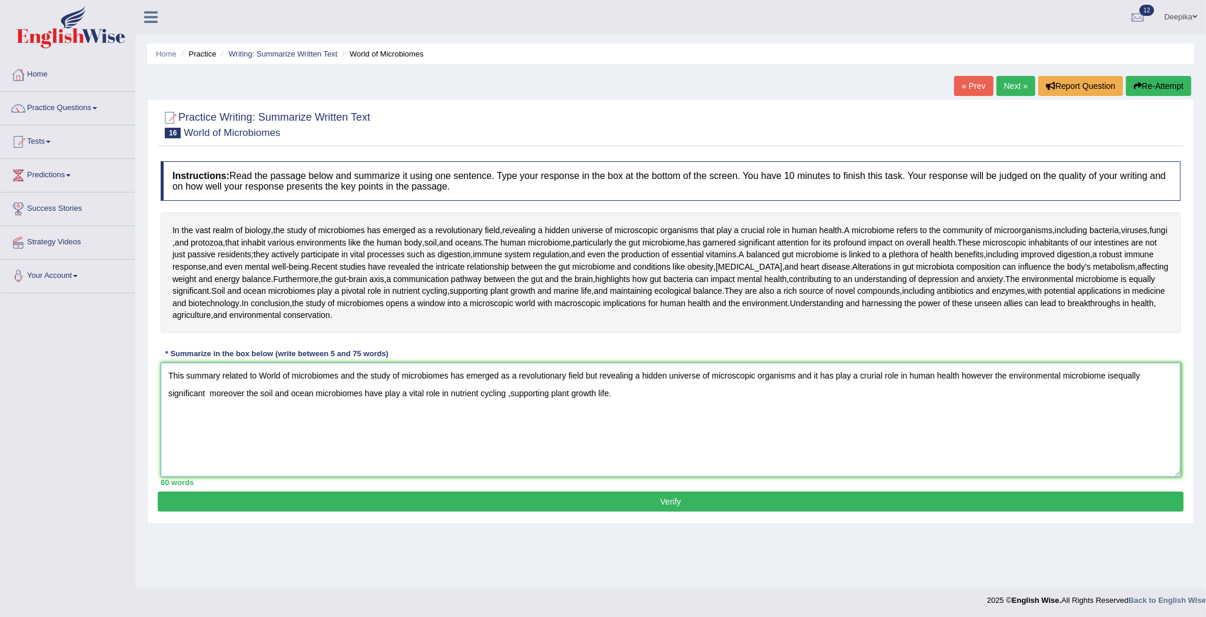
type textarea "This summary related to World of microbiomes and the study of microbiomes has e…"
click at [562, 511] on button "Verify" at bounding box center [670, 501] width 1025 height 20
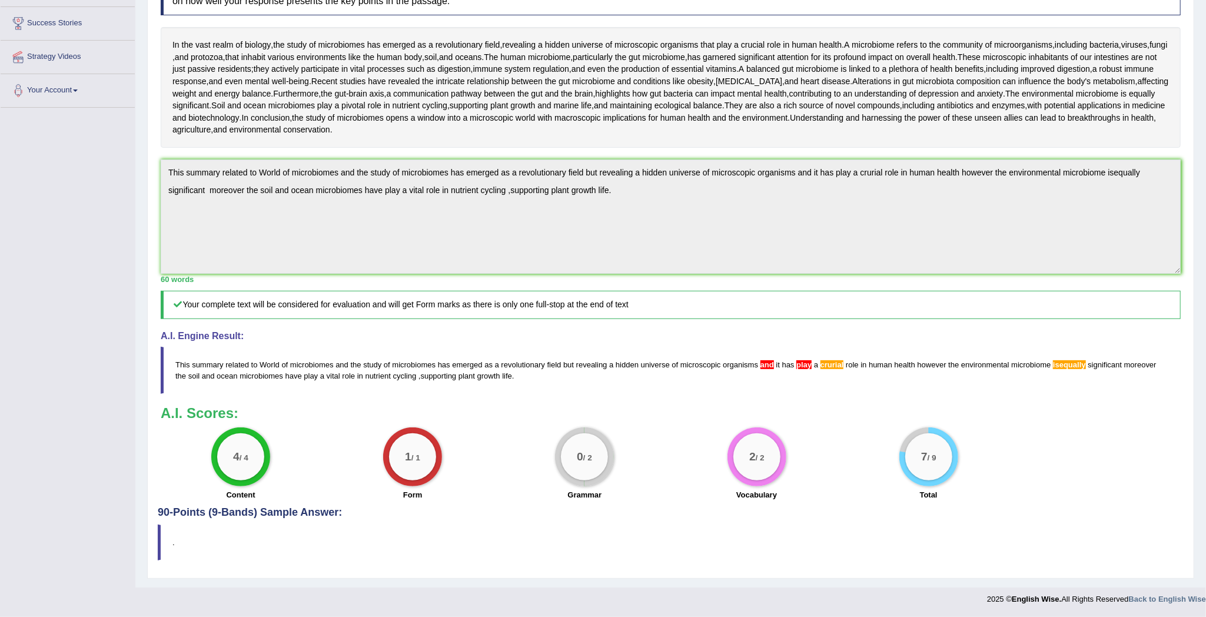
scroll to position [262, 0]
click at [328, 545] on blockquote "." at bounding box center [670, 542] width 1025 height 36
click at [180, 547] on blockquote "." at bounding box center [670, 542] width 1025 height 36
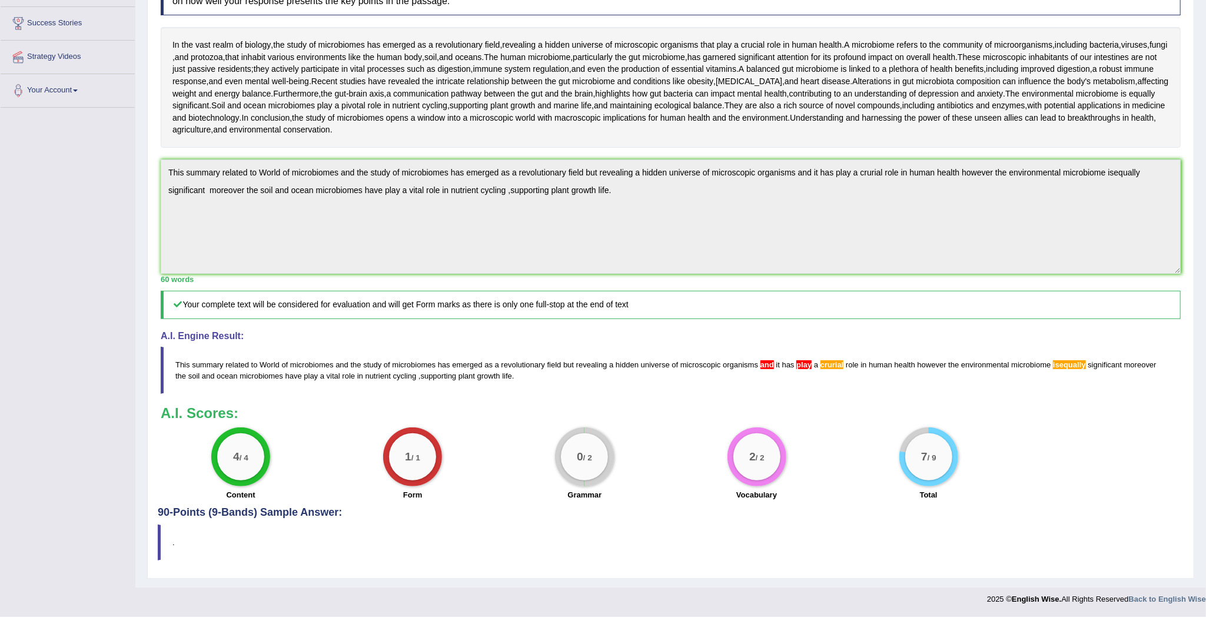
click at [180, 547] on blockquote "." at bounding box center [670, 542] width 1025 height 36
click at [181, 399] on div "Instructions: Read the passage below and summarize it using one sentence. Type …" at bounding box center [670, 238] width 1025 height 537
click at [178, 314] on h5 "Your complete text will be considered for evaluation and will get Form marks as…" at bounding box center [671, 305] width 1020 height 28
click at [212, 295] on h5 "Your complete text will be considered for evaluation and will get Form marks as…" at bounding box center [671, 305] width 1020 height 28
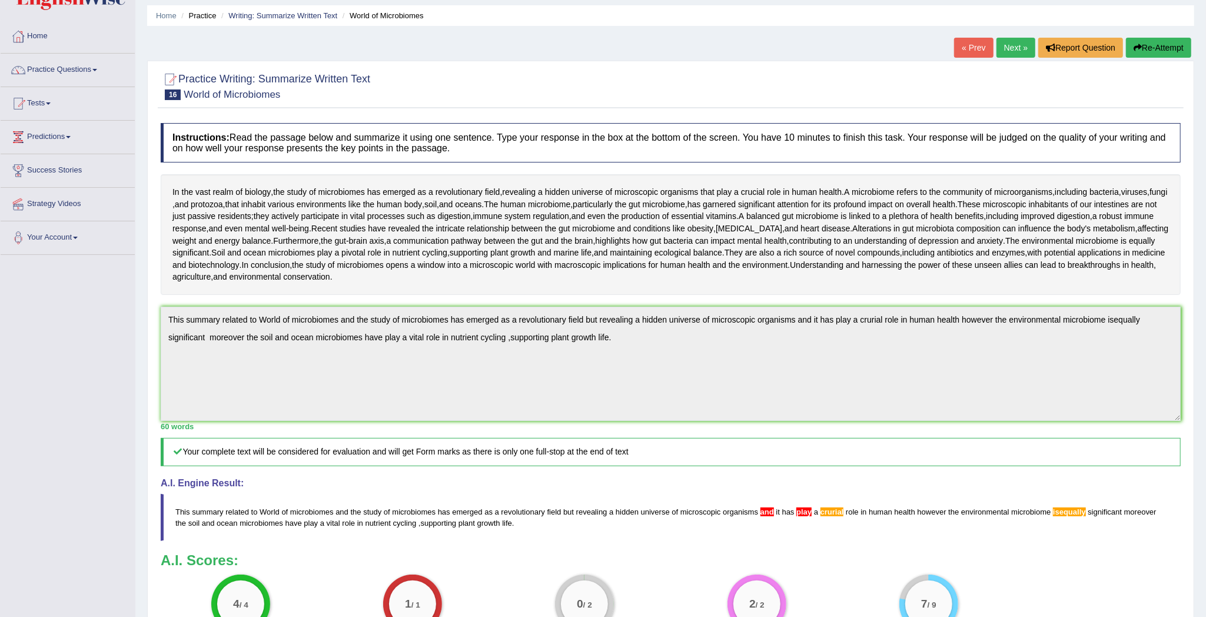
scroll to position [26, 0]
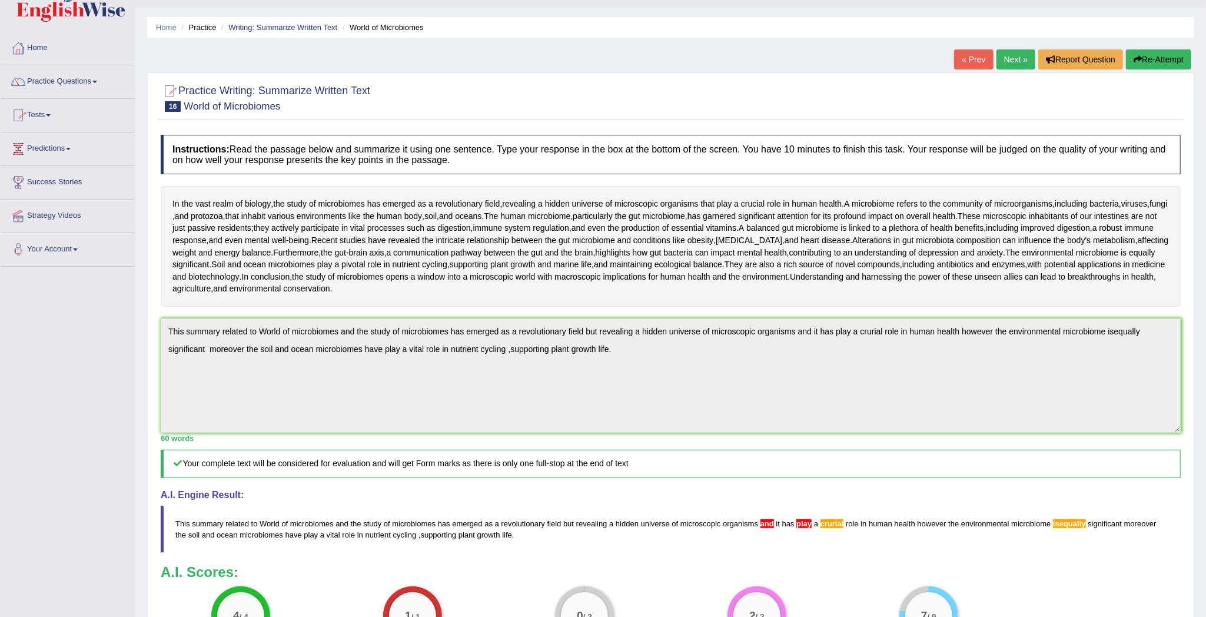
click at [99, 78] on link "Practice Questions" at bounding box center [68, 79] width 134 height 29
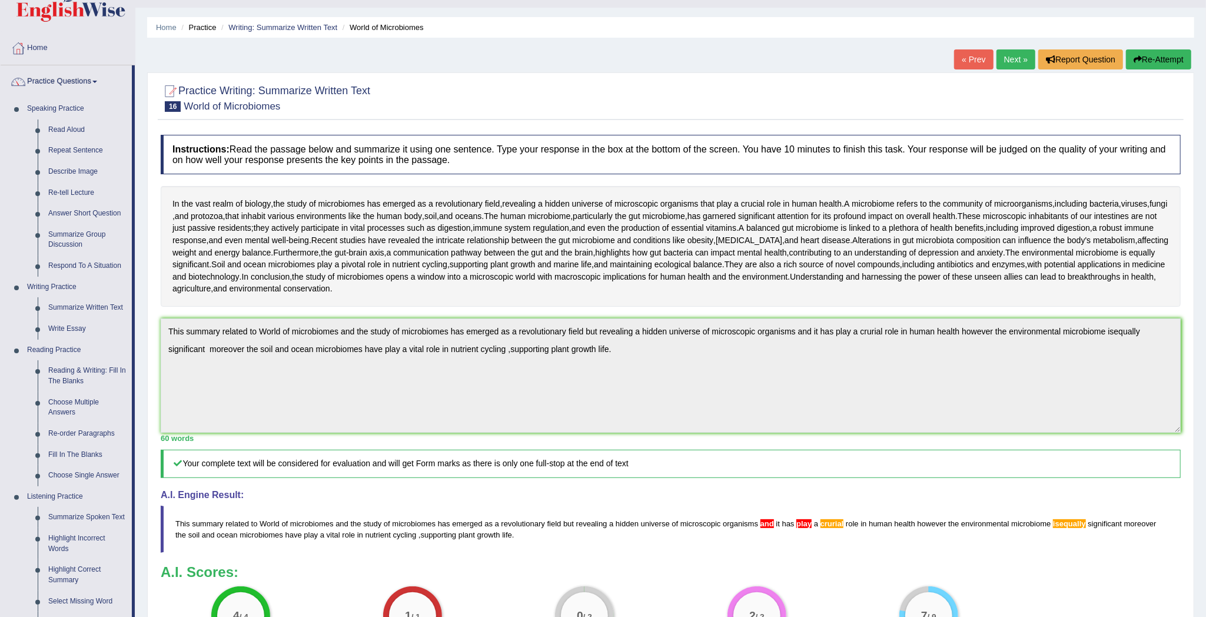
click at [95, 78] on link "Practice Questions" at bounding box center [66, 79] width 131 height 29
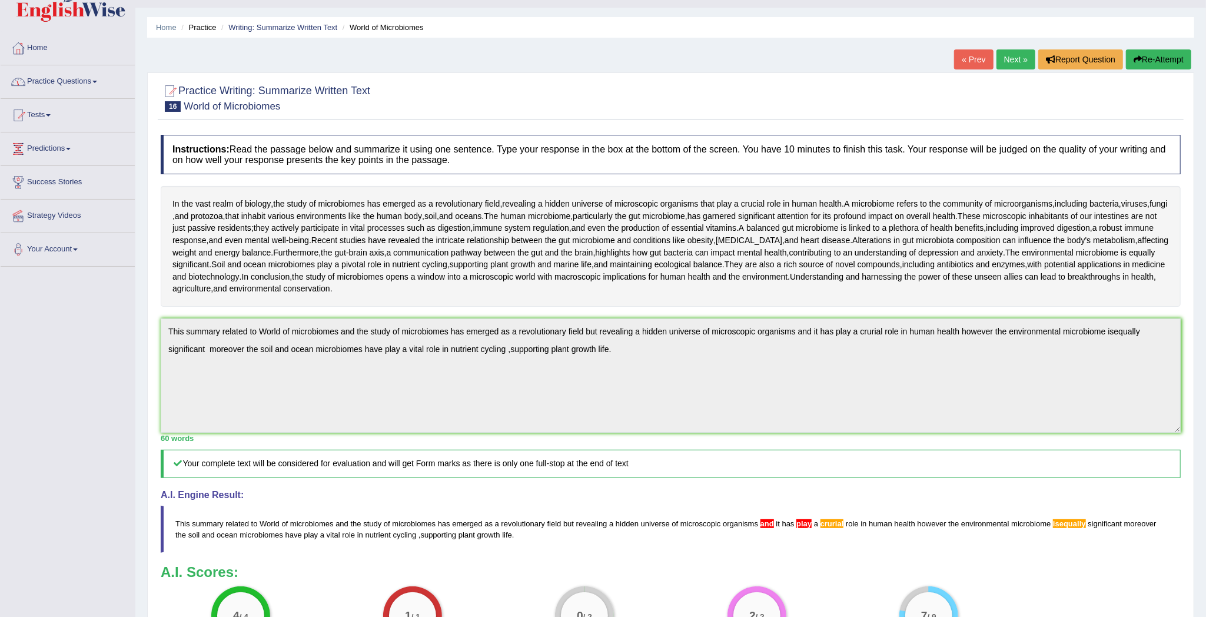
click at [49, 114] on link "Tests" at bounding box center [68, 113] width 134 height 29
click at [49, 114] on link "Tests" at bounding box center [66, 113] width 131 height 29
click at [49, 114] on link "Tests" at bounding box center [68, 113] width 134 height 29
click at [51, 116] on span at bounding box center [48, 115] width 5 height 2
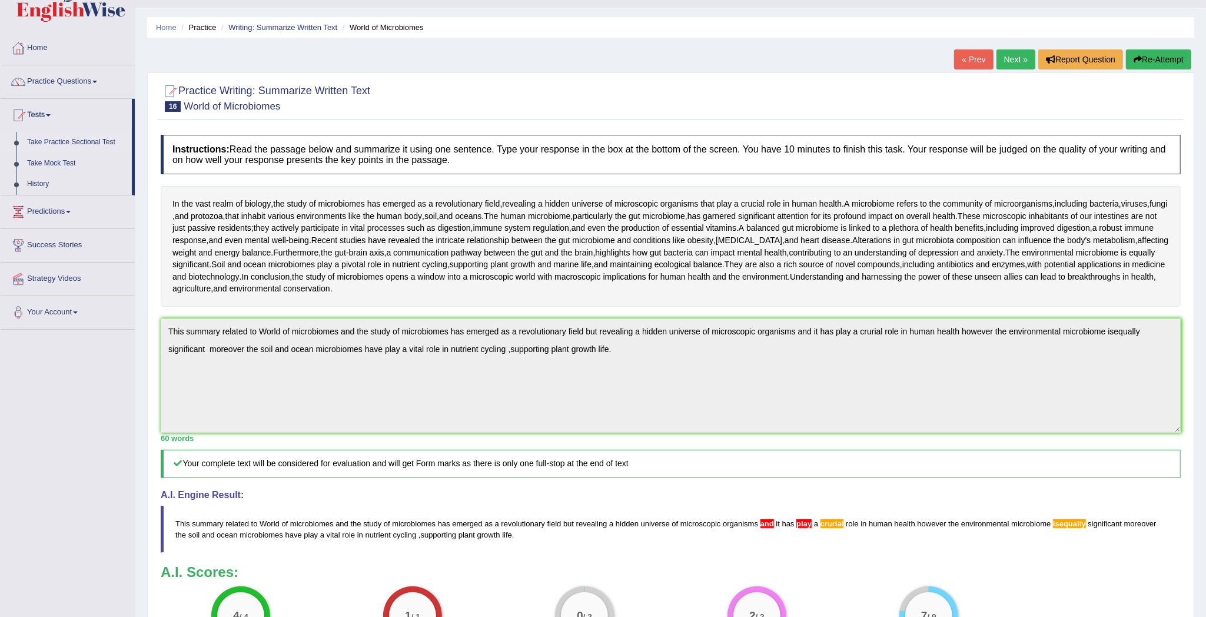
click at [54, 138] on link "Take Practice Sectional Test" at bounding box center [77, 142] width 110 height 21
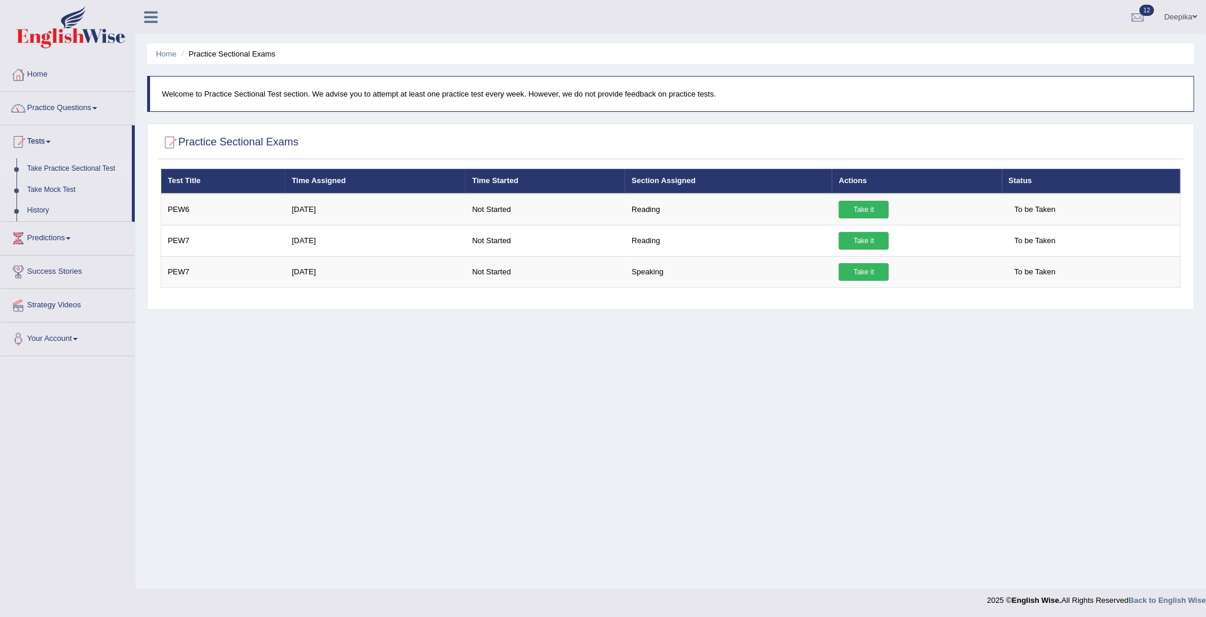
click at [97, 108] on span at bounding box center [94, 108] width 5 height 2
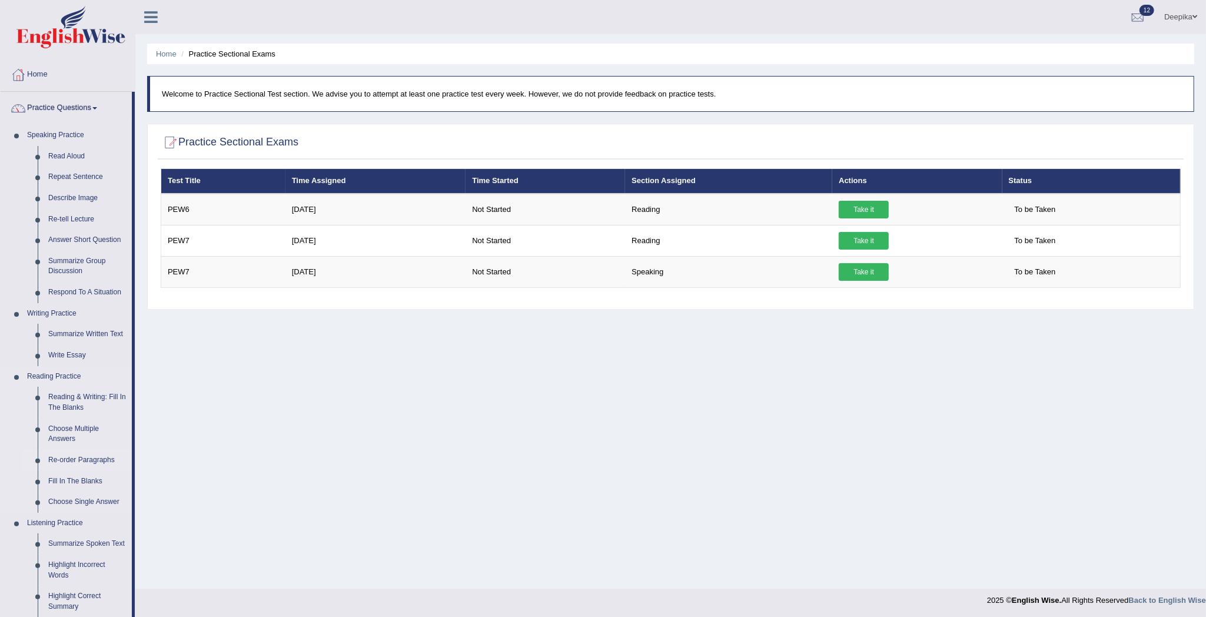
click at [75, 457] on link "Re-order Paragraphs" at bounding box center [87, 460] width 89 height 21
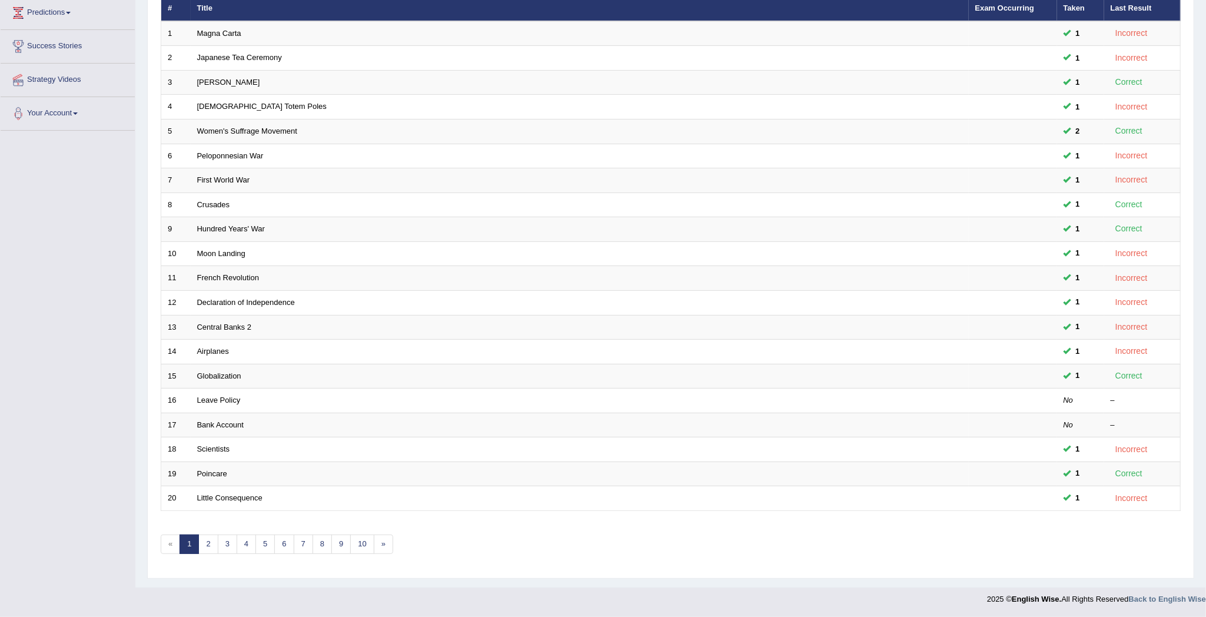
scroll to position [167, 0]
click at [262, 545] on link "5" at bounding box center [264, 543] width 19 height 19
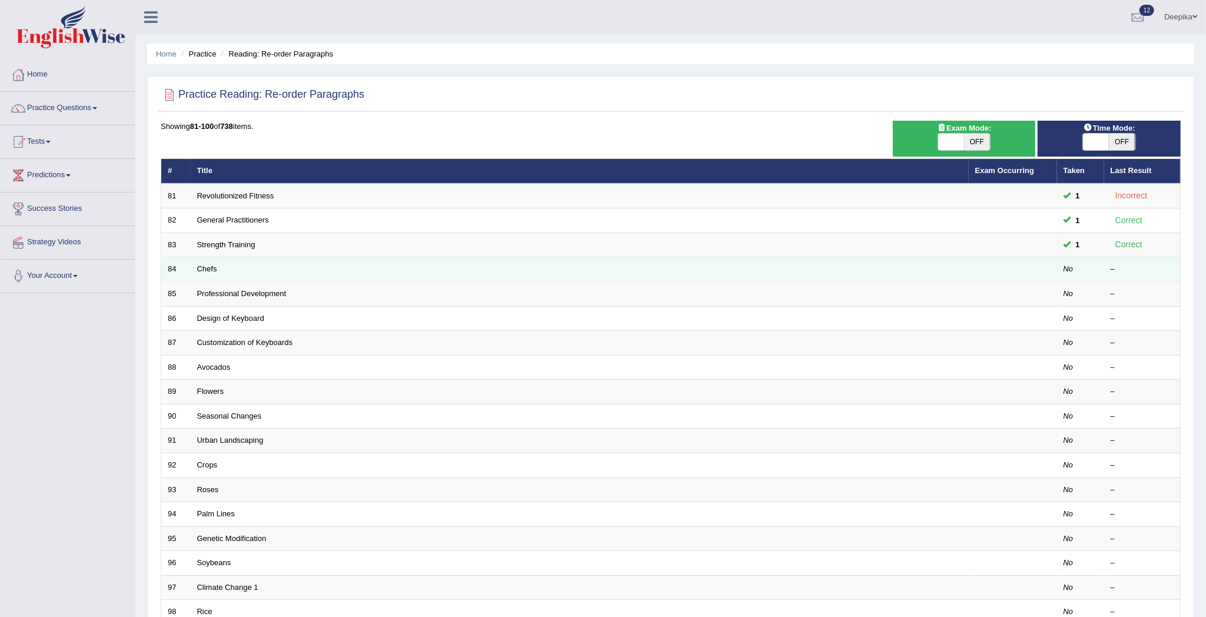
click at [184, 271] on td "84" at bounding box center [175, 269] width 29 height 25
click at [204, 268] on link "Chefs" at bounding box center [207, 268] width 20 height 9
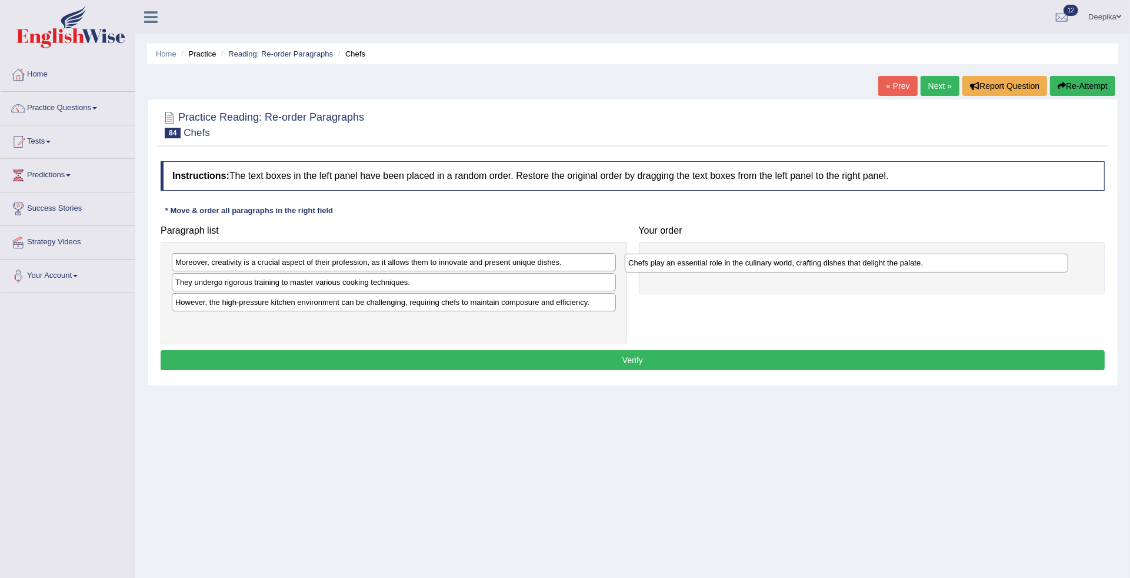
drag, startPoint x: 221, startPoint y: 257, endPoint x: 730, endPoint y: 241, distance: 508.6
click at [730, 254] on div "Chefs play an essential role in the culinary world, crafting dishes that deligh…" at bounding box center [847, 263] width 444 height 19
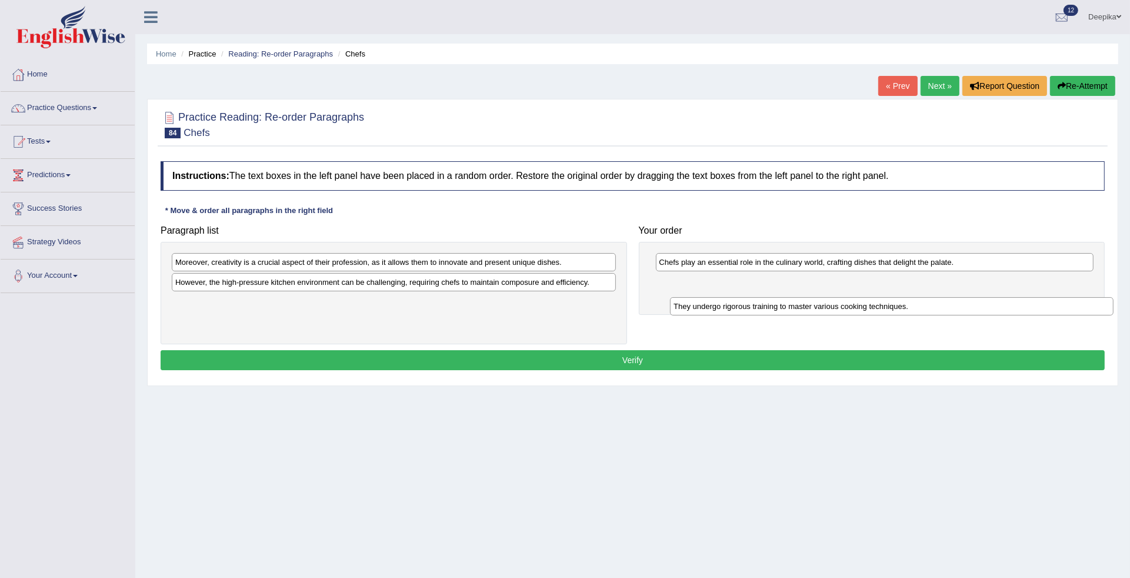
drag, startPoint x: 378, startPoint y: 278, endPoint x: 871, endPoint y: 299, distance: 493.5
click at [873, 301] on div "They undergo rigorous training to master various cooking techniques." at bounding box center [892, 306] width 444 height 19
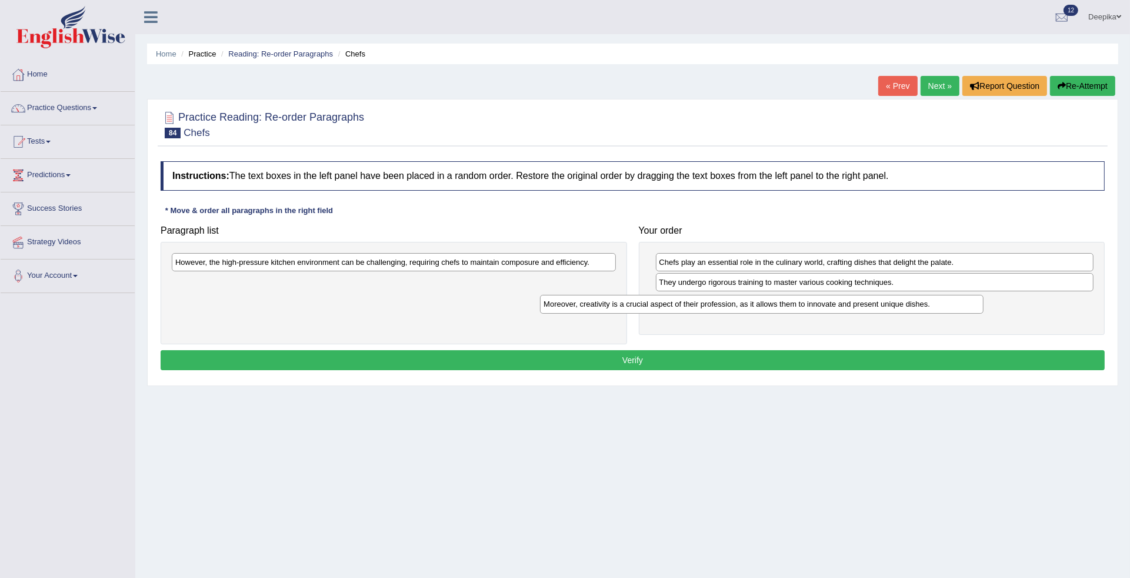
drag, startPoint x: 562, startPoint y: 260, endPoint x: 975, endPoint y: 280, distance: 413.5
click at [975, 295] on div "Moreover, creativity is a crucial aspect of their profession, as it allows them…" at bounding box center [762, 304] width 444 height 19
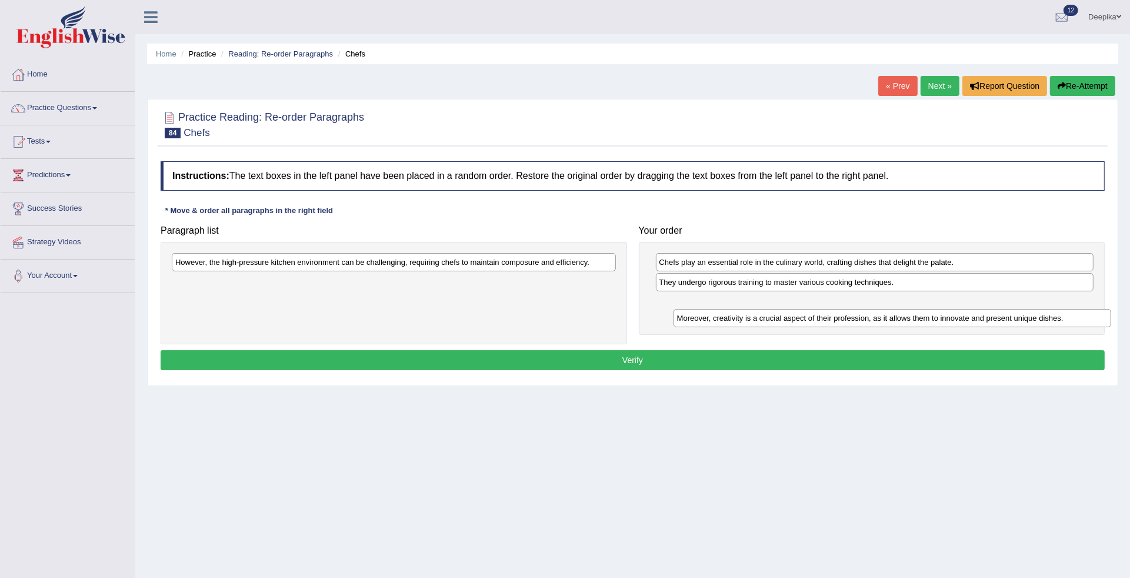
drag, startPoint x: 949, startPoint y: 284, endPoint x: 967, endPoint y: 319, distance: 39.5
click at [967, 319] on div "Moreover, creativity is a crucial aspect of their profession, as it allows them…" at bounding box center [893, 318] width 438 height 19
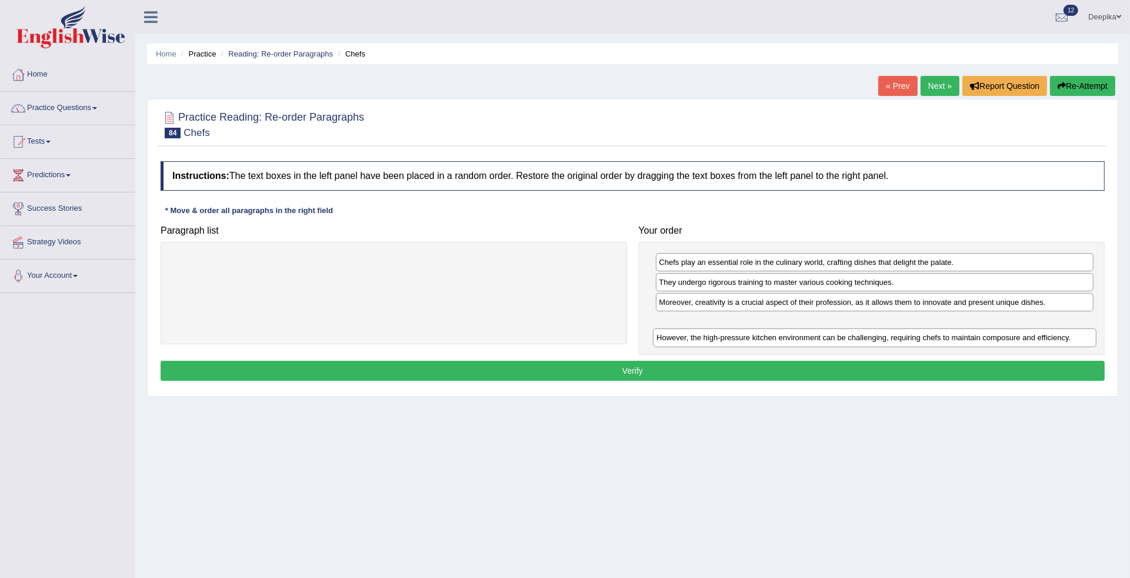
drag, startPoint x: 531, startPoint y: 263, endPoint x: 1007, endPoint y: 328, distance: 479.9
click at [1007, 328] on div "However, the high-pressure kitchen environment can be challenging, requiring ch…" at bounding box center [875, 337] width 444 height 19
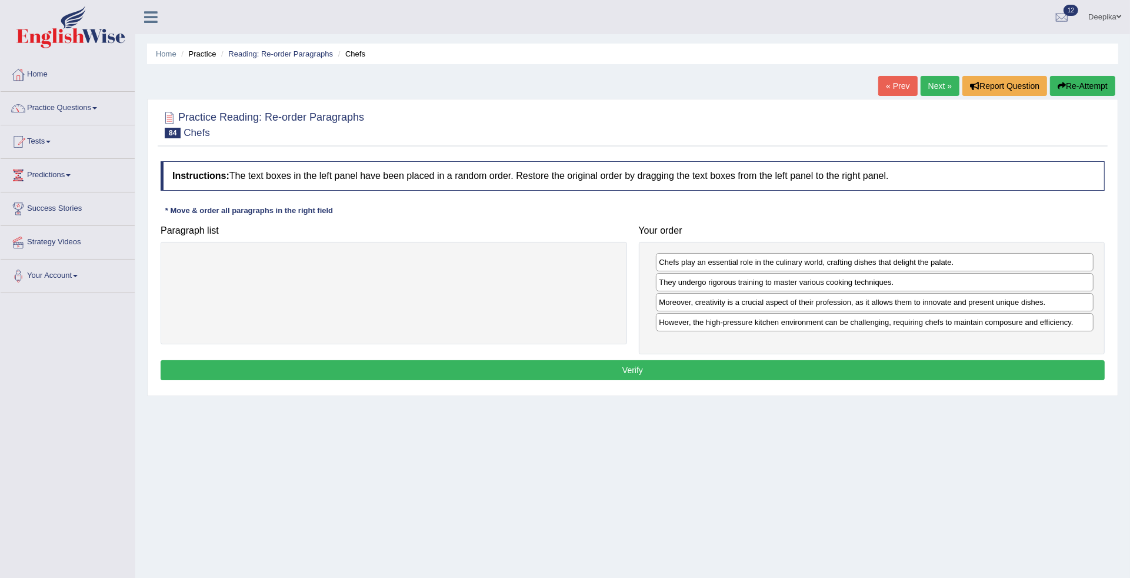
click at [984, 374] on button "Verify" at bounding box center [633, 370] width 944 height 20
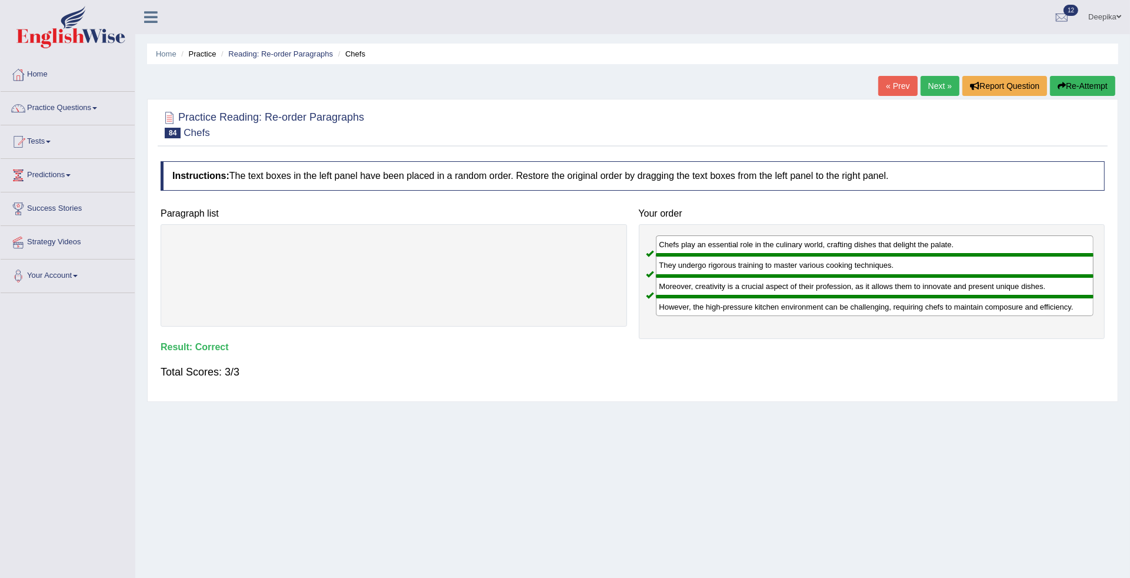
click at [921, 82] on link "Next »" at bounding box center [940, 86] width 39 height 20
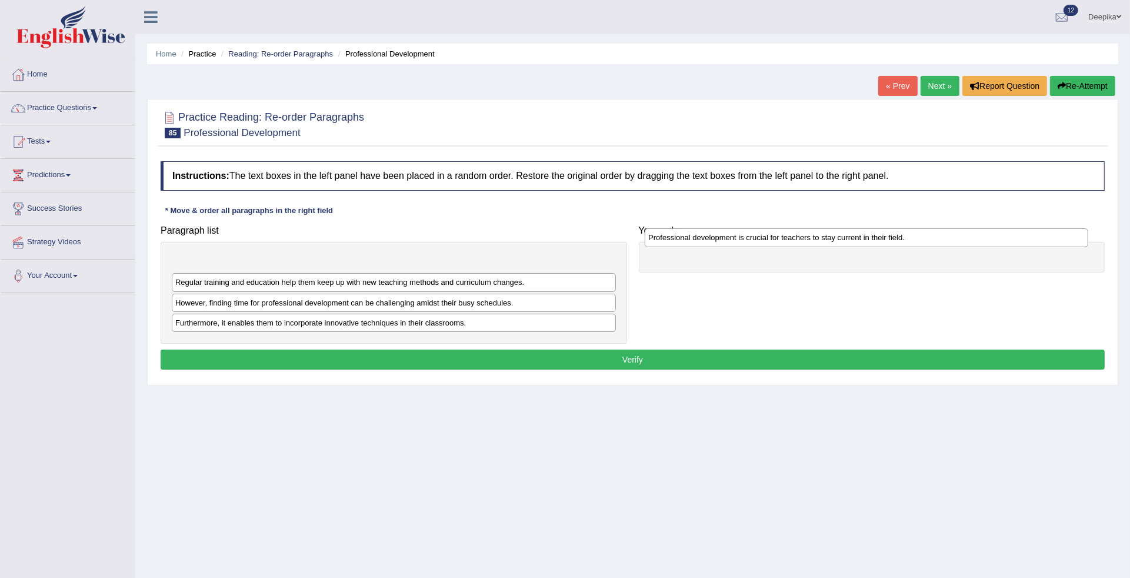
drag, startPoint x: 460, startPoint y: 304, endPoint x: 940, endPoint y: 238, distance: 484.5
click at [940, 238] on div "Professional development is crucial for teachers to stay current in their field." at bounding box center [867, 237] width 444 height 19
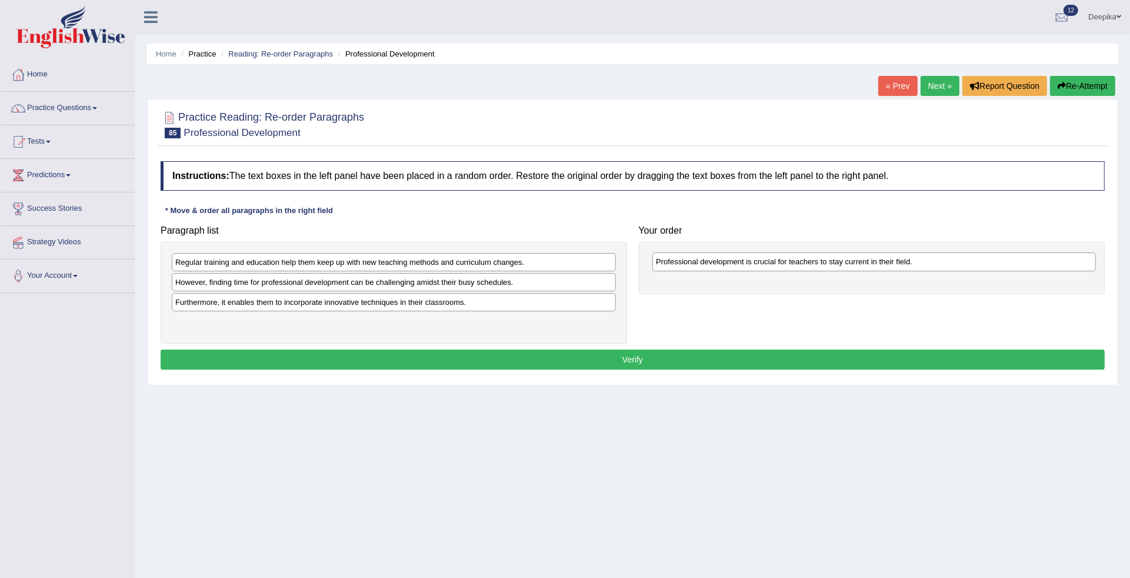
drag, startPoint x: 543, startPoint y: 263, endPoint x: 1043, endPoint y: 262, distance: 500.1
click at [1043, 262] on div "Professional development is crucial for teachers to stay current in their field." at bounding box center [874, 261] width 444 height 19
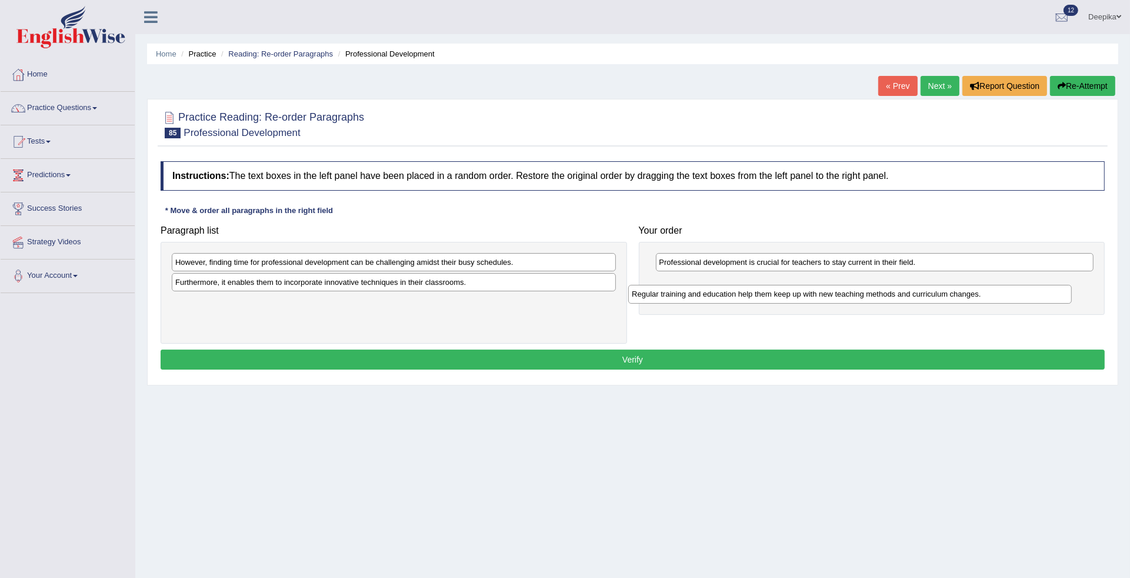
drag, startPoint x: 590, startPoint y: 265, endPoint x: 1047, endPoint y: 286, distance: 458.2
click at [1047, 286] on div "Regular training and education help them keep up with new teaching methods and …" at bounding box center [850, 294] width 444 height 19
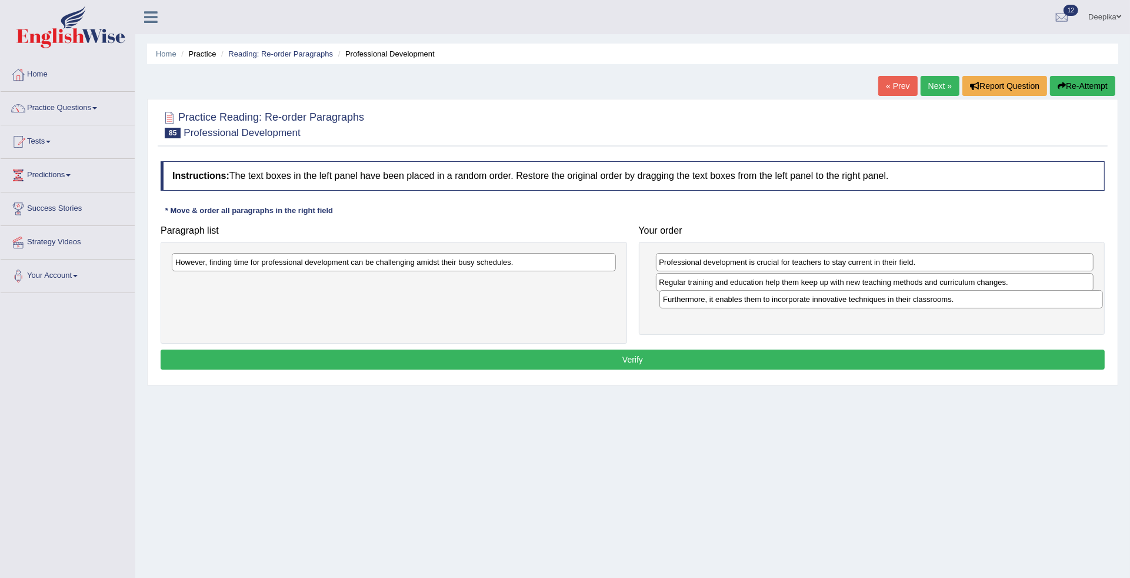
drag, startPoint x: 545, startPoint y: 284, endPoint x: 1033, endPoint y: 301, distance: 488.0
click at [1033, 301] on div "Furthermore, it enables them to incorporate innovative techniques in their clas…" at bounding box center [882, 299] width 444 height 19
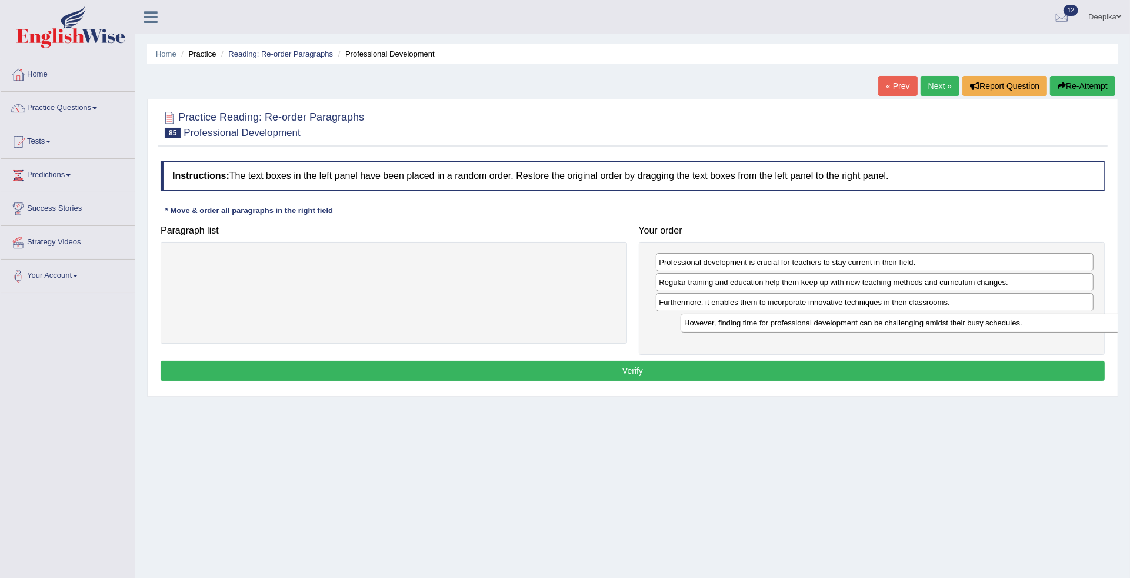
drag, startPoint x: 591, startPoint y: 266, endPoint x: 1100, endPoint y: 327, distance: 512.5
click at [1100, 327] on div "However, finding time for professional development can be challenging amidst th…" at bounding box center [903, 323] width 444 height 19
click at [1045, 372] on button "Verify" at bounding box center [633, 370] width 944 height 20
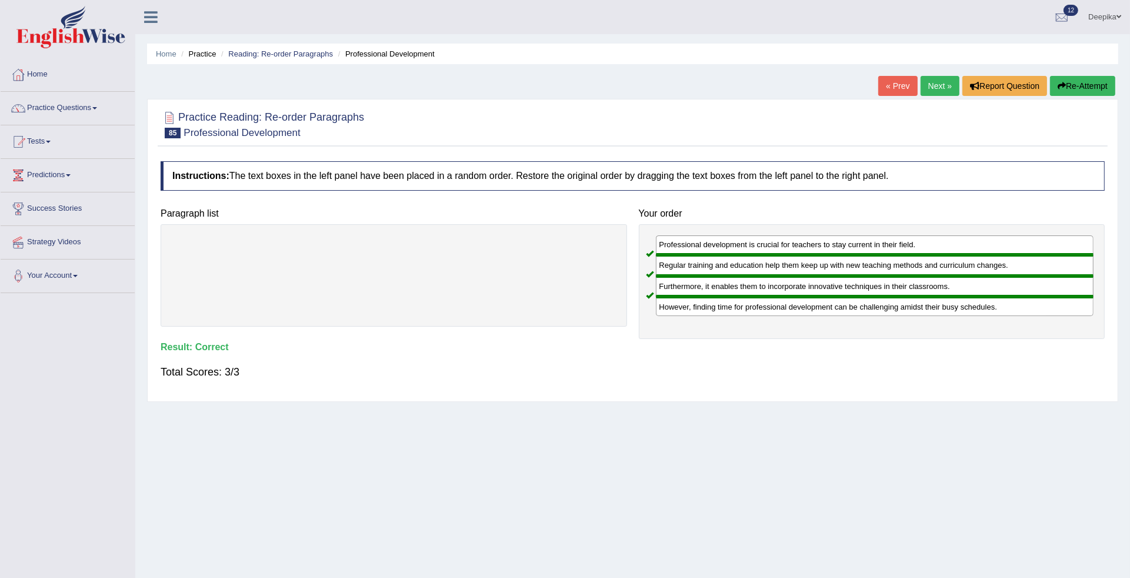
click at [925, 85] on link "Next »" at bounding box center [940, 86] width 39 height 20
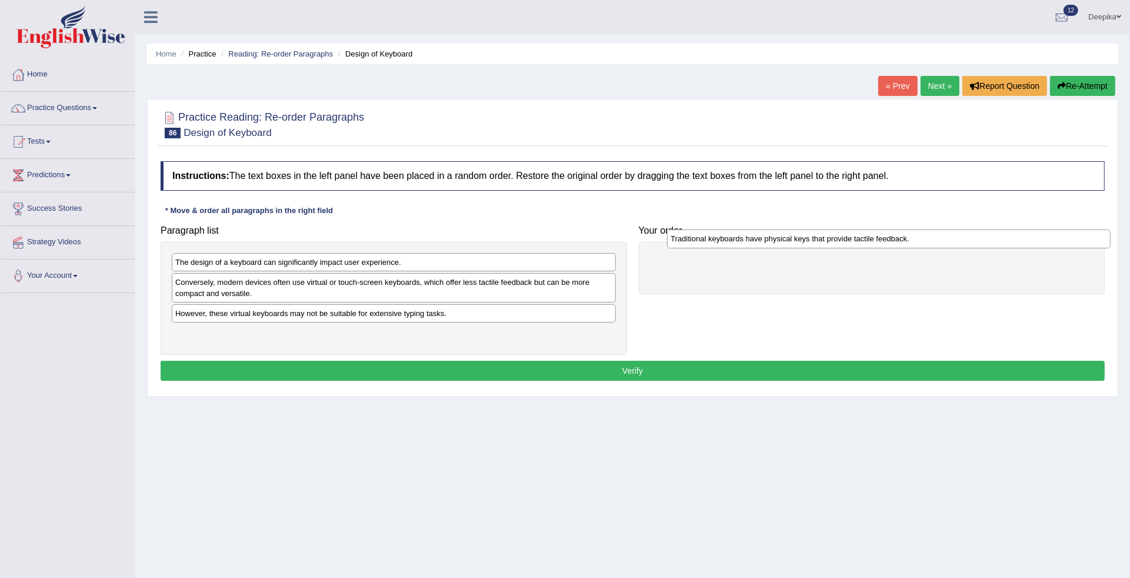
drag, startPoint x: 468, startPoint y: 319, endPoint x: 977, endPoint y: 255, distance: 512.4
click at [987, 248] on div "Traditional keyboards have physical keys that provide tactile feedback." at bounding box center [889, 238] width 444 height 19
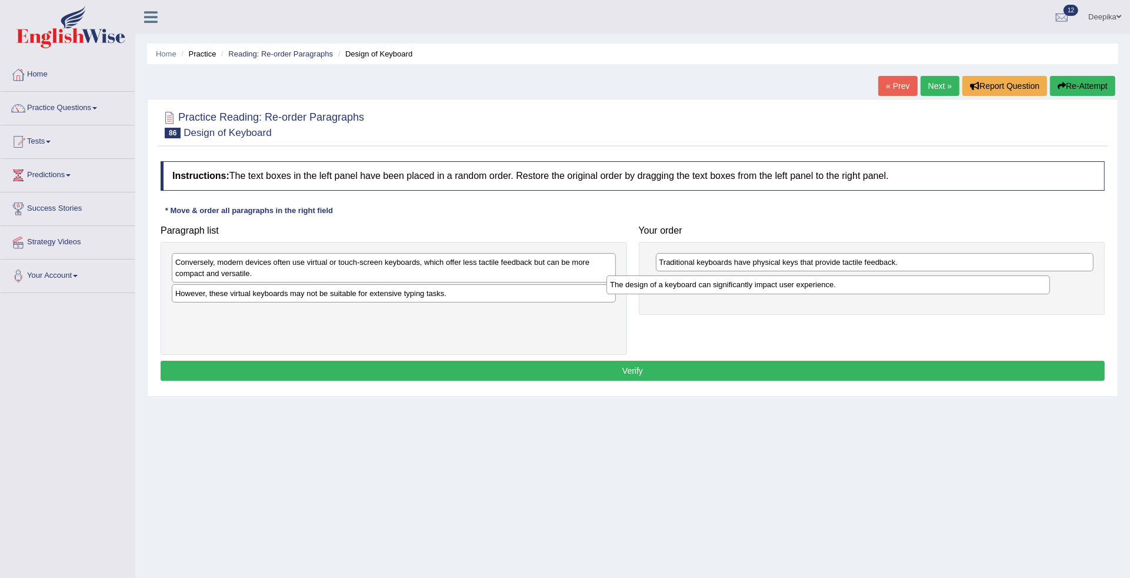
drag, startPoint x: 531, startPoint y: 267, endPoint x: 966, endPoint y: 289, distance: 435.4
click at [966, 289] on div "The design of a keyboard can significantly impact user experience." at bounding box center [829, 284] width 444 height 19
drag, startPoint x: 960, startPoint y: 288, endPoint x: 959, endPoint y: 259, distance: 28.9
click at [959, 262] on div "The design of a keyboard can significantly impact user experience." at bounding box center [874, 259] width 438 height 19
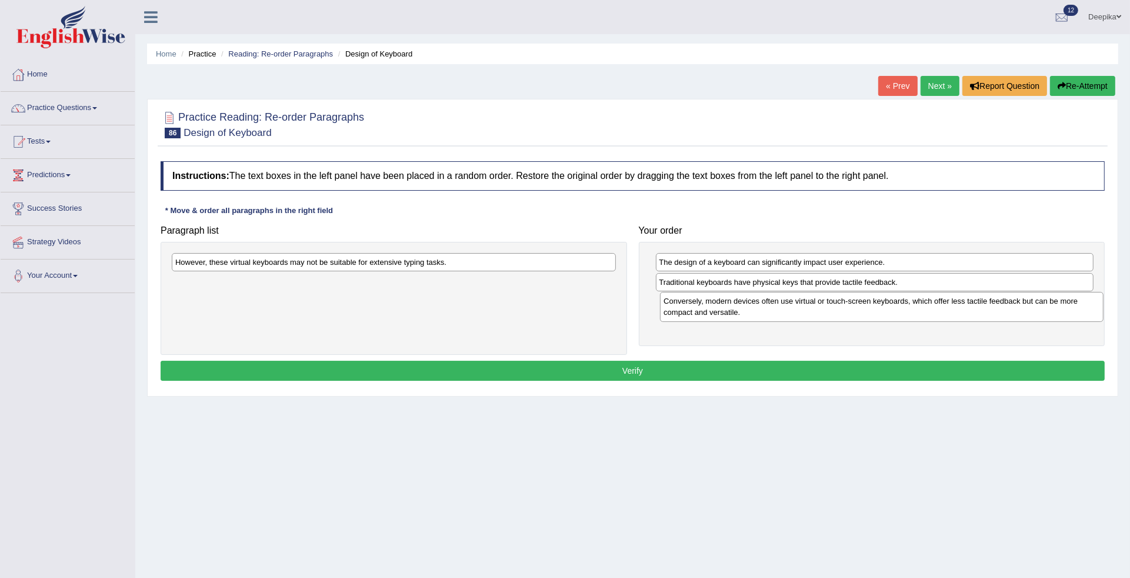
drag, startPoint x: 548, startPoint y: 266, endPoint x: 1034, endPoint y: 303, distance: 487.4
click at [1036, 304] on div "Conversely, modern devices often use virtual or touch-screen keyboards, which o…" at bounding box center [882, 307] width 444 height 30
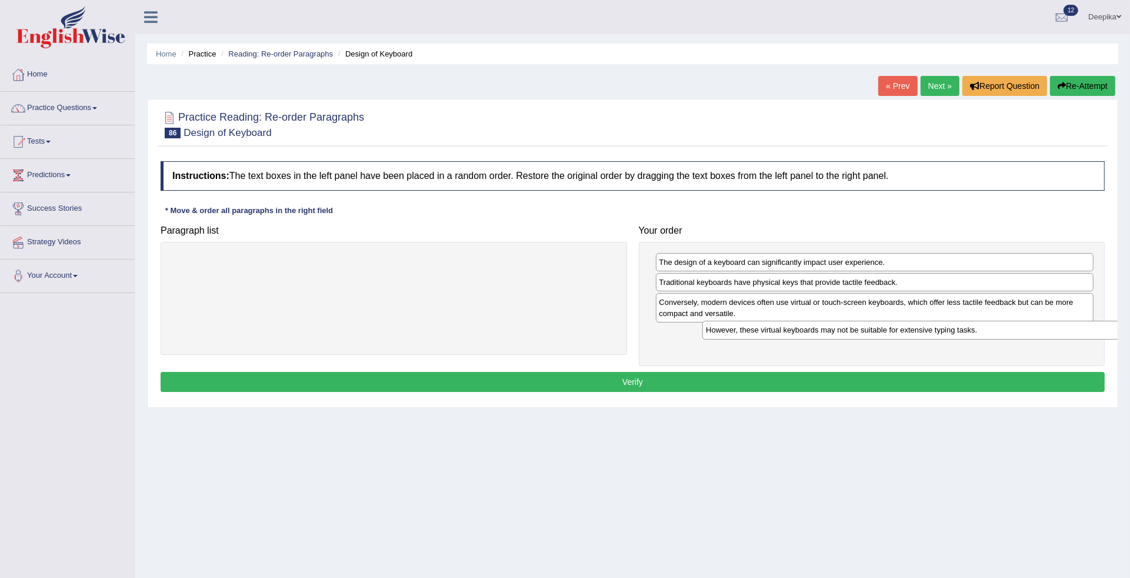
drag, startPoint x: 534, startPoint y: 263, endPoint x: 1065, endPoint y: 331, distance: 535.0
click at [1065, 331] on div "However, these virtual keyboards may not be suitable for extensive typing tasks." at bounding box center [924, 330] width 444 height 19
click at [934, 401] on div "Instructions: The text boxes in the left panel have been placed in a random ord…" at bounding box center [633, 277] width 950 height 245
click at [934, 387] on button "Verify" at bounding box center [633, 381] width 944 height 20
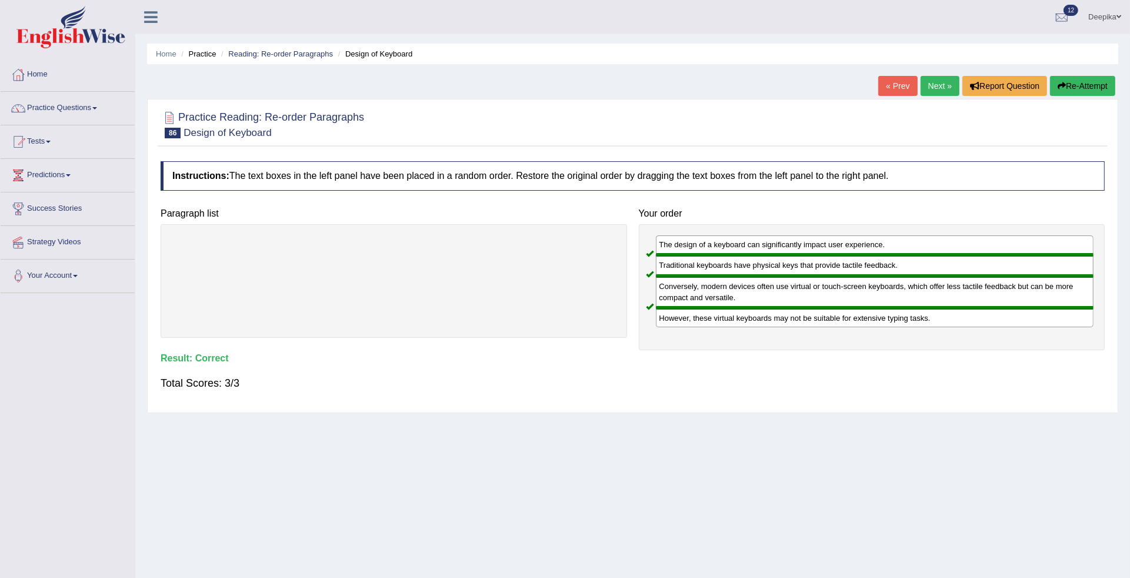
click at [930, 77] on link "Next »" at bounding box center [940, 86] width 39 height 20
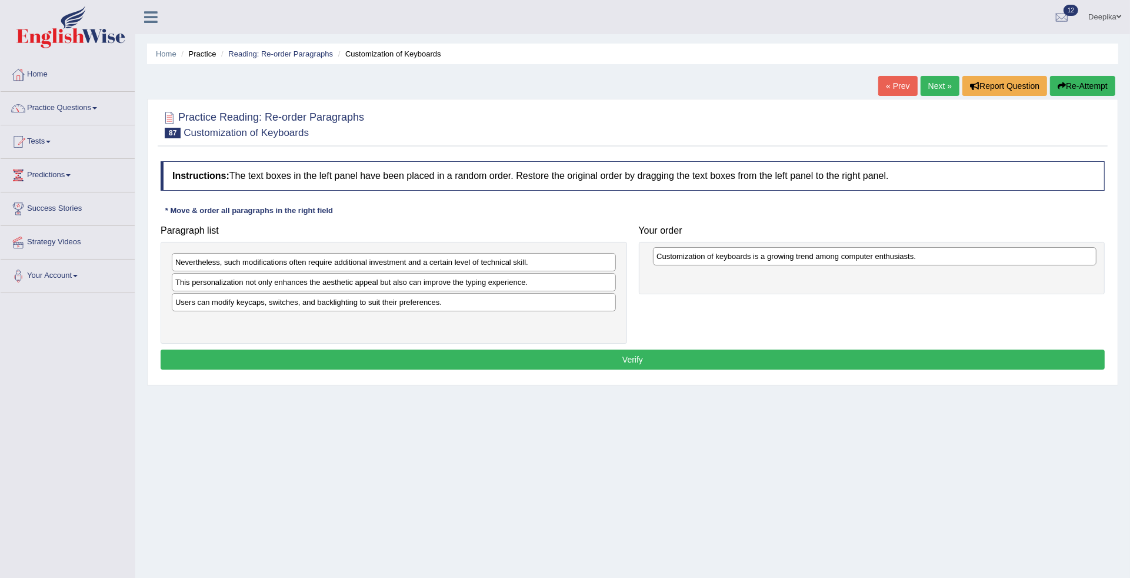
drag, startPoint x: 428, startPoint y: 324, endPoint x: 935, endPoint y: 254, distance: 511.9
click at [934, 254] on div "Customization of keyboards is a growing trend among computer enthusiasts." at bounding box center [875, 256] width 444 height 19
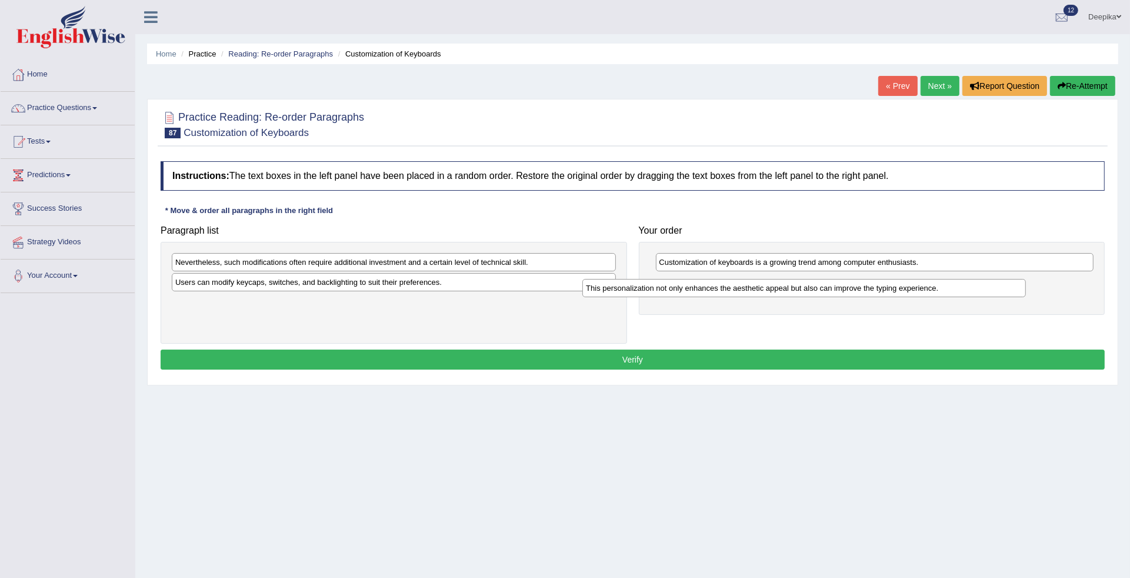
drag, startPoint x: 537, startPoint y: 281, endPoint x: 952, endPoint y: 283, distance: 414.8
click at [952, 283] on div "This personalization not only enhances the aesthetic appeal but also can improv…" at bounding box center [804, 288] width 444 height 19
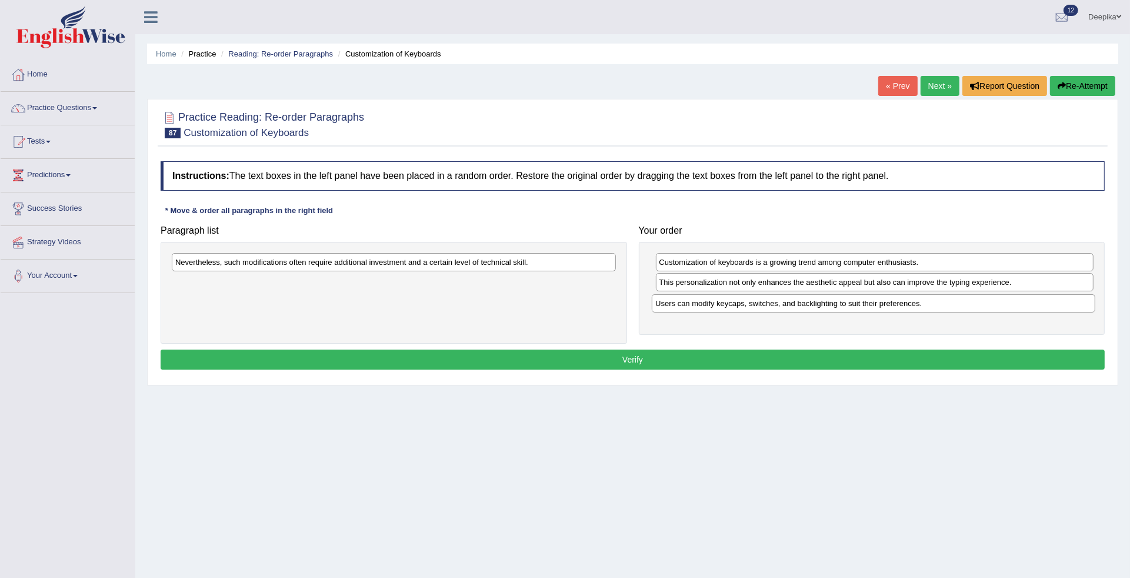
drag, startPoint x: 581, startPoint y: 282, endPoint x: 1061, endPoint y: 303, distance: 480.5
click at [1061, 303] on div "Users can modify keycaps, switches, and backlighting to suit their preferences." at bounding box center [874, 303] width 444 height 19
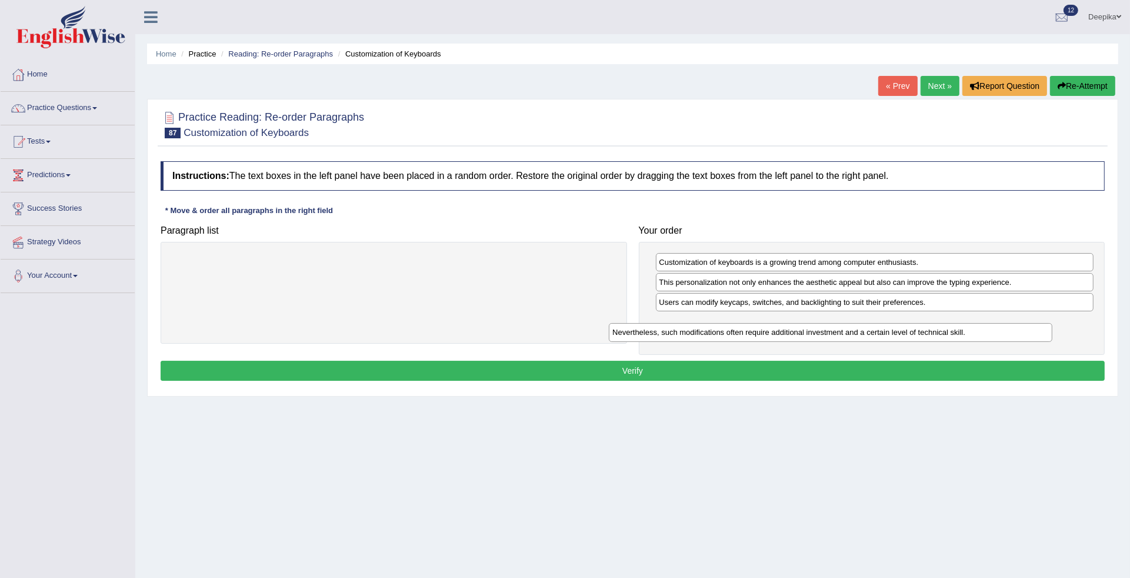
drag, startPoint x: 547, startPoint y: 255, endPoint x: 1015, endPoint y: 318, distance: 472.0
click at [1015, 323] on div "Nevertheless, such modifications often require additional investment and a cert…" at bounding box center [831, 332] width 444 height 19
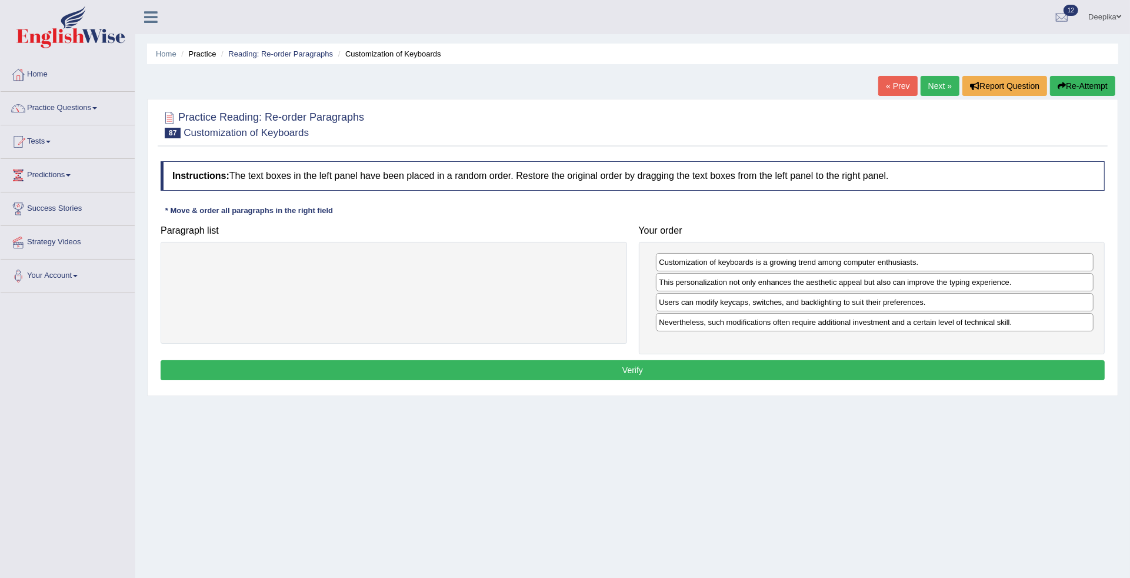
click at [987, 379] on button "Verify" at bounding box center [633, 370] width 944 height 20
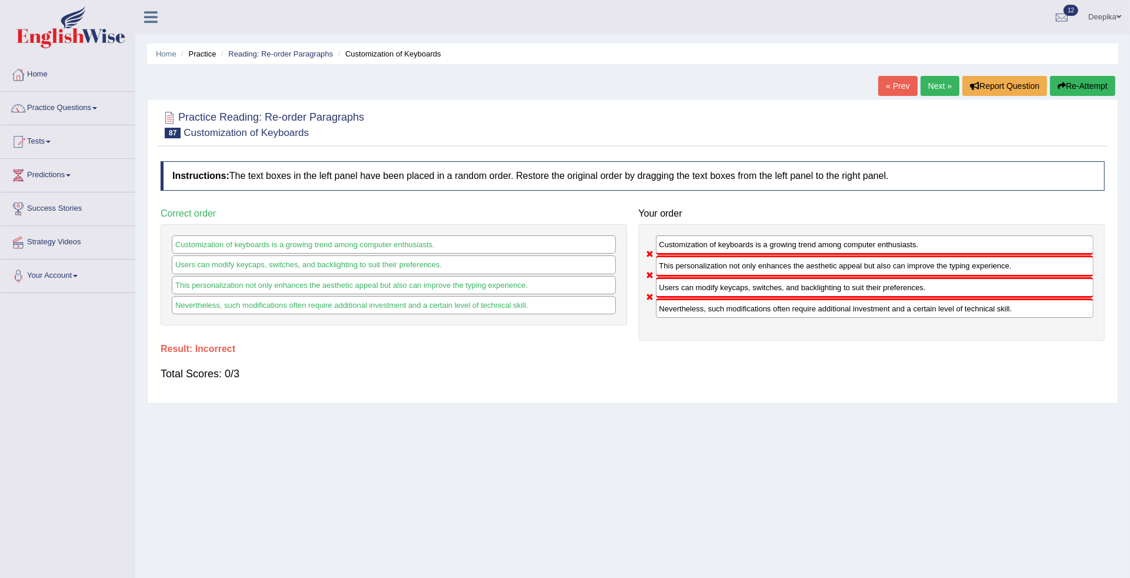
click at [944, 85] on link "Next »" at bounding box center [940, 86] width 39 height 20
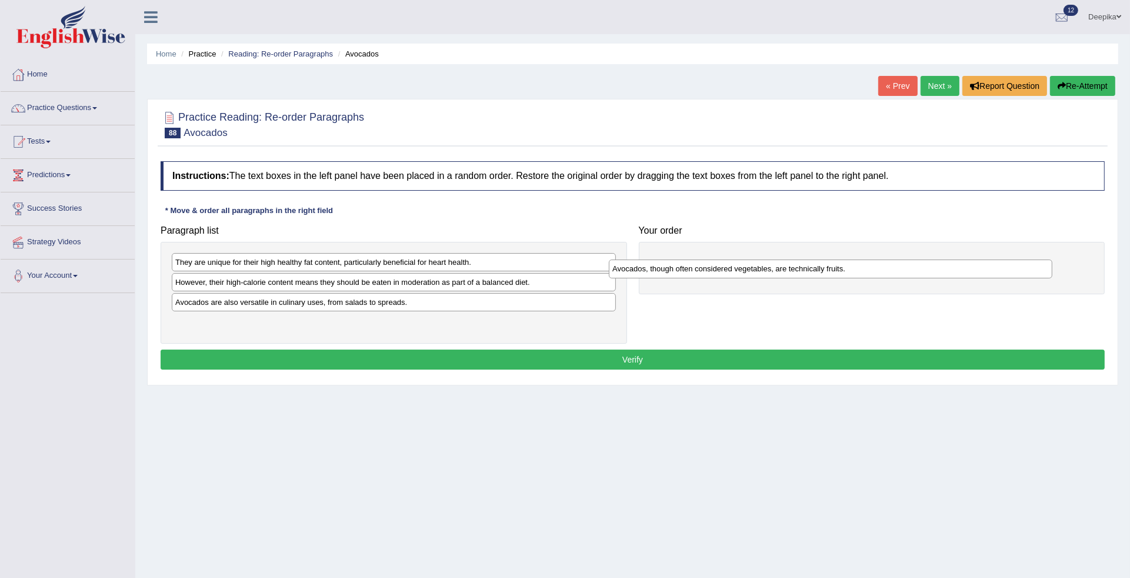
drag, startPoint x: 439, startPoint y: 262, endPoint x: 898, endPoint y: 269, distance: 459.0
click at [898, 268] on div "Avocados, though often considered vegetables, are technically fruits." at bounding box center [831, 268] width 444 height 19
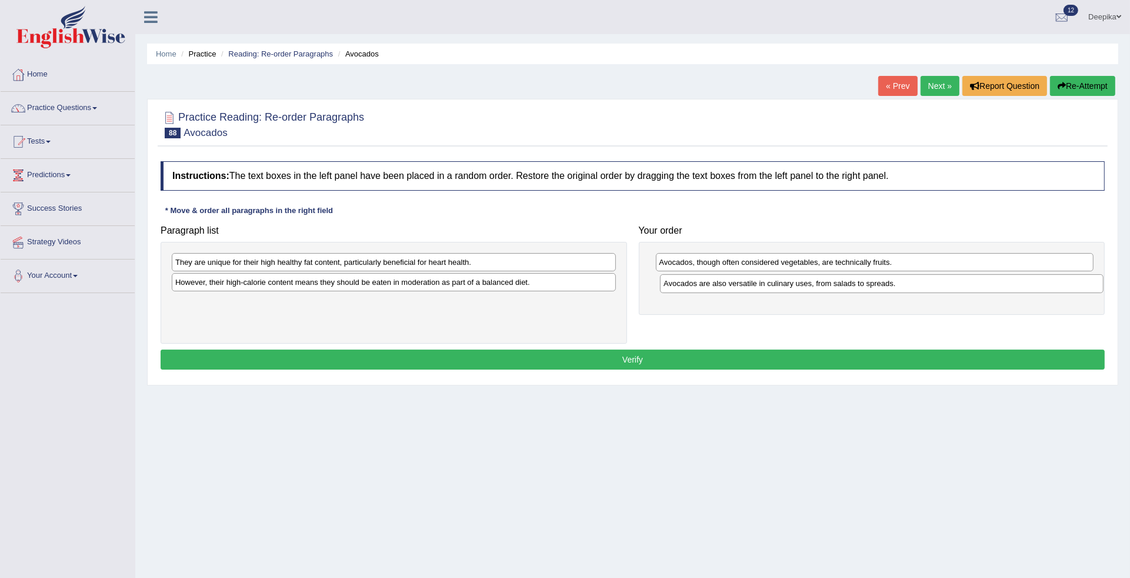
drag, startPoint x: 553, startPoint y: 307, endPoint x: 1049, endPoint y: 287, distance: 496.4
click at [1049, 287] on div "Avocados are also versatile in culinary uses, from salads to spreads." at bounding box center [882, 283] width 444 height 19
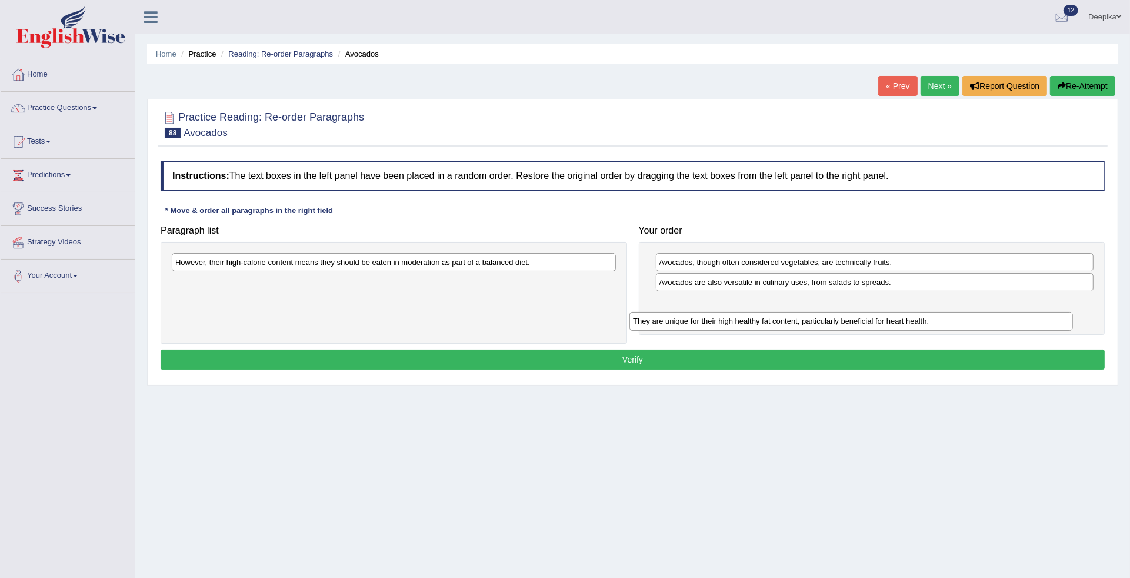
drag, startPoint x: 600, startPoint y: 263, endPoint x: 1058, endPoint y: 322, distance: 461.5
click at [1058, 322] on div "They are unique for their high healthy fat content, particularly beneficial for…" at bounding box center [852, 321] width 444 height 19
drag, startPoint x: 568, startPoint y: 272, endPoint x: 610, endPoint y: 295, distance: 46.9
click at [692, 292] on div "Paragraph list However, their high-calorie content means they should be eaten i…" at bounding box center [633, 281] width 956 height 124
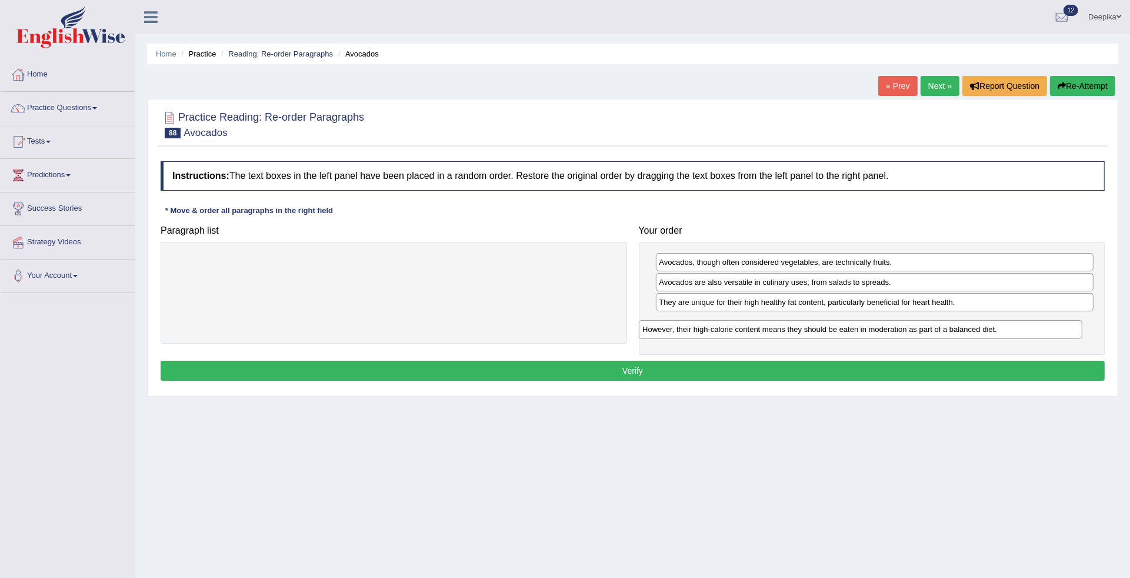
drag, startPoint x: 581, startPoint y: 265, endPoint x: 1053, endPoint y: 332, distance: 476.6
click at [1053, 332] on div "However, their high-calorie content means they should be eaten in moderation as…" at bounding box center [861, 329] width 444 height 19
click at [1005, 365] on button "Verify" at bounding box center [633, 370] width 944 height 20
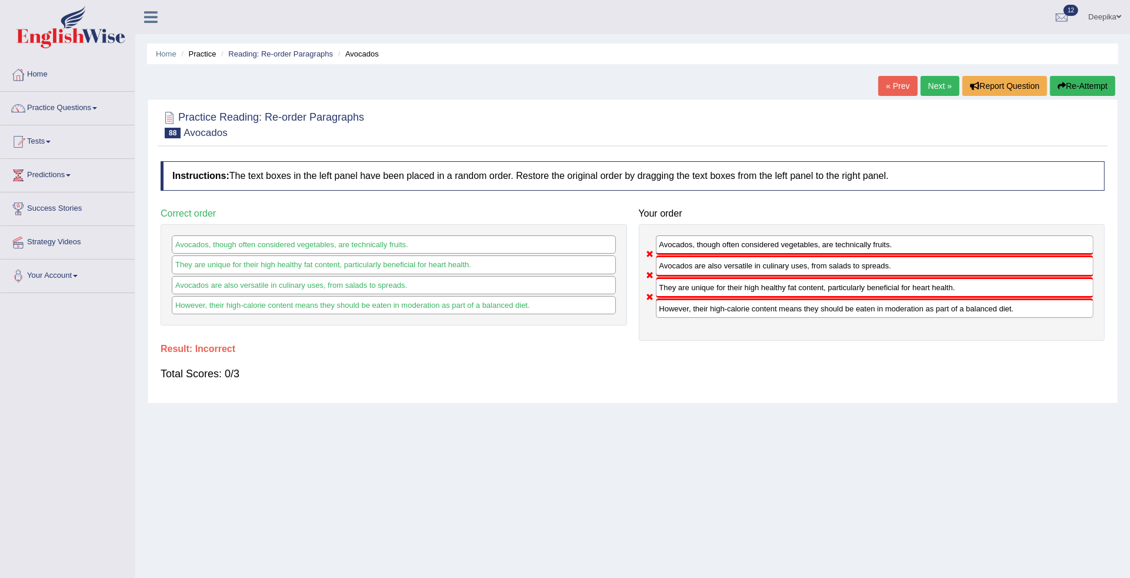
click at [936, 84] on link "Next »" at bounding box center [940, 86] width 39 height 20
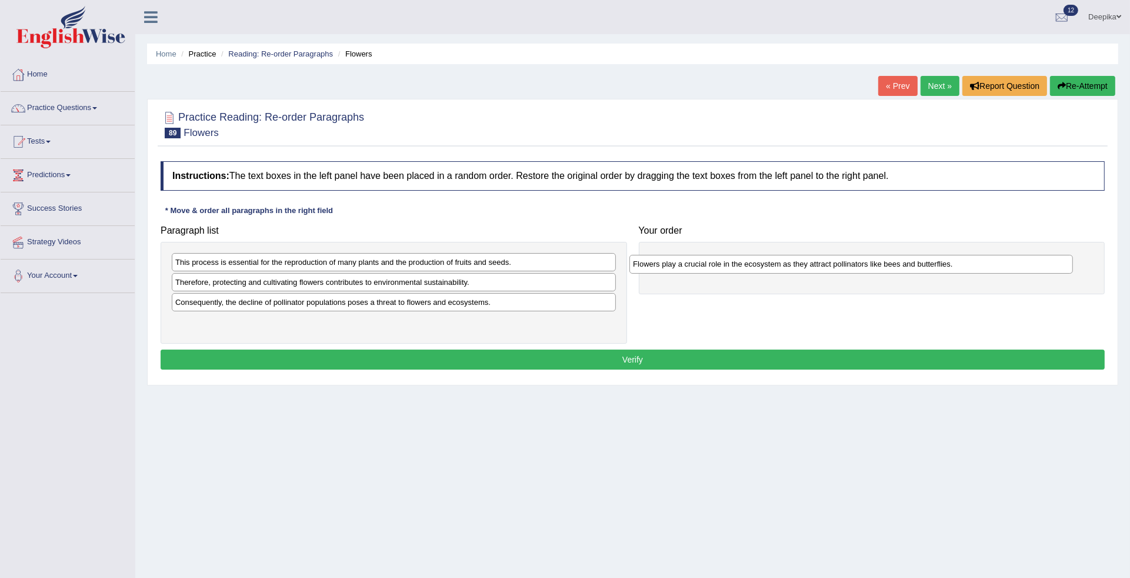
drag, startPoint x: 480, startPoint y: 257, endPoint x: 970, endPoint y: 259, distance: 490.1
click at [965, 259] on div "Flowers play a crucial role in the ecosystem as they attract pollinators like b…" at bounding box center [852, 264] width 444 height 19
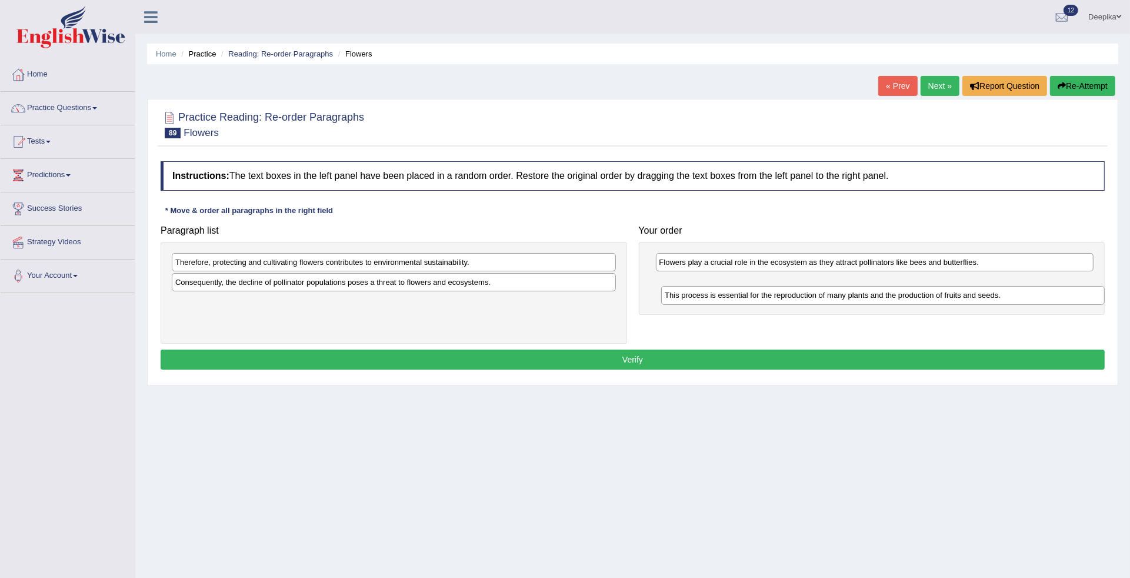
drag, startPoint x: 567, startPoint y: 260, endPoint x: 1056, endPoint y: 298, distance: 491.0
click at [1056, 298] on div "This process is essential for the reproduction of many plants and the productio…" at bounding box center [883, 295] width 444 height 19
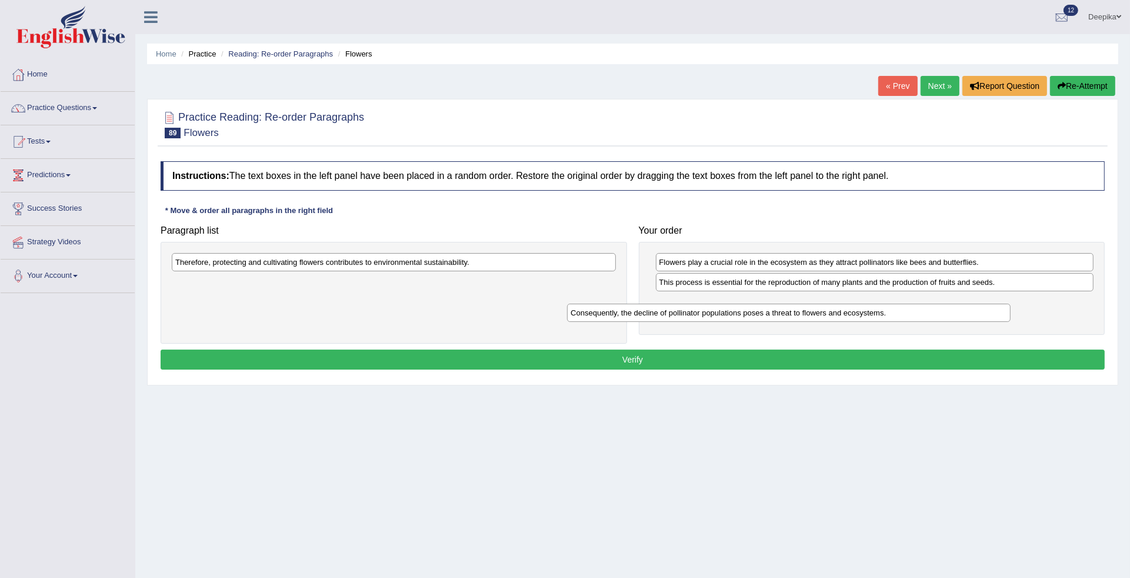
drag, startPoint x: 537, startPoint y: 285, endPoint x: 977, endPoint y: 293, distance: 439.6
click at [977, 304] on div "Consequently, the decline of pollinator populations poses a threat to flowers a…" at bounding box center [789, 313] width 444 height 19
click at [997, 297] on div "Consequently, the decline of pollinator populations poses a threat to flowers a…" at bounding box center [835, 290] width 444 height 19
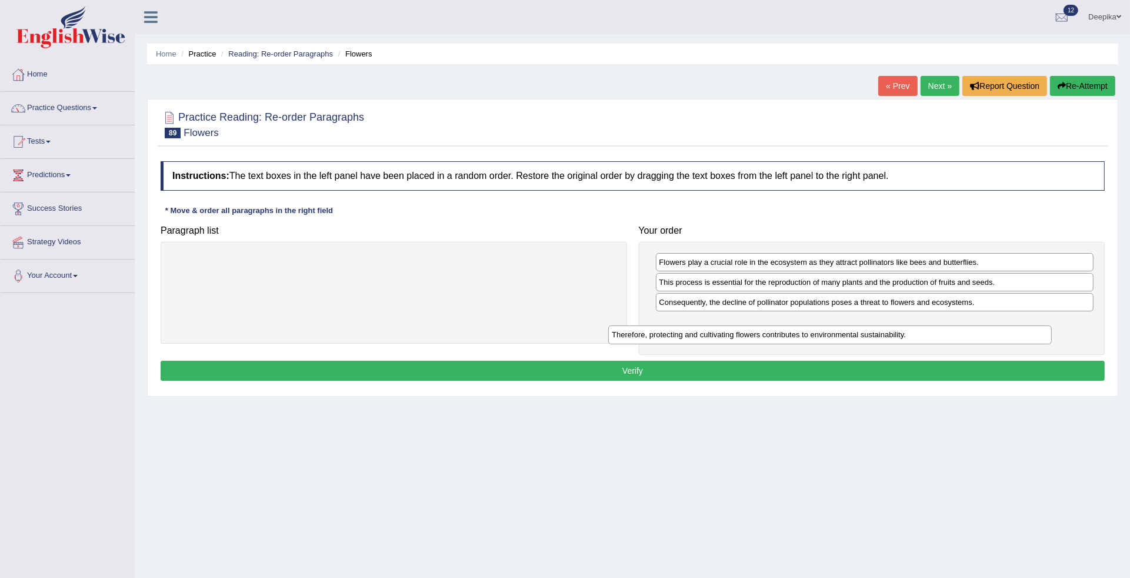
drag, startPoint x: 534, startPoint y: 260, endPoint x: 971, endPoint y: 332, distance: 442.5
click at [971, 332] on div "Therefore, protecting and cultivating flowers contributes to environmental sust…" at bounding box center [830, 334] width 444 height 19
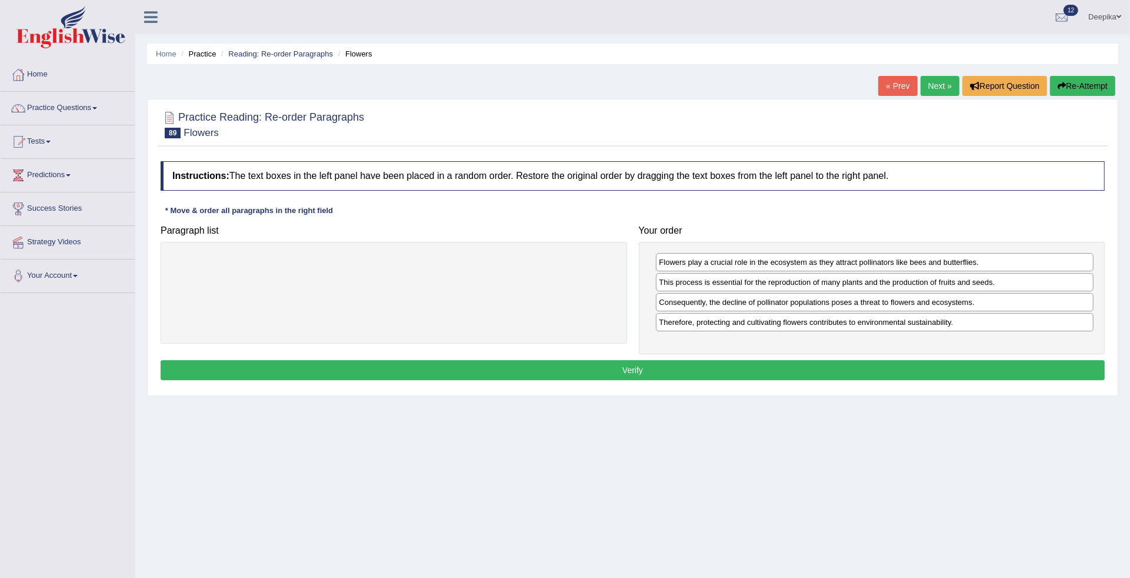
click at [951, 368] on button "Verify" at bounding box center [633, 370] width 944 height 20
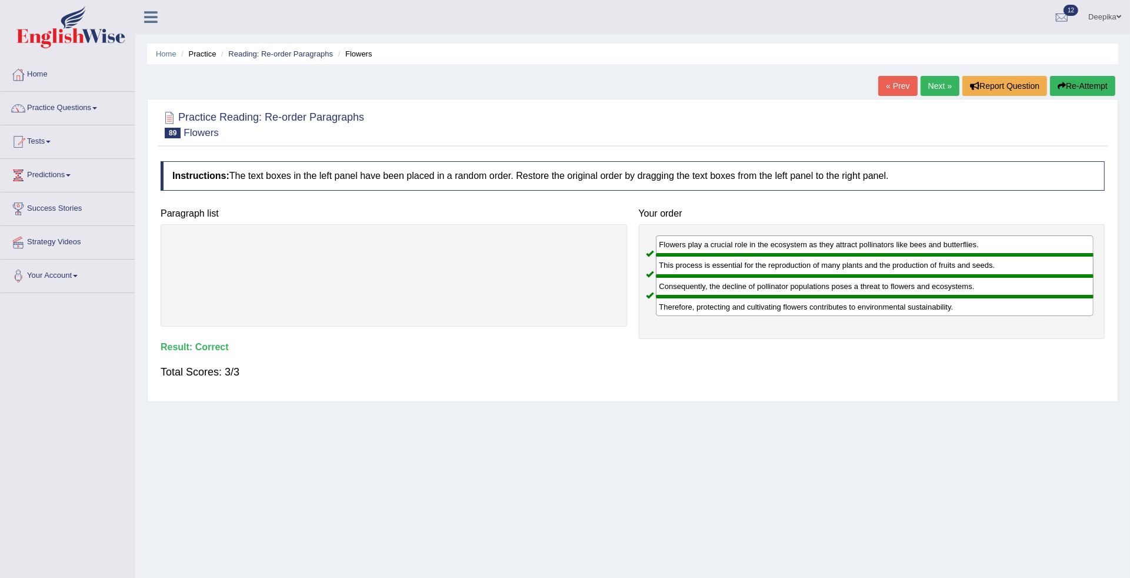
click at [928, 89] on link "Next »" at bounding box center [940, 86] width 39 height 20
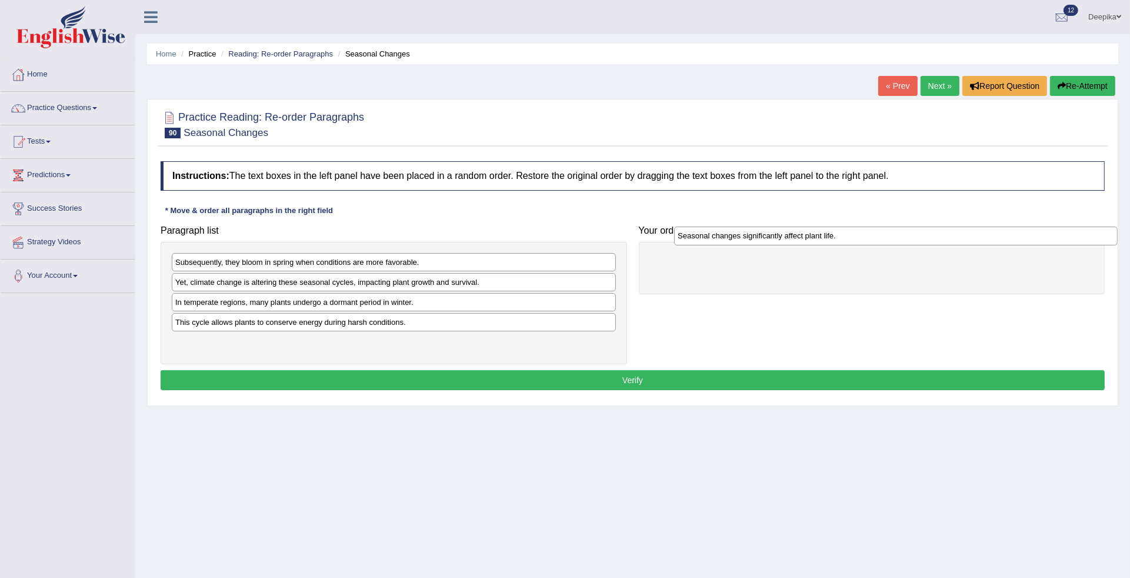
drag, startPoint x: 342, startPoint y: 346, endPoint x: 834, endPoint y: 245, distance: 502.6
click at [834, 245] on div "Seasonal changes significantly affect plant life." at bounding box center [896, 236] width 444 height 19
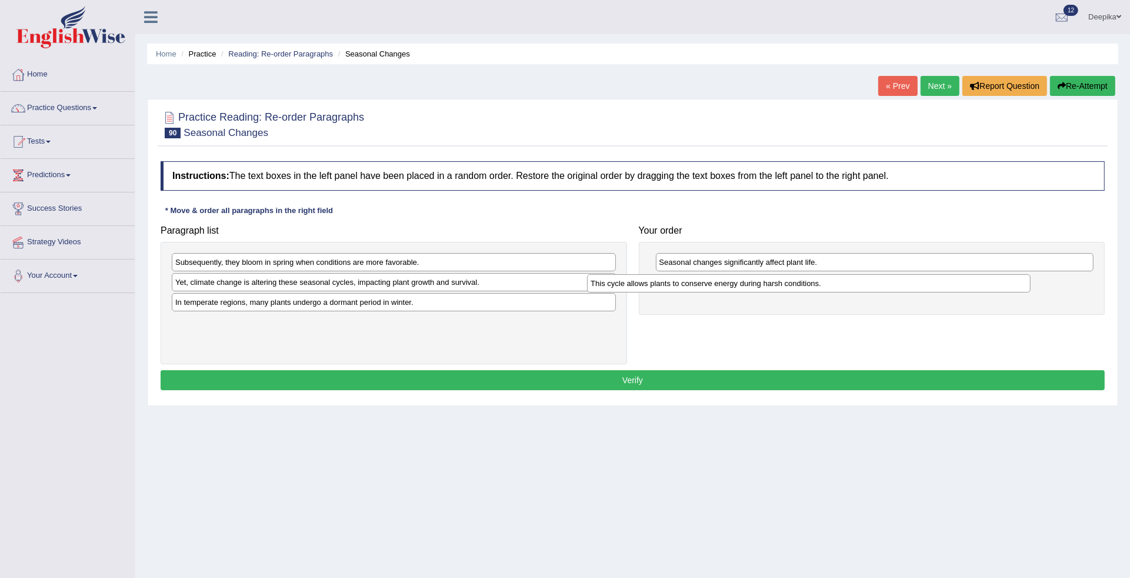
drag, startPoint x: 507, startPoint y: 322, endPoint x: 940, endPoint y: 287, distance: 434.5
click at [940, 287] on div "This cycle allows plants to conserve energy during harsh conditions." at bounding box center [809, 283] width 444 height 19
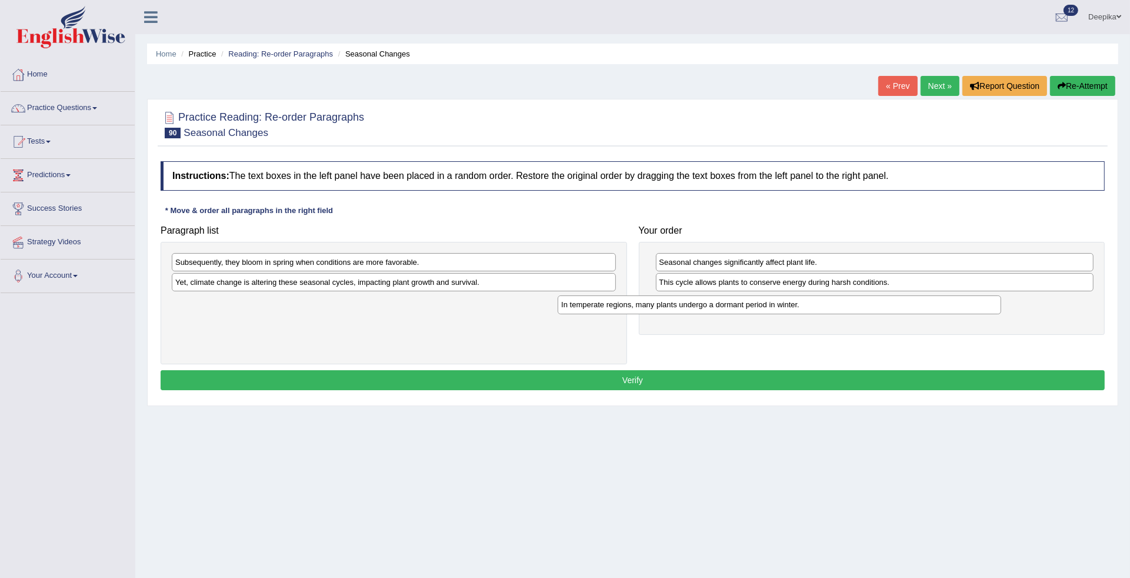
drag, startPoint x: 459, startPoint y: 303, endPoint x: 845, endPoint y: 306, distance: 386.6
click at [845, 306] on div "In temperate regions, many plants undergo a dormant period in winter." at bounding box center [780, 304] width 444 height 19
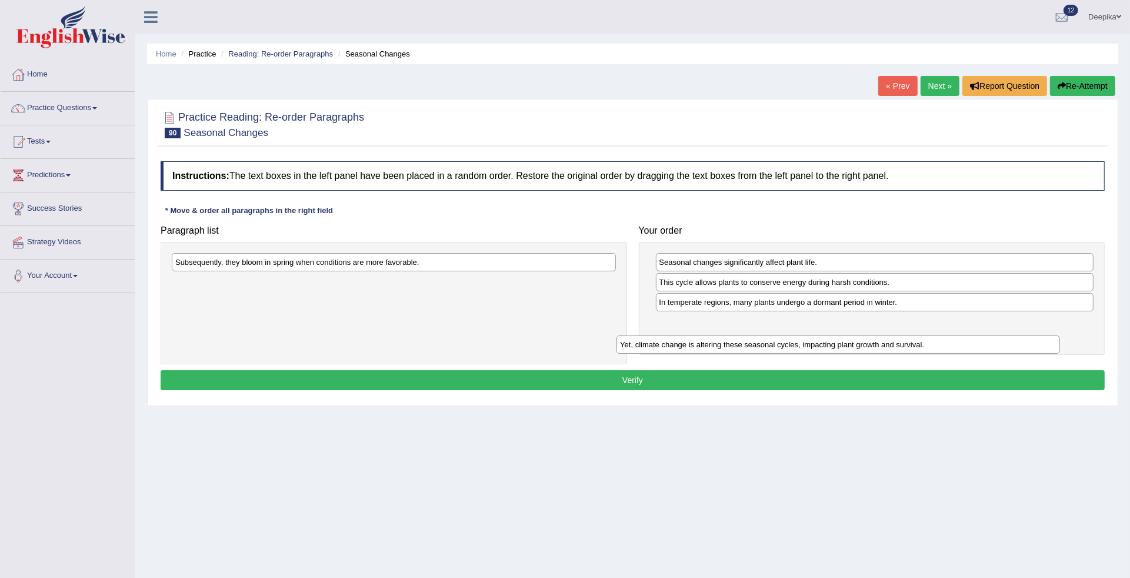
drag, startPoint x: 491, startPoint y: 280, endPoint x: 936, endPoint y: 342, distance: 449.1
click at [936, 342] on div "Yet, climate change is altering these seasonal cycles, impacting plant growth a…" at bounding box center [839, 344] width 444 height 19
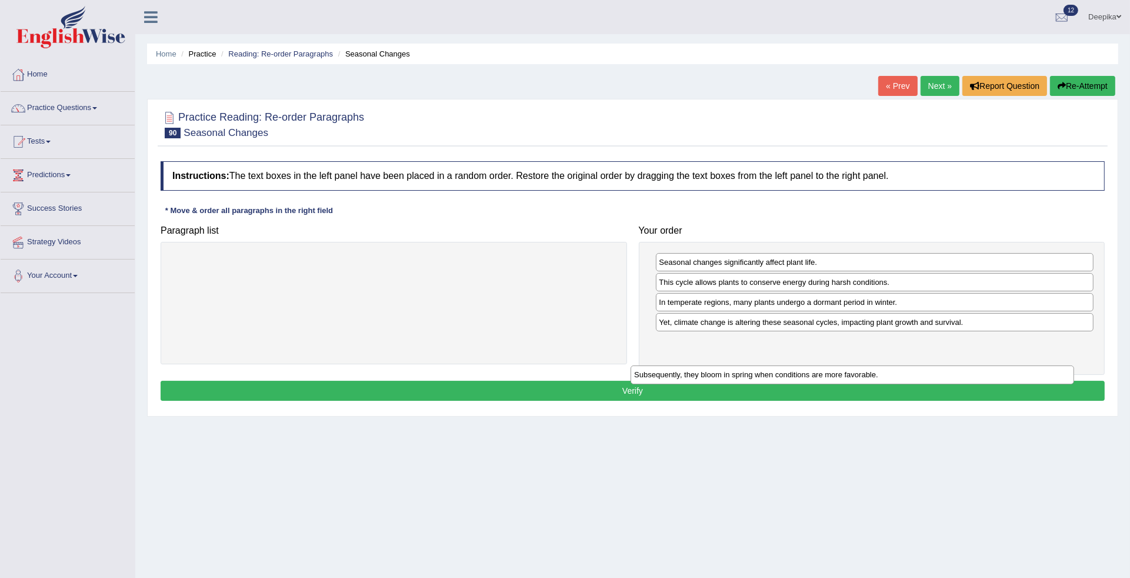
drag, startPoint x: 544, startPoint y: 257, endPoint x: 1015, endPoint y: 348, distance: 480.0
click at [1007, 365] on div "Subsequently, they bloom in spring when conditions are more favorable." at bounding box center [853, 374] width 444 height 19
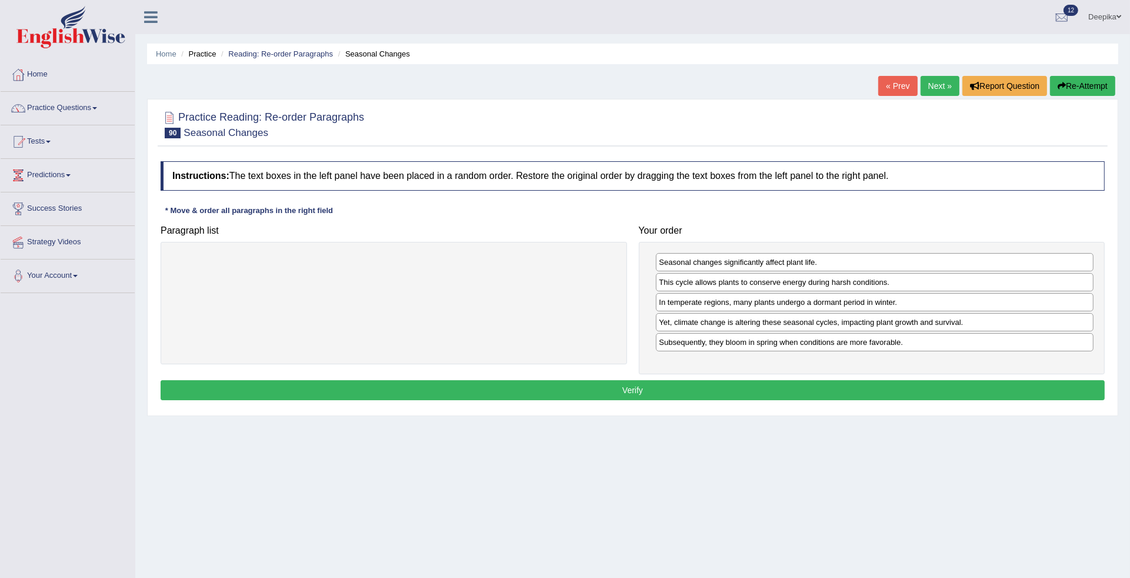
click at [933, 387] on button "Verify" at bounding box center [633, 390] width 944 height 20
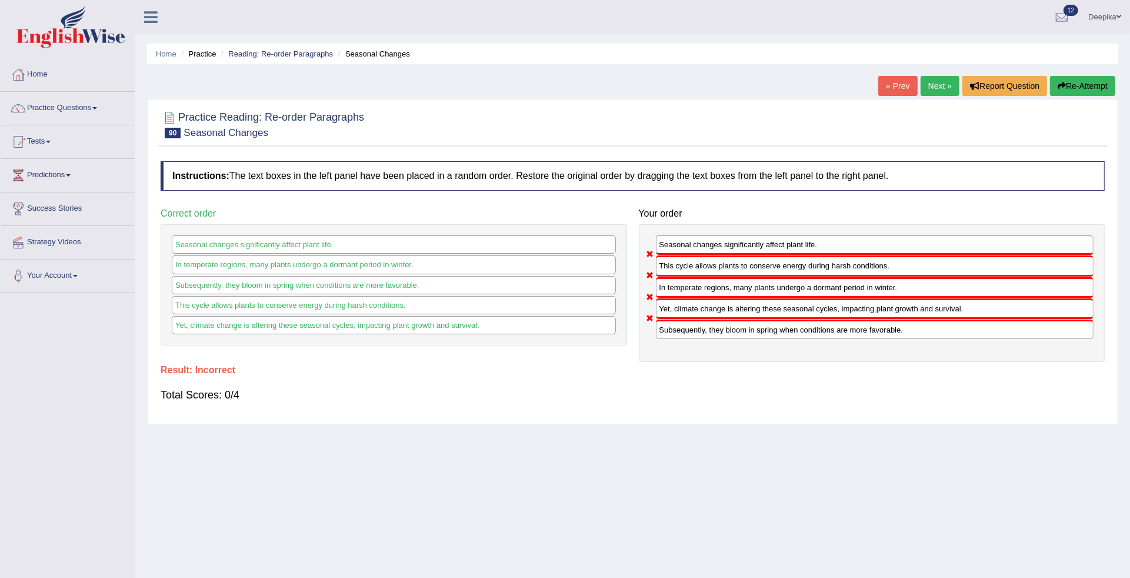
click at [928, 83] on link "Next »" at bounding box center [940, 86] width 39 height 20
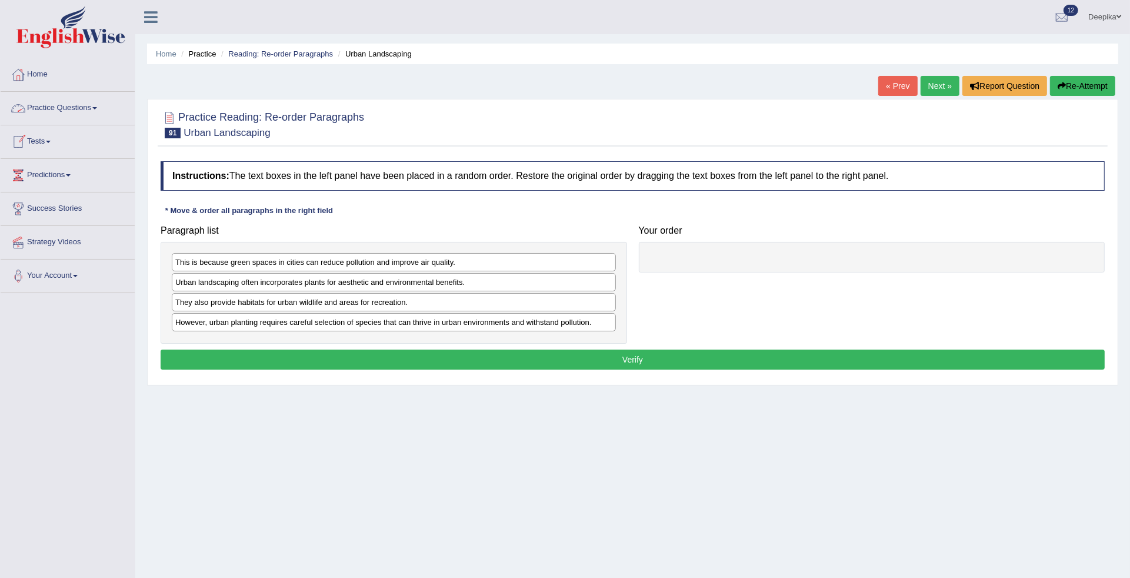
click at [98, 105] on link "Practice Questions" at bounding box center [68, 106] width 134 height 29
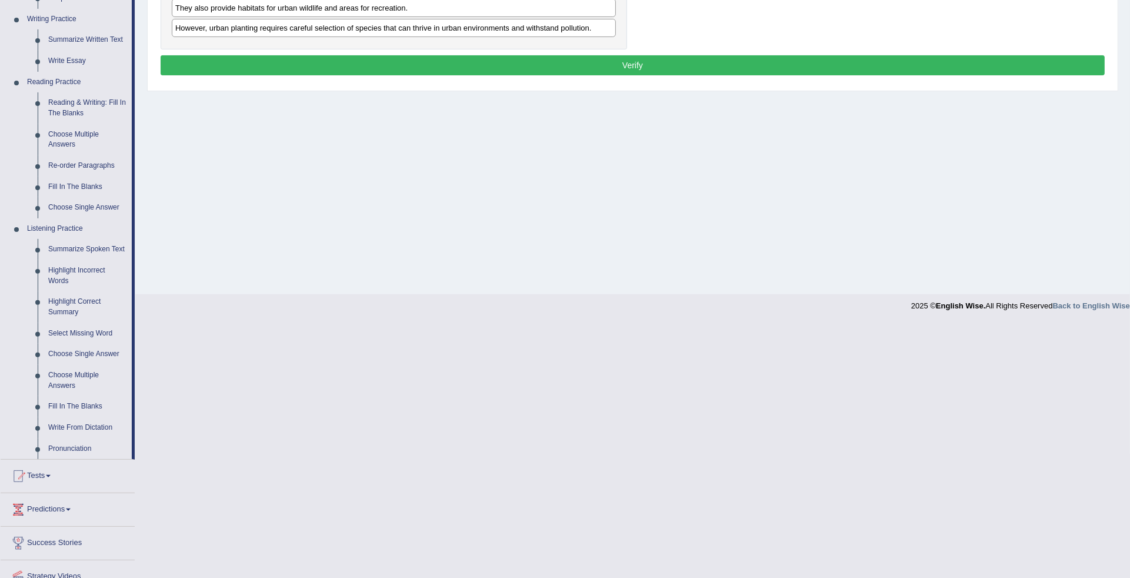
scroll to position [309, 0]
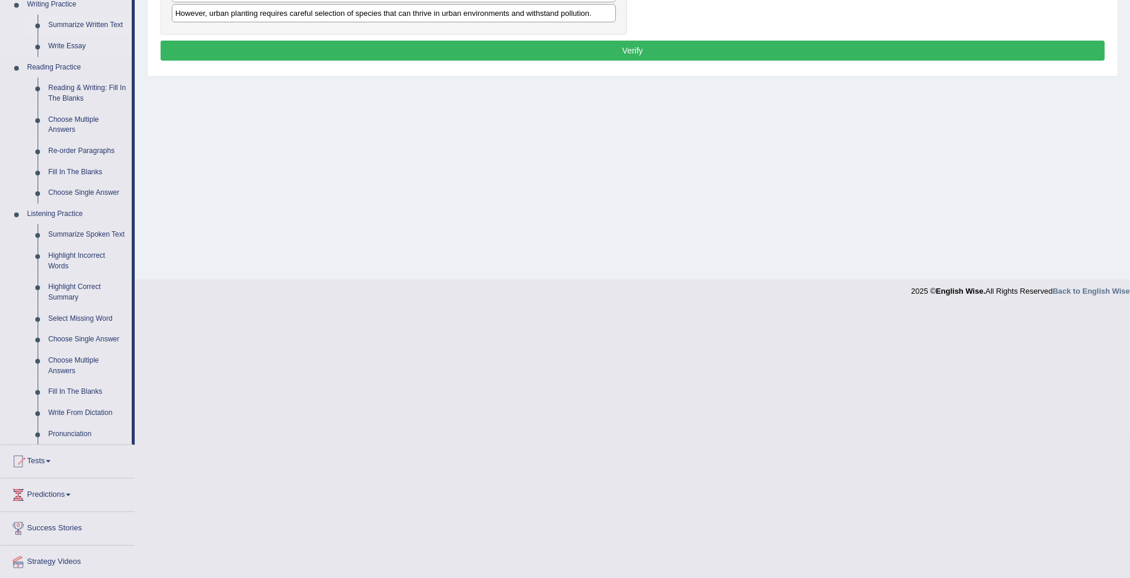
click at [75, 21] on link "Summarize Written Text" at bounding box center [87, 25] width 89 height 21
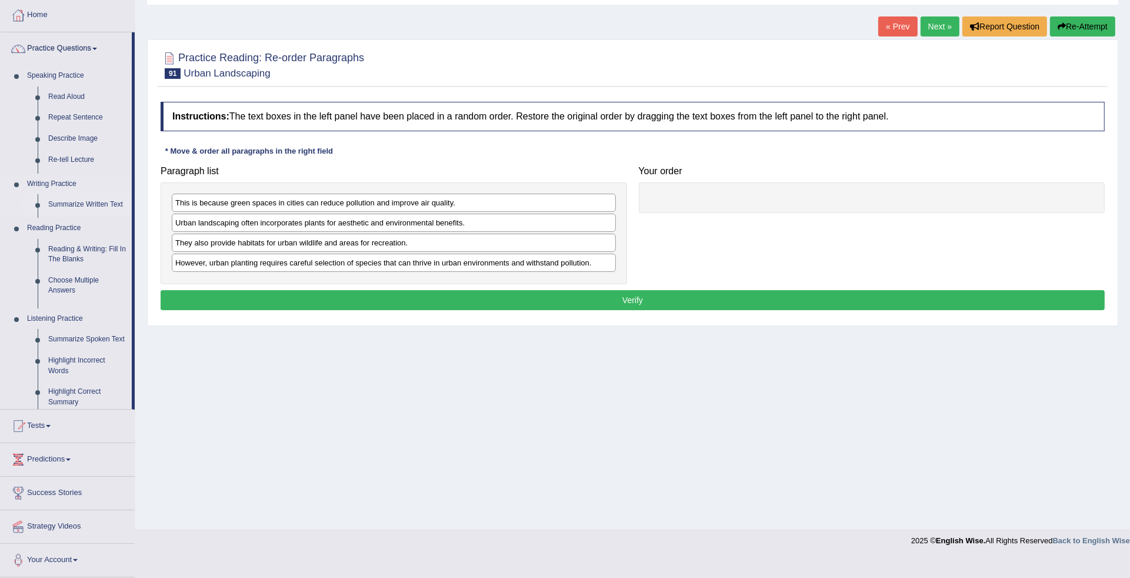
scroll to position [39, 0]
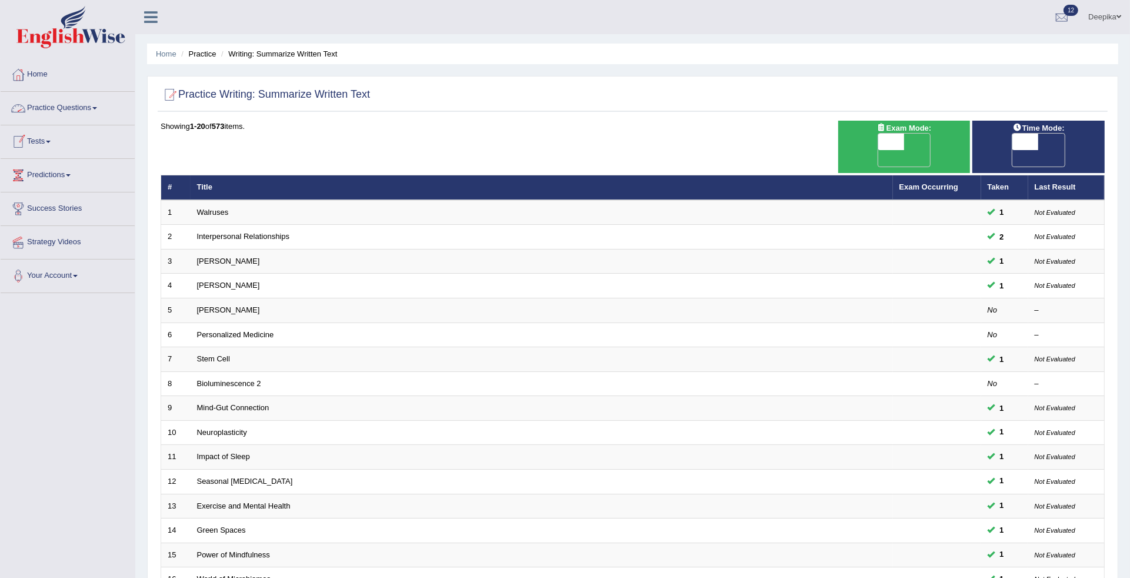
click at [95, 113] on link "Practice Questions" at bounding box center [68, 106] width 134 height 29
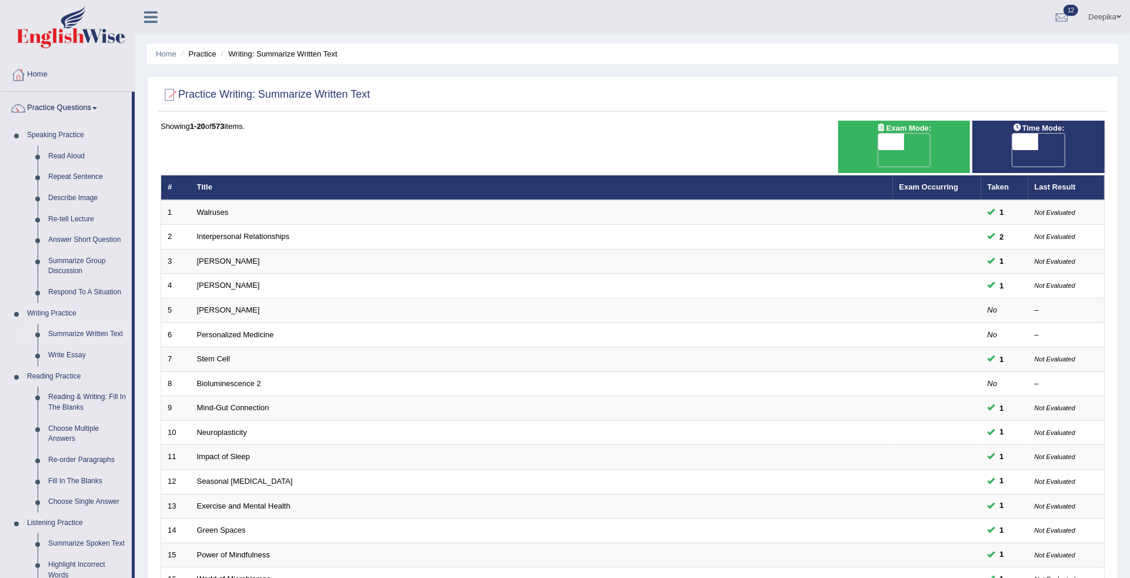
click at [59, 335] on link "Summarize Written Text" at bounding box center [87, 334] width 89 height 21
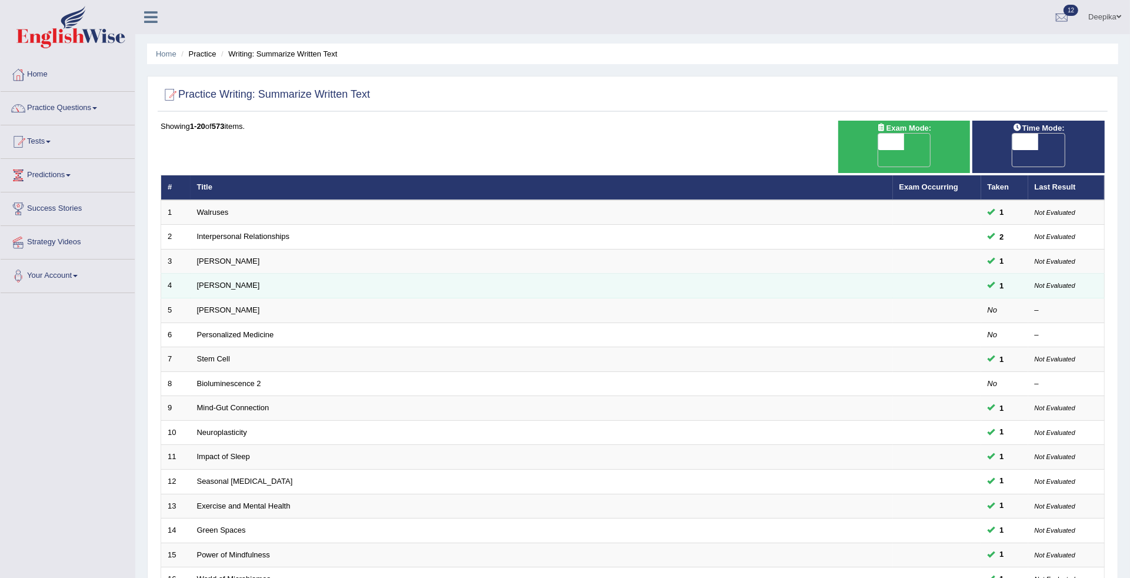
click at [278, 275] on td "[PERSON_NAME]" at bounding box center [542, 286] width 702 height 25
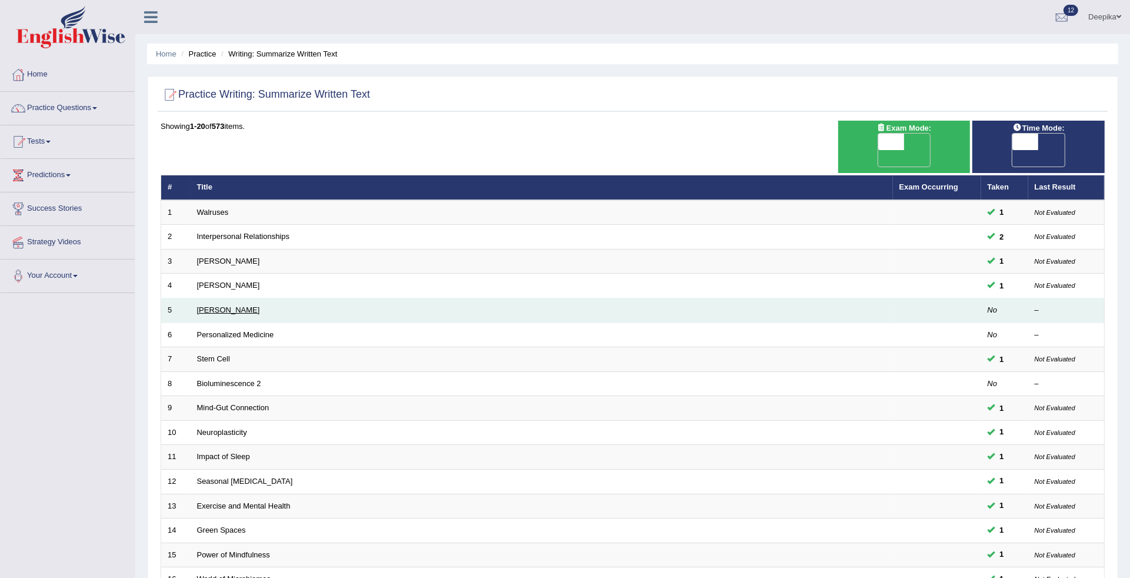
click at [248, 305] on link "[PERSON_NAME]" at bounding box center [228, 309] width 63 height 9
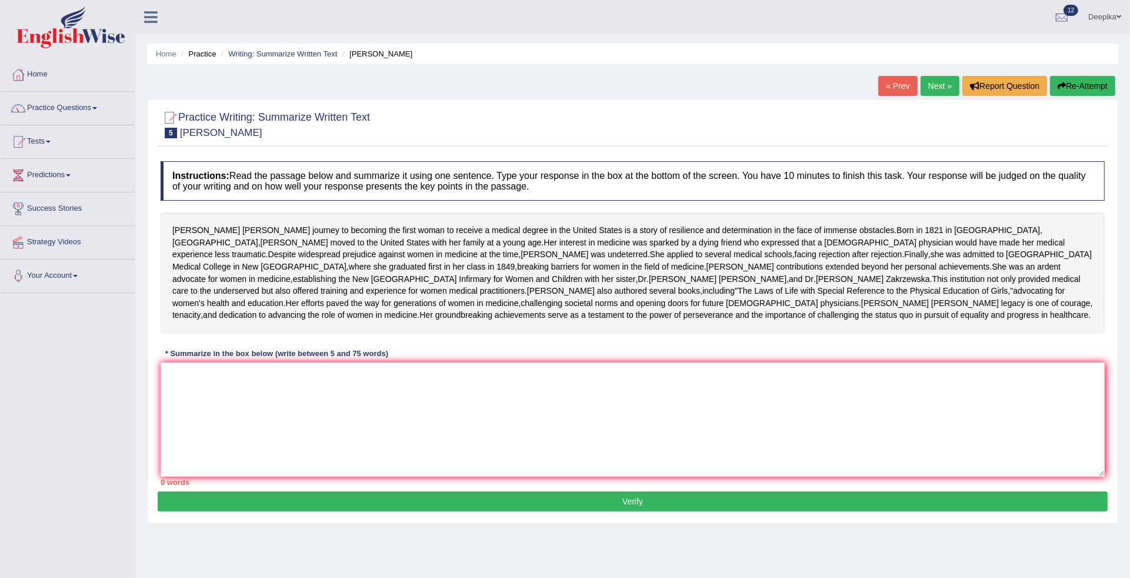
click at [194, 359] on div "* Summarize in the box below (write between 5 and 75 words)" at bounding box center [277, 353] width 232 height 11
click at [174, 457] on textarea at bounding box center [633, 419] width 944 height 114
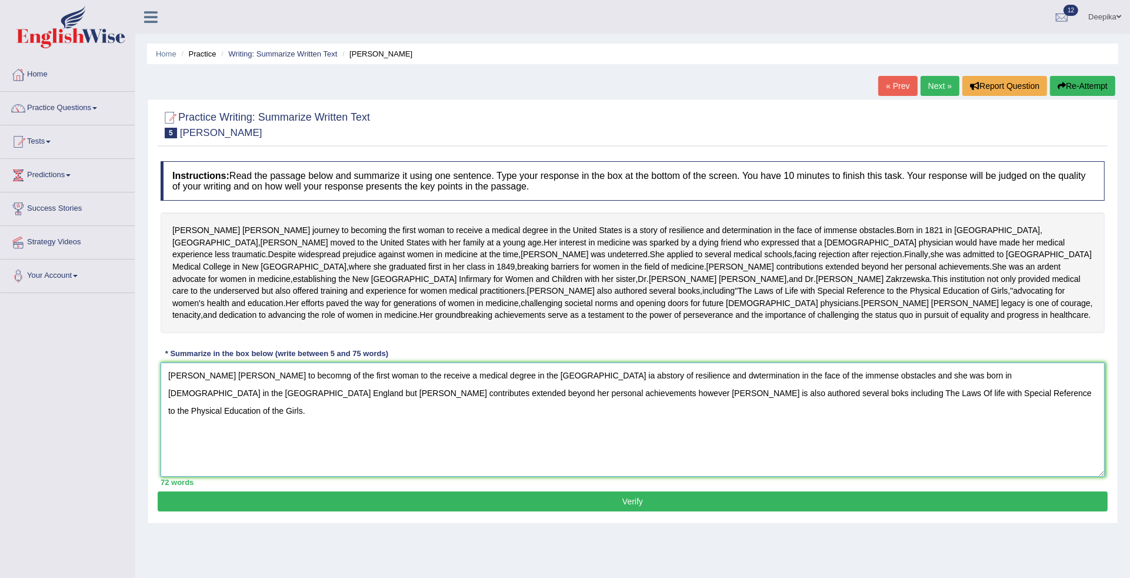
type textarea "Elizabeth Blackwell's journet to becomng of the first woman to the receive a me…"
click at [448, 511] on button "Verify" at bounding box center [633, 501] width 950 height 20
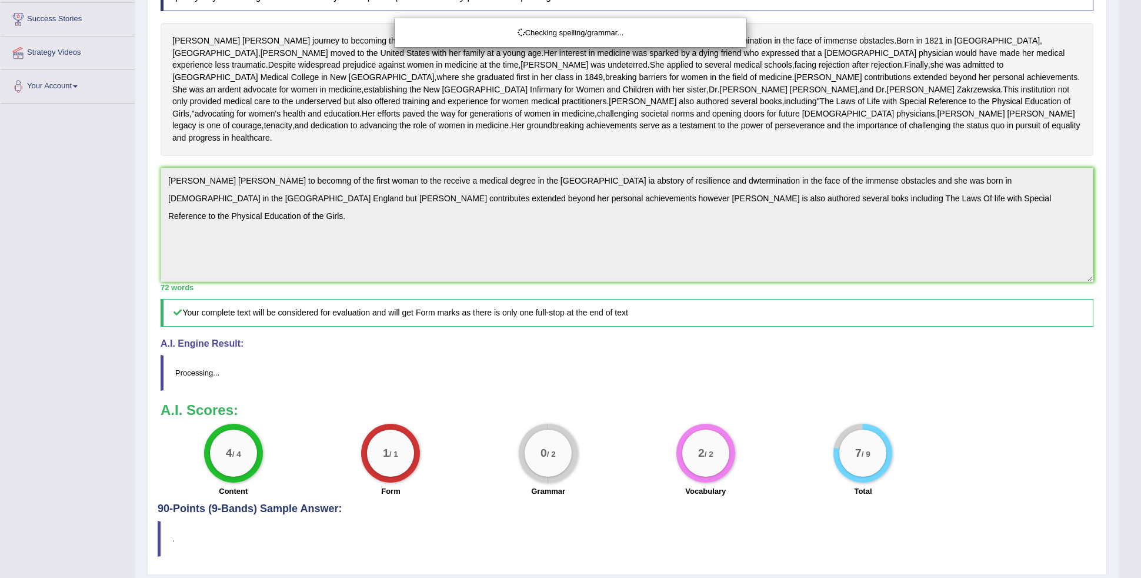
click at [1130, 388] on html "Toggle navigation Home Practice Questions Speaking Practice Read Aloud Repeat S…" at bounding box center [570, 100] width 1141 height 578
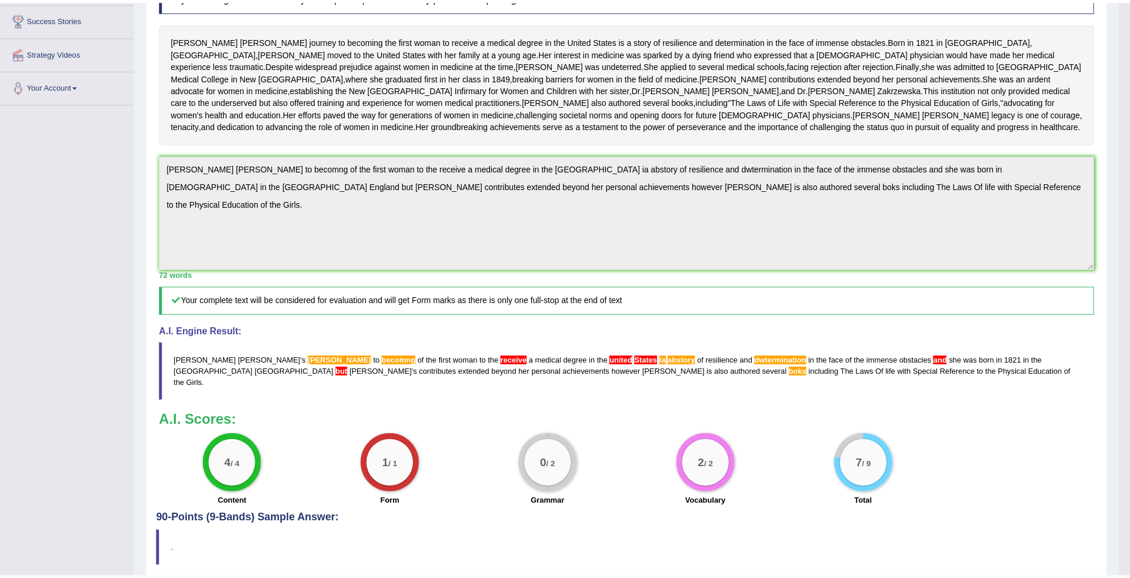
scroll to position [287, 0]
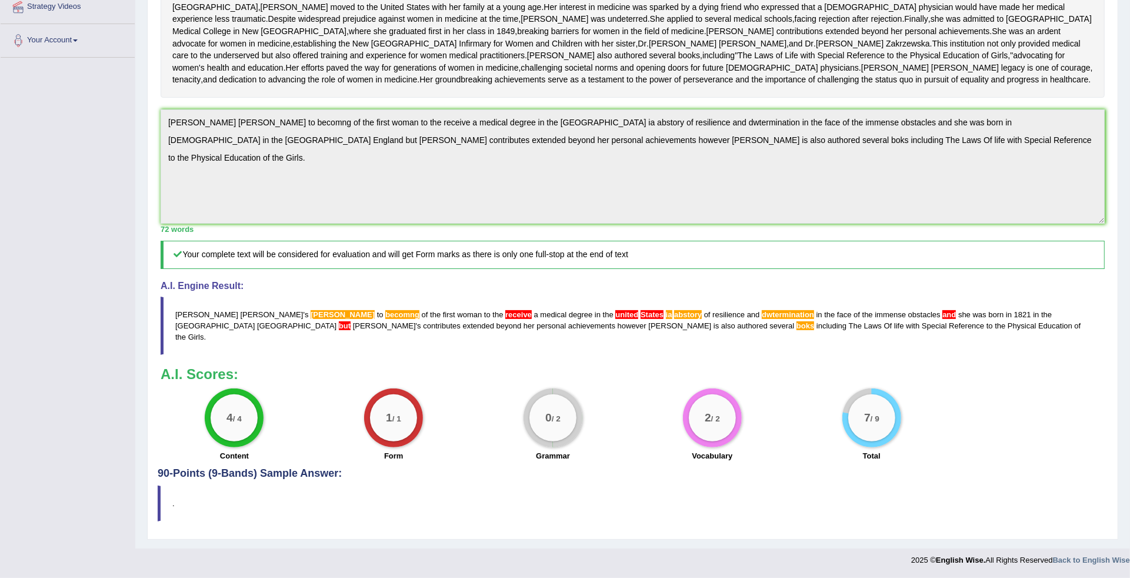
click at [1128, 169] on div "Home Practice Writing: Summarize Written Text Elizabeth Blackwell « Prev Next »…" at bounding box center [632, 157] width 995 height 784
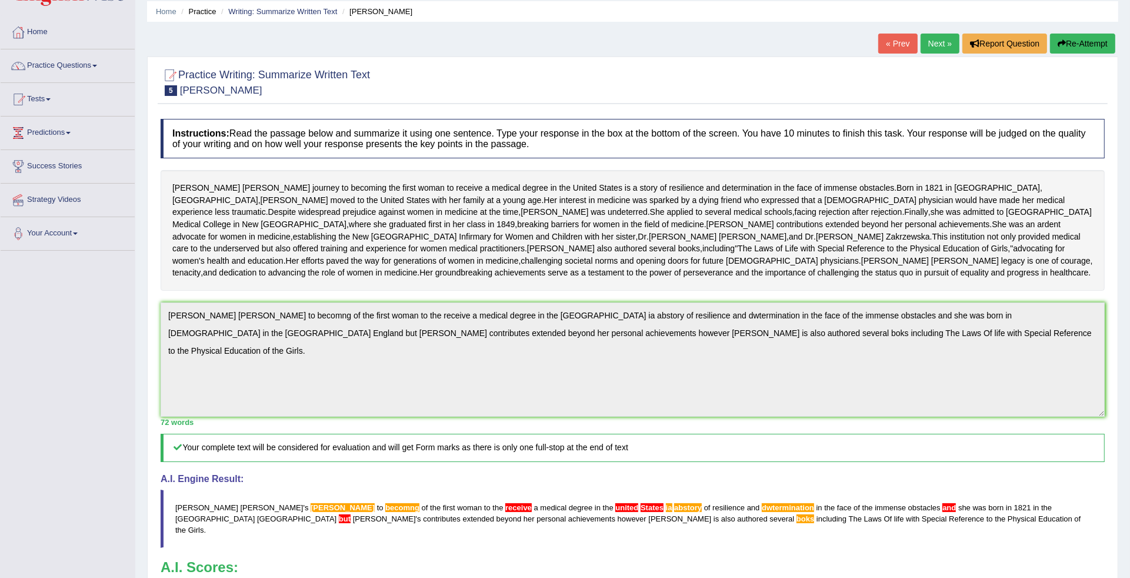
scroll to position [25, 0]
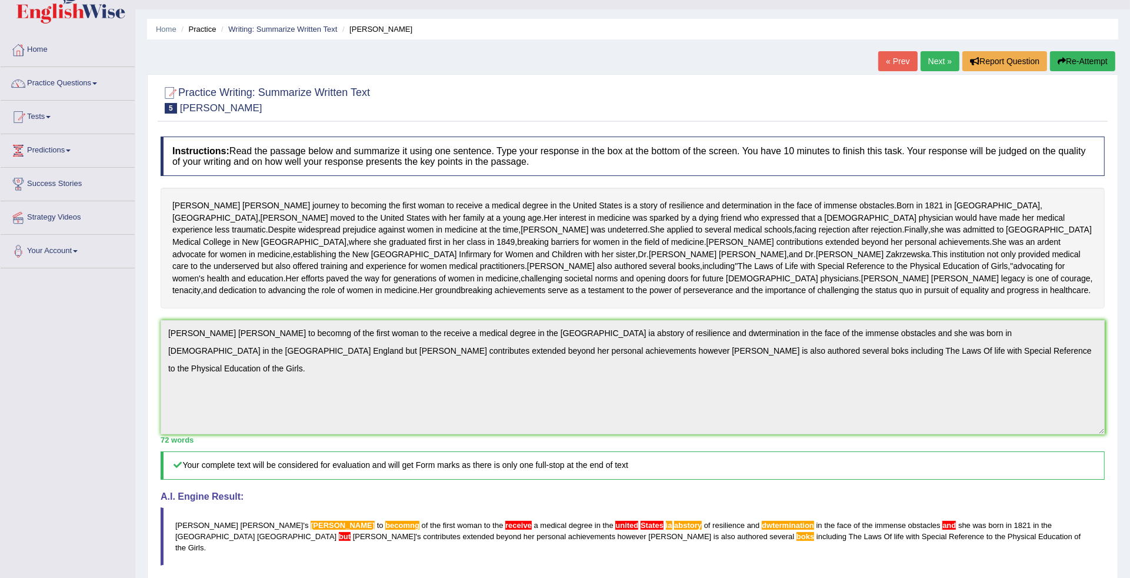
click at [927, 54] on link "Next »" at bounding box center [940, 61] width 39 height 20
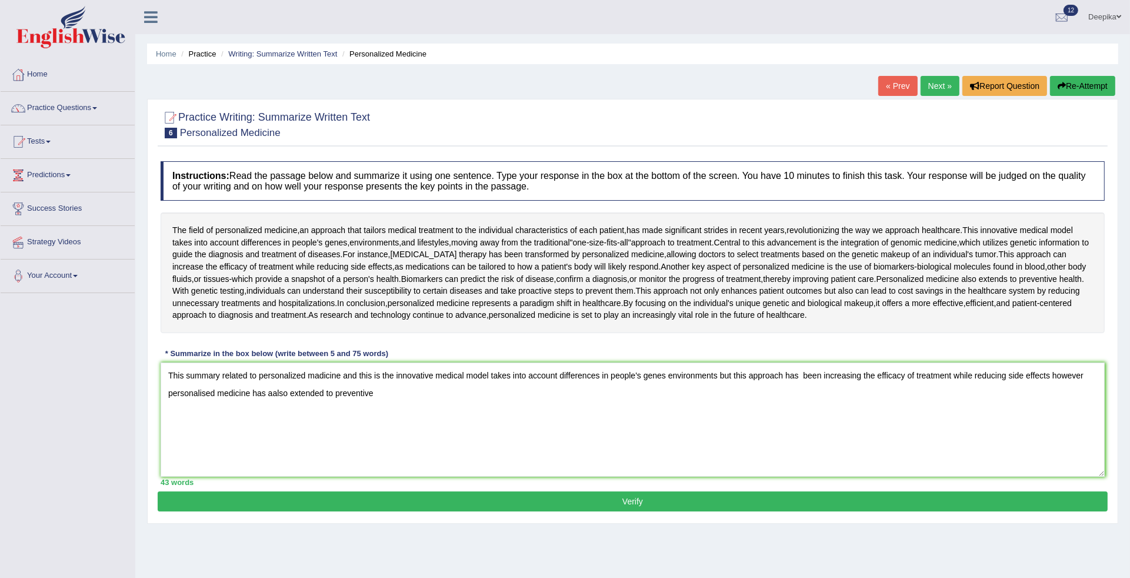
click at [274, 392] on textarea "This summary related to personalized madicine and this is the innovative medica…" at bounding box center [633, 419] width 944 height 114
click at [374, 390] on textarea "This summary related to personalized madicine and this is the innovative medica…" at bounding box center [633, 419] width 944 height 114
type textarea "This summary related to personalized madicine and this is the innovative medica…"
click at [398, 493] on button "Verify" at bounding box center [633, 501] width 950 height 20
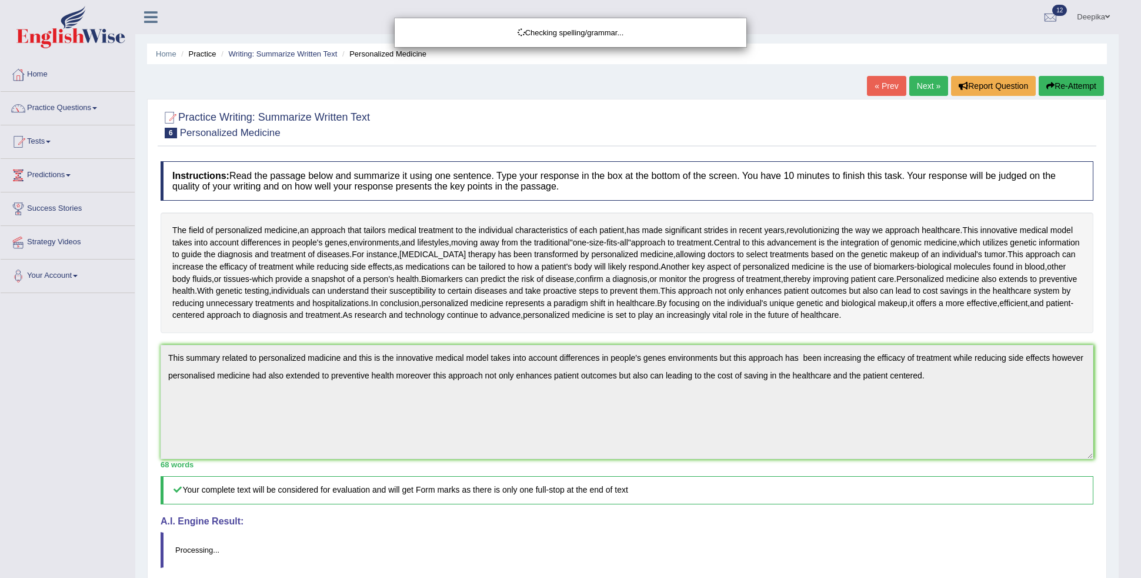
click at [1128, 531] on body "Toggle navigation Home Practice Questions Speaking Practice Read Aloud Repeat S…" at bounding box center [570, 289] width 1141 height 578
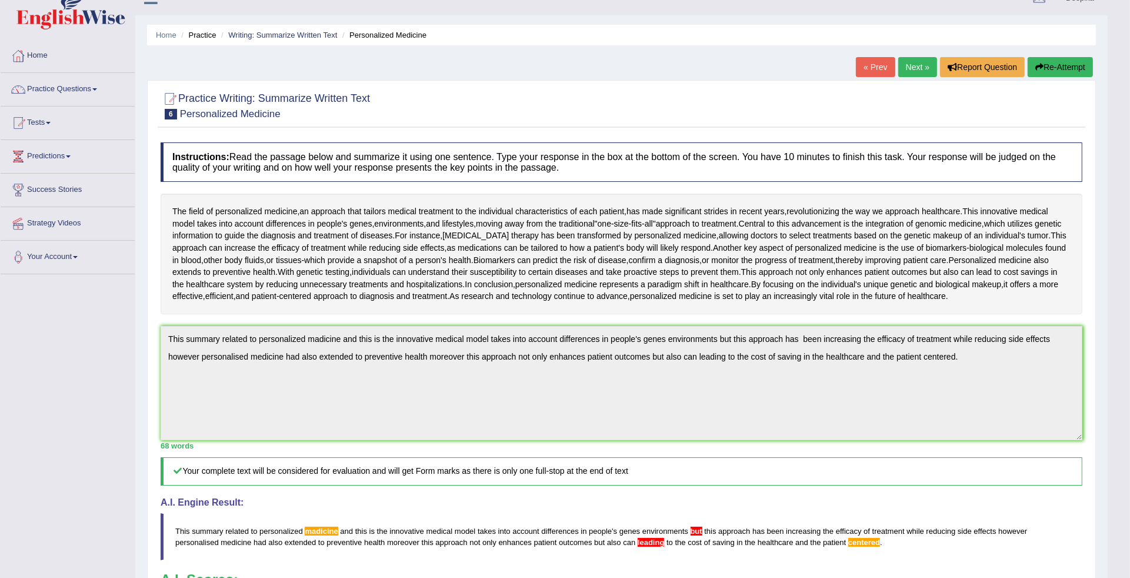
scroll to position [12, 0]
